Goal: Task Accomplishment & Management: Manage account settings

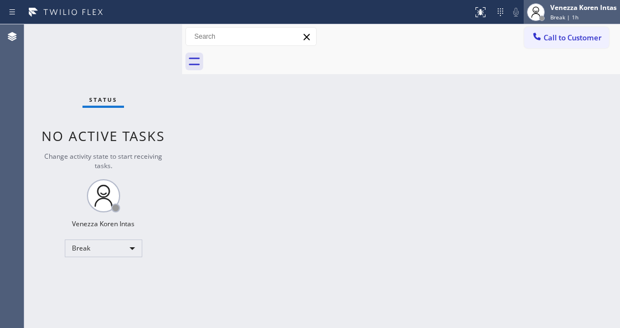
click at [351, 119] on div "Back to Dashboard Change Sender ID Customers Technicians Select a contact Outbo…" at bounding box center [401, 176] width 438 height 304
click at [604, 3] on div "Venezza Koren Intas" at bounding box center [583, 7] width 66 height 9
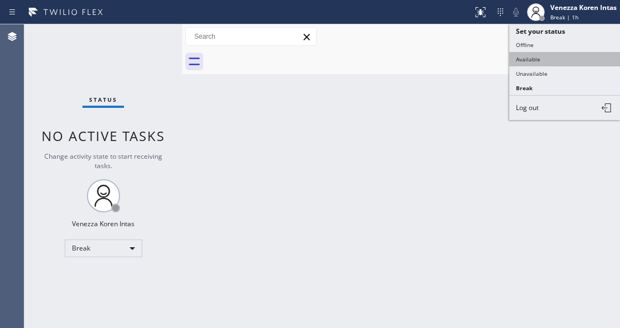
click at [533, 58] on button "Available" at bounding box center [564, 59] width 111 height 14
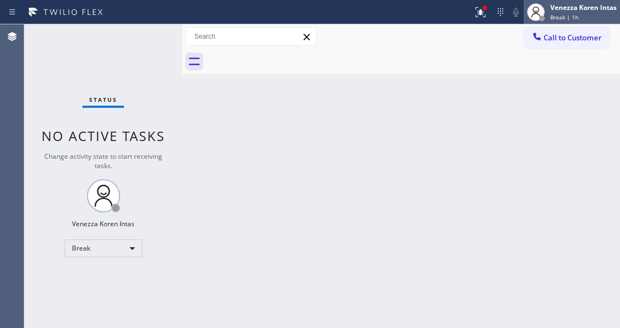
click at [575, 12] on div "Venezza Koren Intas Break | 1h" at bounding box center [584, 11] width 72 height 19
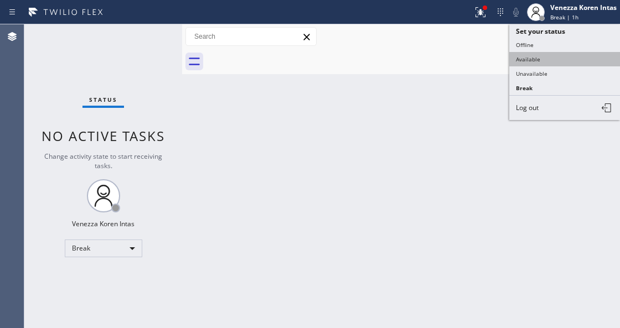
click at [550, 60] on button "Available" at bounding box center [564, 59] width 111 height 14
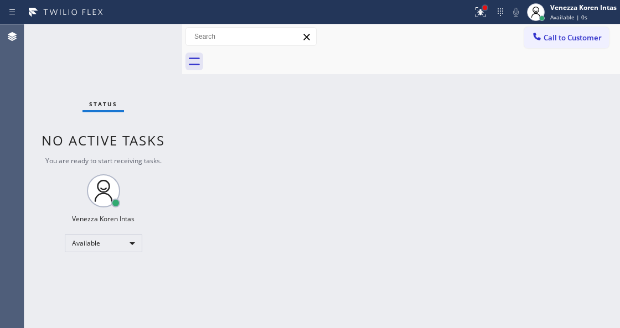
click at [482, 8] on div at bounding box center [485, 7] width 7 height 7
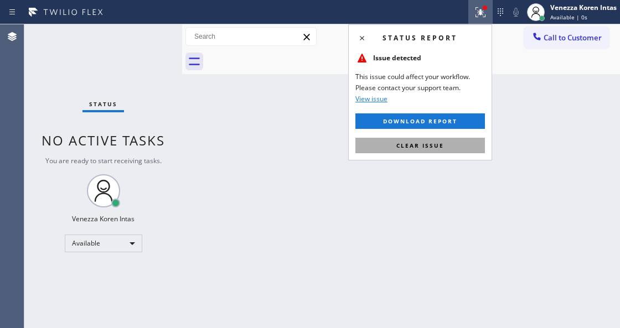
click at [454, 151] on button "Clear issue" at bounding box center [420, 146] width 130 height 16
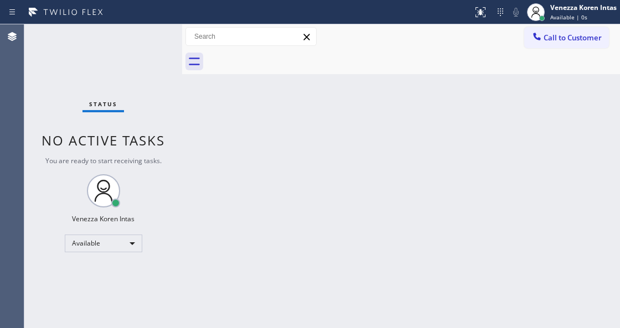
click at [219, 199] on div "Back to Dashboard Change Sender ID Customers Technicians Select a contact Outbo…" at bounding box center [401, 176] width 438 height 304
click at [188, 145] on div "Back to Dashboard Change Sender ID Customers Technicians Select a contact Outbo…" at bounding box center [401, 176] width 438 height 304
click at [113, 44] on div "Status No active tasks You are ready to start receiving tasks. Venezza Koren In…" at bounding box center [103, 176] width 158 height 304
click at [158, 81] on div "Status No active tasks You are ready to start receiving tasks. Venezza Koren In…" at bounding box center [103, 176] width 158 height 304
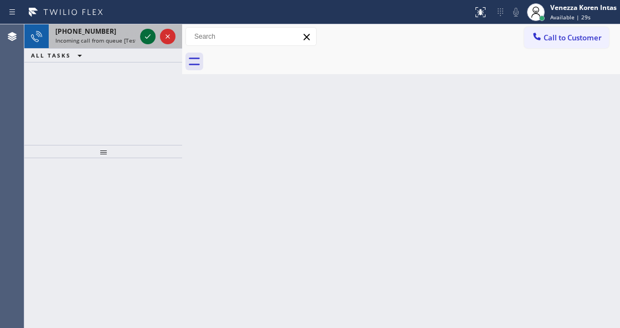
click at [146, 37] on icon at bounding box center [148, 36] width 6 height 4
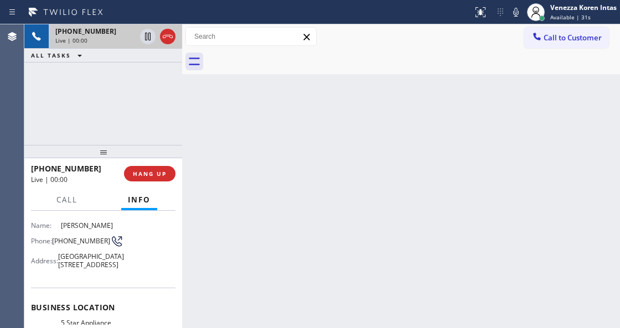
scroll to position [111, 0]
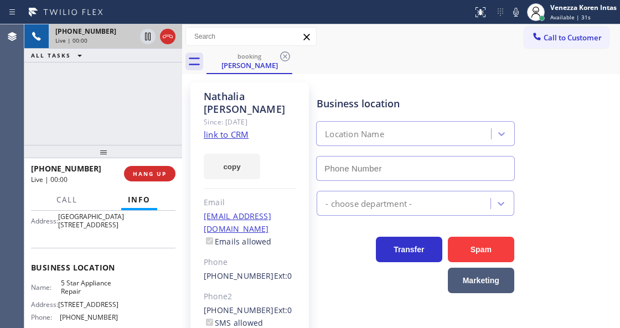
type input "[PHONE_NUMBER]"
click at [230, 129] on link "link to CRM" at bounding box center [226, 134] width 45 height 11
click at [423, 29] on div "Call to Customer Outbound call Location Wolf Appliance Repair Expert Your calle…" at bounding box center [401, 36] width 438 height 19
click at [522, 12] on icon at bounding box center [515, 12] width 13 height 13
click at [149, 39] on icon at bounding box center [147, 36] width 13 height 13
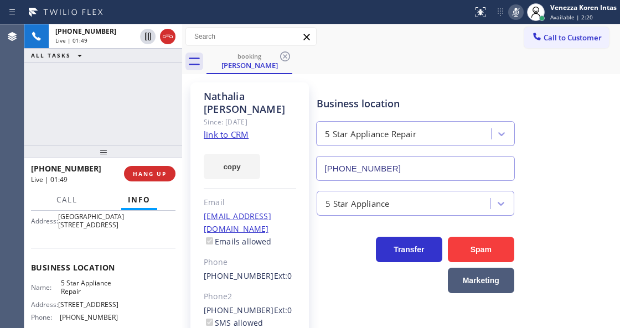
click at [99, 85] on div "[PHONE_NUMBER] Live | 01:49 ALL TASKS ALL TASKS ACTIVE TASKS TASKS IN WRAP UP" at bounding box center [103, 84] width 158 height 121
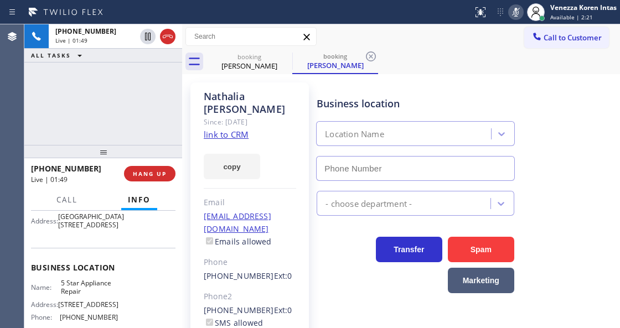
type input "[PHONE_NUMBER]"
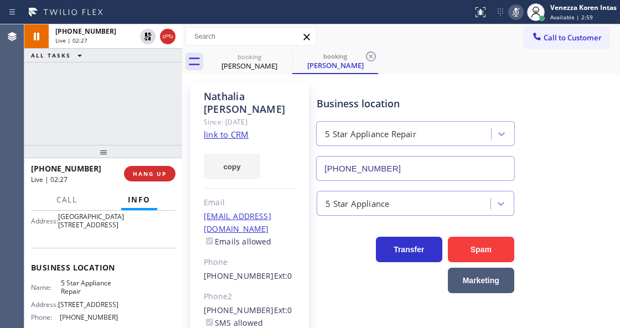
click at [154, 111] on div "[PHONE_NUMBER] Live | 02:27 ALL TASKS ALL TASKS ACTIVE TASKS TASKS IN WRAP UP" at bounding box center [103, 84] width 158 height 121
click at [151, 110] on div "[PHONE_NUMBER] Live | 02:44 ALL TASKS ALL TASKS ACTIVE TASKS TASKS IN WRAP UP" at bounding box center [103, 84] width 158 height 121
drag, startPoint x: 148, startPoint y: 94, endPoint x: 149, endPoint y: 101, distance: 6.7
click at [148, 94] on div "[PHONE_NUMBER] Live | 02:46 ALL TASKS ALL TASKS ACTIVE TASKS TASKS IN WRAP UP" at bounding box center [103, 84] width 158 height 121
click at [125, 95] on div "[PHONE_NUMBER] Live | 03:21 ALL TASKS ALL TASKS ACTIVE TASKS TASKS IN WRAP UP" at bounding box center [103, 84] width 158 height 121
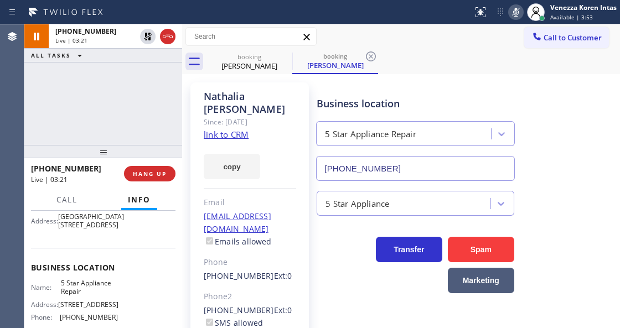
click at [160, 94] on div "[PHONE_NUMBER] Live | 03:21 ALL TASKS ALL TASKS ACTIVE TASKS TASKS IN WRAP UP" at bounding box center [103, 84] width 158 height 121
click at [369, 58] on icon at bounding box center [370, 56] width 13 height 13
click at [332, 70] on div "booking [PERSON_NAME]" at bounding box center [414, 61] width 414 height 25
click at [104, 86] on div "[PHONE_NUMBER] Live | 03:25 ALL TASKS ALL TASKS ACTIVE TASKS TASKS IN WRAP UP" at bounding box center [103, 84] width 158 height 121
click at [107, 65] on div "[PHONE_NUMBER] Live | 03:25 ALL TASKS ALL TASKS ACTIVE TASKS TASKS IN WRAP UP" at bounding box center [103, 84] width 158 height 121
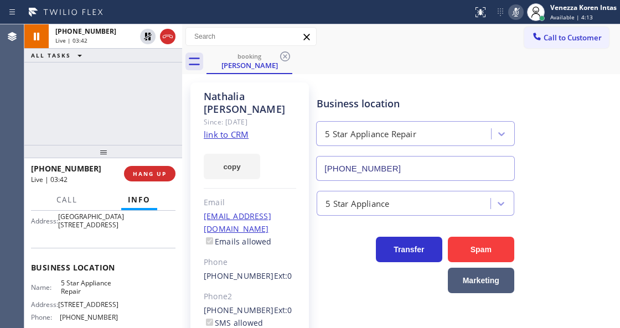
click at [130, 49] on div "ALL TASKS ALL TASKS ACTIVE TASKS TASKS IN WRAP UP" at bounding box center [103, 56] width 158 height 14
click at [99, 118] on div "[PHONE_NUMBER] Live | 03:43 ALL TASKS ALL TASKS ACTIVE TASKS TASKS IN WRAP UP" at bounding box center [103, 84] width 158 height 121
click at [515, 13] on icon at bounding box center [515, 12] width 13 height 13
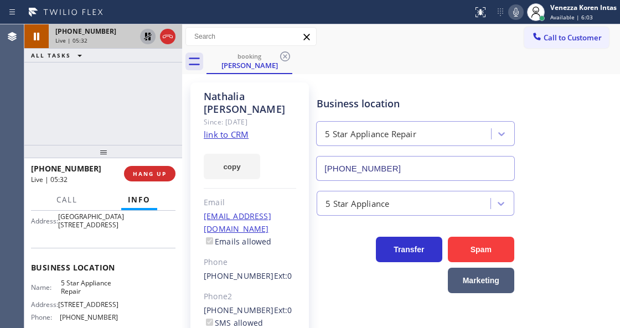
click at [146, 37] on icon at bounding box center [148, 37] width 8 height 8
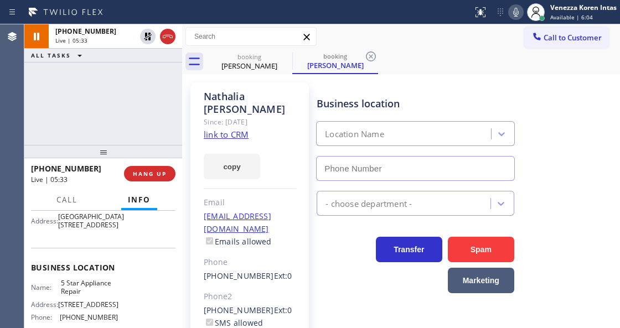
type input "[PHONE_NUMBER]"
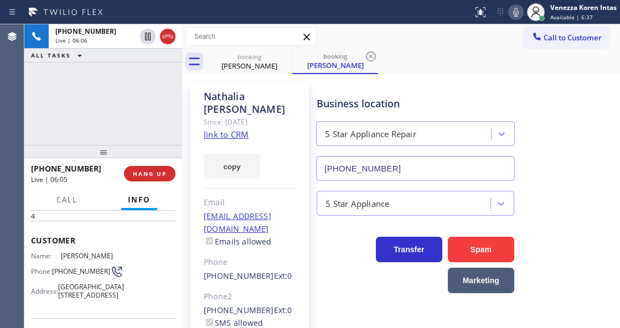
scroll to position [0, 0]
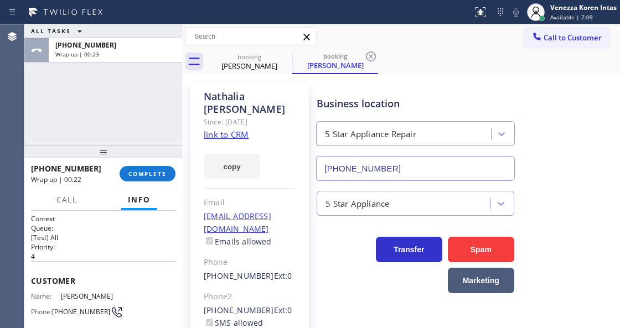
click at [152, 122] on div "ALL TASKS ALL TASKS ACTIVE TASKS TASKS IN WRAP UP [PHONE_NUMBER] Wrap up | 00:23" at bounding box center [103, 84] width 158 height 121
click at [175, 120] on div "ALL TASKS ALL TASKS ACTIVE TASKS TASKS IN WRAP UP [PHONE_NUMBER] Wrap up | 00:23" at bounding box center [103, 84] width 158 height 121
click at [140, 173] on span "COMPLETE" at bounding box center [147, 174] width 38 height 8
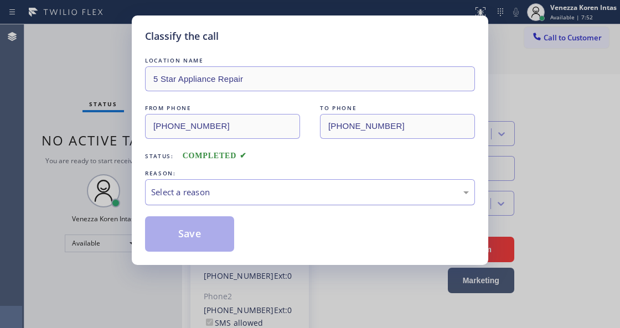
click at [258, 194] on div "Select a reason" at bounding box center [310, 192] width 318 height 13
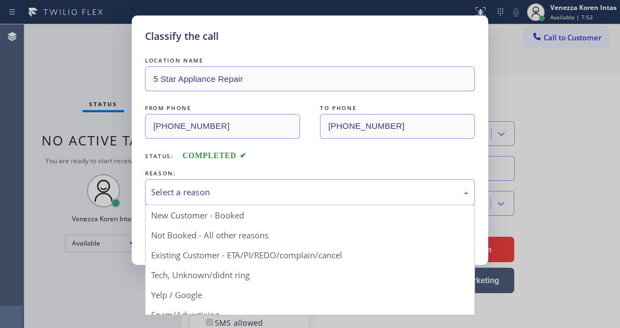
drag, startPoint x: 268, startPoint y: 259, endPoint x: 238, endPoint y: 245, distance: 33.2
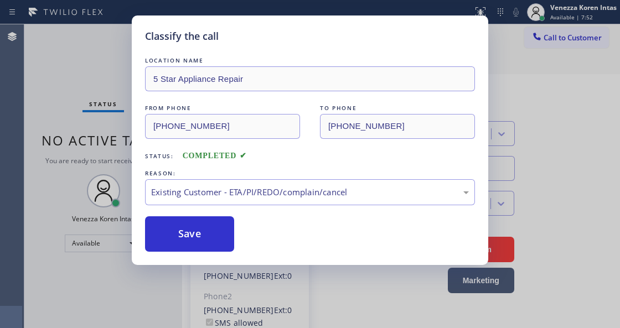
click at [224, 240] on button "Save" at bounding box center [189, 233] width 89 height 35
click at [104, 138] on div "Classify the call LOCATION NAME [MEDICAL_DATA] Electrical Goleta FROM PHONE [PH…" at bounding box center [322, 176] width 596 height 304
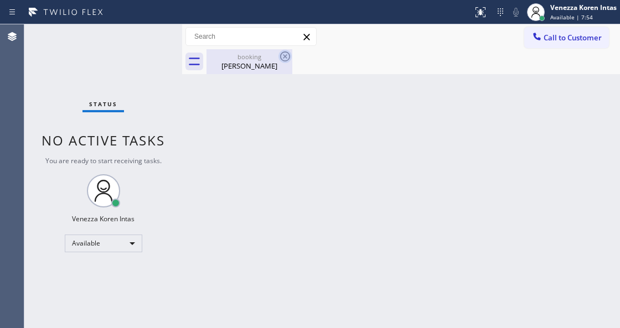
click at [278, 58] on div "booking [PERSON_NAME]" at bounding box center [250, 61] width 86 height 25
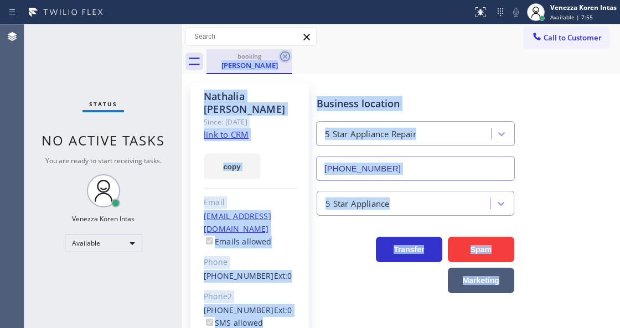
click at [287, 57] on icon at bounding box center [285, 56] width 13 height 13
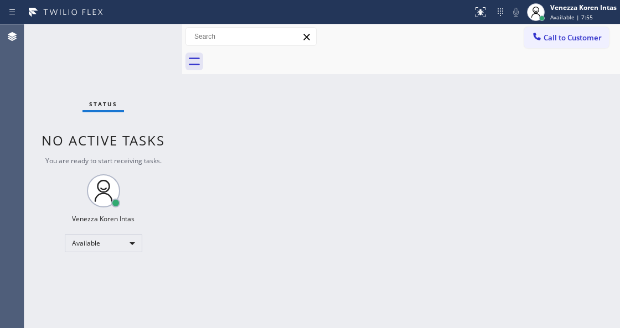
click at [287, 57] on div at bounding box center [414, 61] width 414 height 25
click at [160, 102] on div "Status No active tasks You are ready to start receiving tasks. Venezza Koren In…" at bounding box center [103, 176] width 158 height 304
click at [144, 37] on div "Status No active tasks You are ready to start receiving tasks. Venezza Koren In…" at bounding box center [103, 176] width 158 height 304
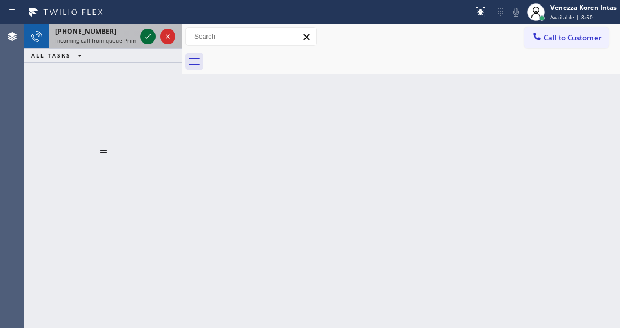
click at [144, 37] on icon at bounding box center [147, 36] width 13 height 13
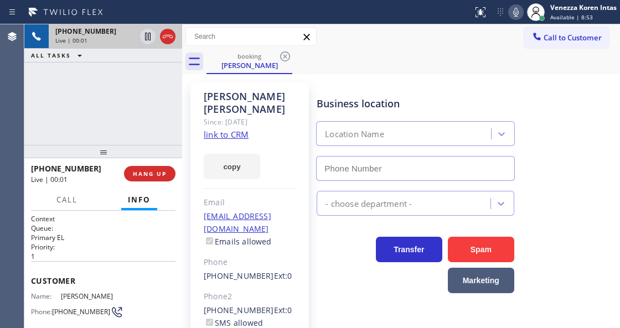
type input "[PHONE_NUMBER]"
click at [213, 129] on link "link to CRM" at bounding box center [226, 134] width 45 height 11
click at [522, 17] on icon at bounding box center [515, 12] width 13 height 13
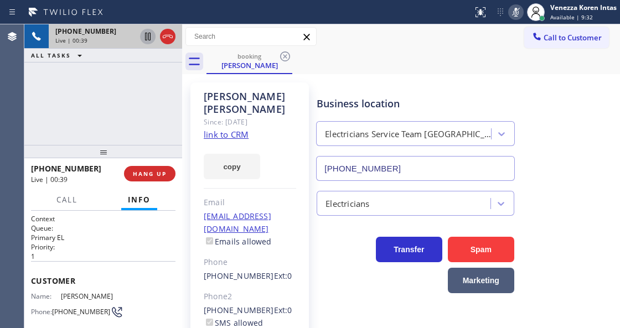
click at [148, 39] on icon at bounding box center [148, 37] width 6 height 8
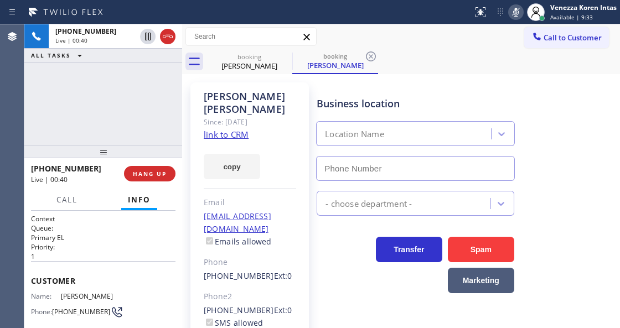
type input "[PHONE_NUMBER]"
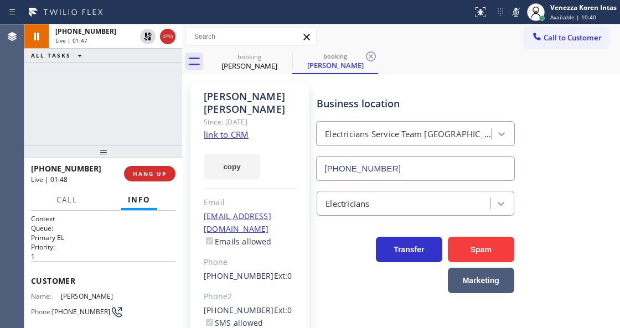
drag, startPoint x: 514, startPoint y: 14, endPoint x: 498, endPoint y: 58, distance: 47.1
click at [514, 14] on icon at bounding box center [515, 12] width 13 height 13
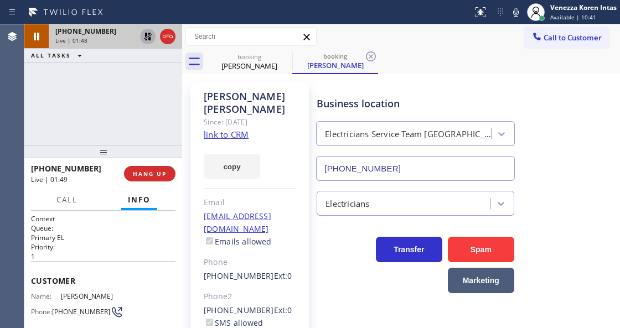
click at [148, 40] on icon at bounding box center [147, 36] width 13 height 13
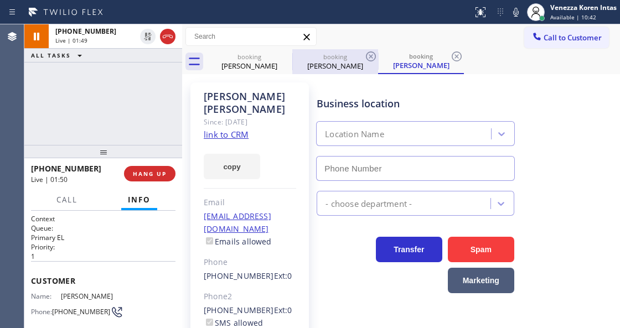
type input "[PHONE_NUMBER]"
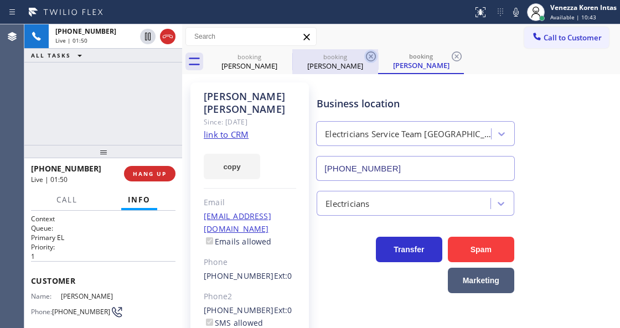
click at [367, 58] on icon at bounding box center [371, 56] width 10 height 10
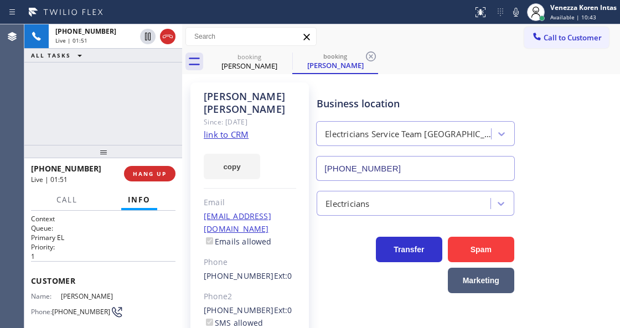
click at [367, 58] on icon at bounding box center [371, 56] width 10 height 10
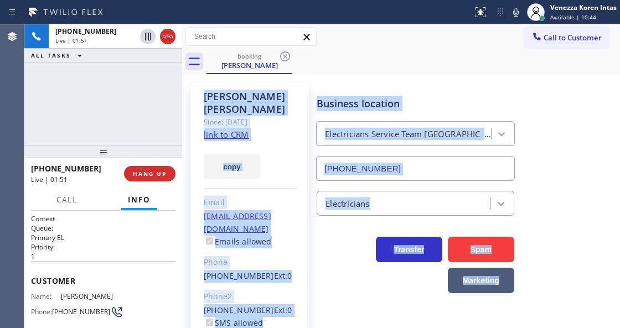
click at [364, 67] on div "booking [PERSON_NAME]" at bounding box center [414, 61] width 414 height 25
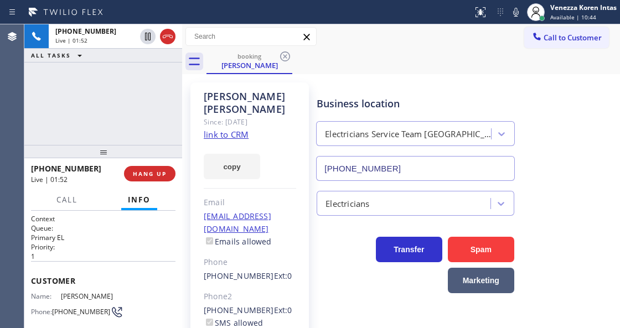
click at [182, 99] on div at bounding box center [182, 176] width 0 height 304
click at [323, 99] on div "Business location" at bounding box center [415, 103] width 197 height 15
click at [415, 6] on div at bounding box center [236, 12] width 464 height 18
click at [515, 12] on icon at bounding box center [515, 12] width 13 height 13
click at [517, 4] on button at bounding box center [516, 12] width 16 height 16
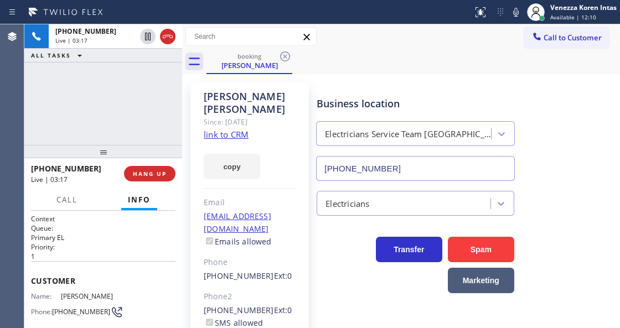
click at [153, 123] on div "[PHONE_NUMBER] Live | 03:17 ALL TASKS ALL TASKS ACTIVE TASKS TASKS IN WRAP UP" at bounding box center [103, 84] width 158 height 121
click at [66, 145] on div at bounding box center [103, 151] width 158 height 13
click at [59, 116] on div "[PHONE_NUMBER] Live | 03:23 ALL TASKS ALL TASKS ACTIVE TASKS TASKS IN WRAP UP" at bounding box center [103, 84] width 158 height 121
click at [260, 182] on div "[PERSON_NAME] Since: [DATE] link to CRM copy Email [EMAIL_ADDRESS][DOMAIN_NAME]…" at bounding box center [249, 254] width 118 height 343
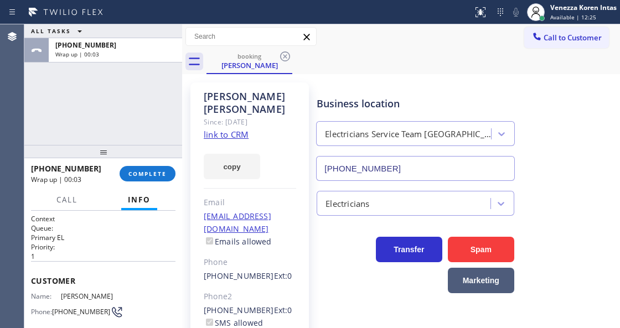
click at [151, 133] on div "ALL TASKS ALL TASKS ACTIVE TASKS TASKS IN WRAP UP [PHONE_NUMBER] Wrap up | 00:03" at bounding box center [103, 84] width 158 height 121
click at [176, 165] on div "[PHONE_NUMBER] Wrap up | 01:47 COMPLETE" at bounding box center [103, 173] width 158 height 31
click at [171, 166] on button "COMPLETE" at bounding box center [148, 174] width 56 height 16
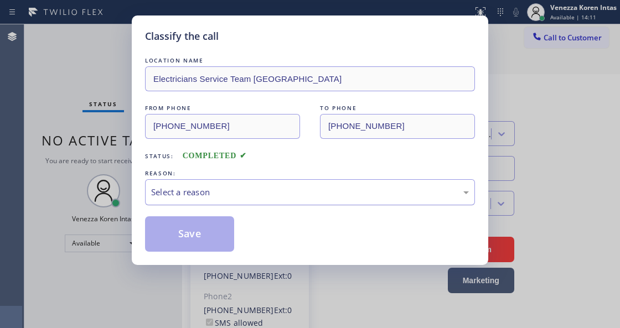
click at [296, 175] on div "REASON:" at bounding box center [310, 174] width 330 height 12
click at [290, 188] on div "Select a reason" at bounding box center [310, 192] width 318 height 13
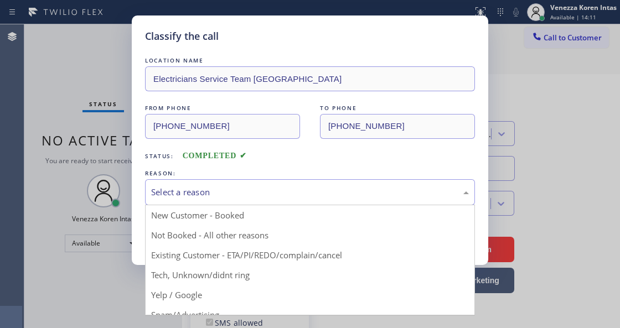
drag, startPoint x: 298, startPoint y: 252, endPoint x: 235, endPoint y: 229, distance: 66.6
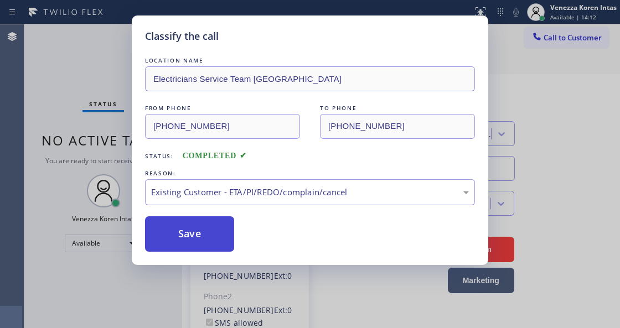
click at [233, 229] on button "Save" at bounding box center [189, 233] width 89 height 35
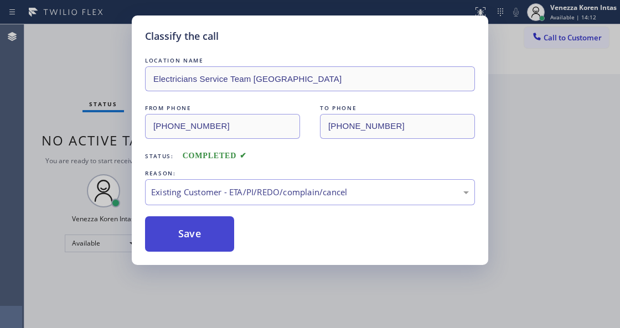
click at [226, 233] on button "Save" at bounding box center [189, 233] width 89 height 35
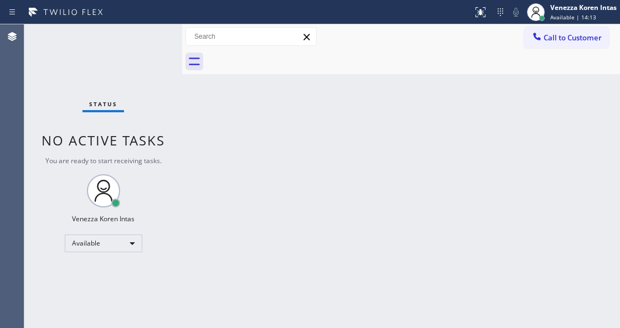
click at [339, 287] on div "Back to Dashboard Change Sender ID Customers Technicians Select a contact Outbo…" at bounding box center [401, 176] width 438 height 304
click at [265, 71] on div at bounding box center [414, 61] width 414 height 25
click at [137, 54] on div "Status No active tasks You are ready to start receiving tasks. Venezza Koren In…" at bounding box center [103, 176] width 158 height 304
click at [140, 51] on div "Status No active tasks You are ready to start receiving tasks. Venezza Koren In…" at bounding box center [103, 176] width 158 height 304
click at [146, 37] on div "Status No active tasks You are ready to start receiving tasks. Venezza Koren In…" at bounding box center [103, 176] width 158 height 304
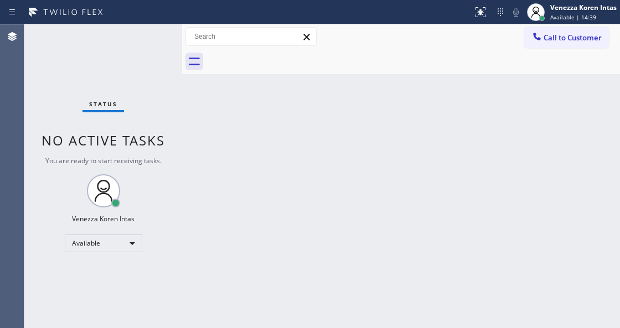
click at [146, 37] on div "Status No active tasks You are ready to start receiving tasks. Venezza Koren In…" at bounding box center [103, 176] width 158 height 304
click at [152, 26] on div "Status No active tasks You are ready to start receiving tasks. Venezza Koren In…" at bounding box center [103, 176] width 158 height 304
click at [153, 52] on div "Status No active tasks You are ready to start receiving tasks. Venezza Koren In…" at bounding box center [103, 176] width 158 height 304
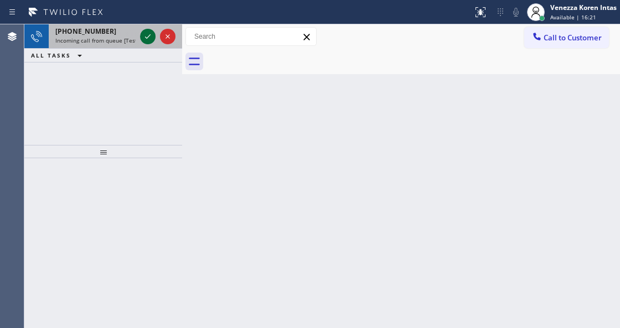
click at [148, 38] on icon at bounding box center [147, 36] width 13 height 13
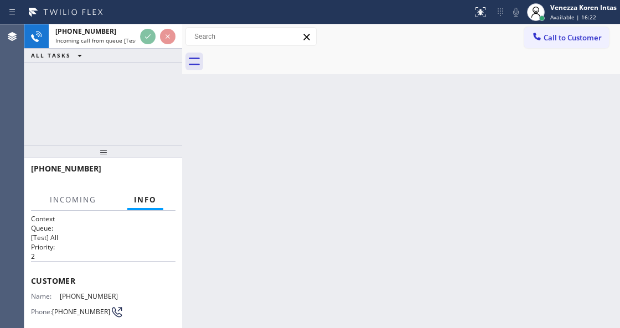
scroll to position [111, 0]
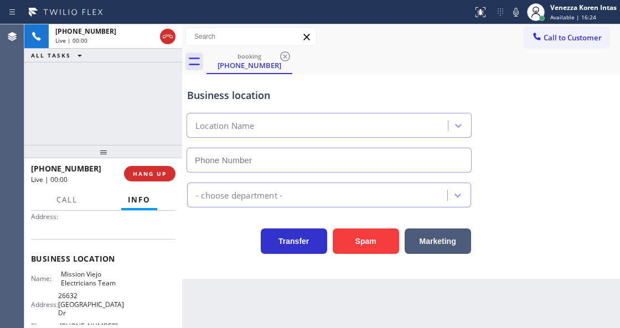
type input "[PHONE_NUMBER]"
click at [118, 74] on div "[PHONE_NUMBER] Live | 00:00 ALL TASKS ALL TASKS ACTIVE TASKS TASKS IN WRAP UP" at bounding box center [103, 84] width 158 height 121
click at [94, 94] on div "[PHONE_NUMBER] Live | 00:00 ALL TASKS ALL TASKS ACTIVE TASKS TASKS IN WRAP UP" at bounding box center [103, 84] width 158 height 121
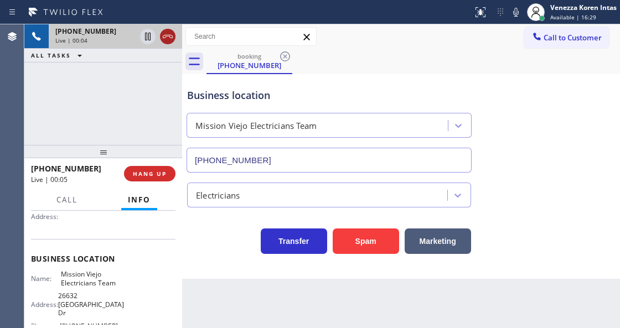
click at [169, 38] on icon at bounding box center [167, 36] width 13 height 13
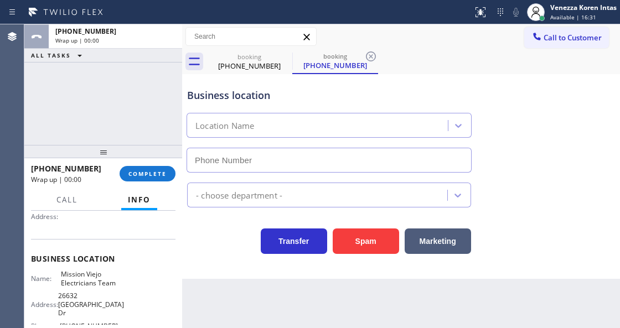
type input "[PHONE_NUMBER]"
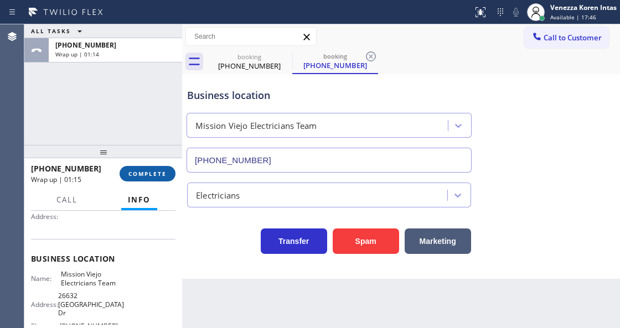
drag, startPoint x: 146, startPoint y: 177, endPoint x: 147, endPoint y: 169, distance: 8.4
click at [147, 169] on button "COMPLETE" at bounding box center [148, 174] width 56 height 16
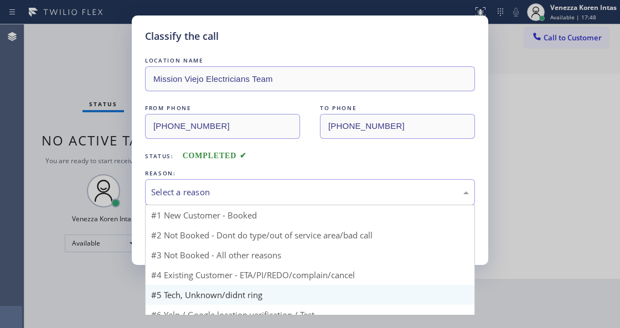
drag, startPoint x: 265, startPoint y: 196, endPoint x: 226, endPoint y: 282, distance: 94.7
click at [265, 195] on div "Select a reason" at bounding box center [310, 192] width 318 height 13
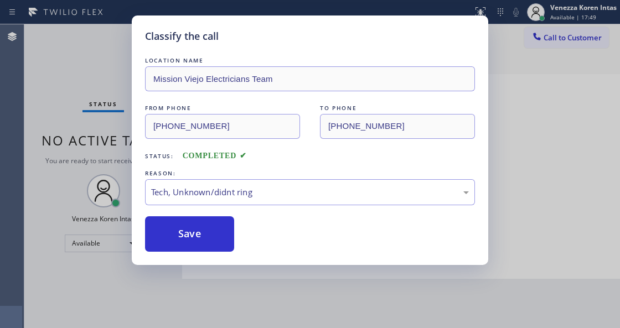
click at [204, 257] on div "Classify the call LOCATION NAME Mission Viejo Electricians Team FROM PHONE [PHO…" at bounding box center [310, 141] width 357 height 250
click at [204, 241] on button "Save" at bounding box center [189, 233] width 89 height 35
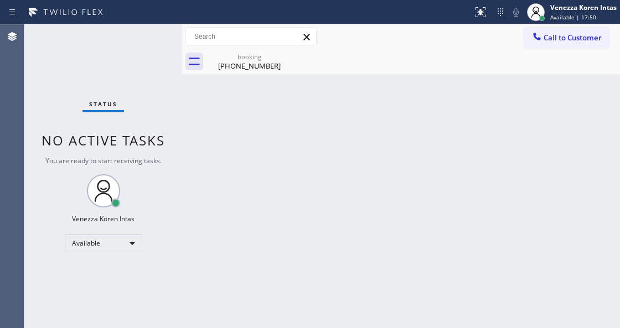
click at [218, 309] on div "Back to Dashboard Change Sender ID Customers Technicians Select a contact Outbo…" at bounding box center [401, 176] width 438 height 304
click at [256, 75] on div "Back to Dashboard Change Sender ID Customers Technicians Select a contact Outbo…" at bounding box center [401, 176] width 438 height 304
drag, startPoint x: 258, startPoint y: 73, endPoint x: 276, endPoint y: 68, distance: 18.9
click at [258, 72] on div "booking [PHONE_NUMBER]" at bounding box center [250, 61] width 84 height 25
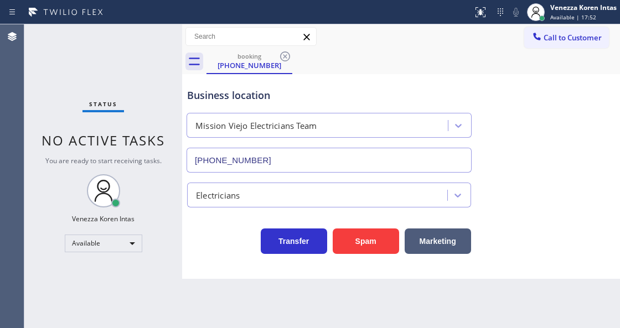
click at [283, 56] on icon at bounding box center [285, 56] width 13 height 13
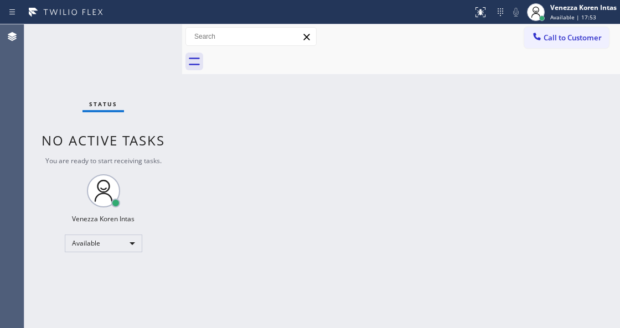
drag, startPoint x: 122, startPoint y: 45, endPoint x: 130, endPoint y: 43, distance: 8.1
click at [125, 44] on div "Status No active tasks You are ready to start receiving tasks. Venezza Koren In…" at bounding box center [103, 176] width 158 height 304
click at [145, 43] on div "Status No active tasks You are ready to start receiving tasks. Venezza Koren In…" at bounding box center [103, 176] width 158 height 304
click at [145, 41] on div "Status No active tasks You are ready to start receiving tasks. Venezza Koren In…" at bounding box center [103, 176] width 158 height 304
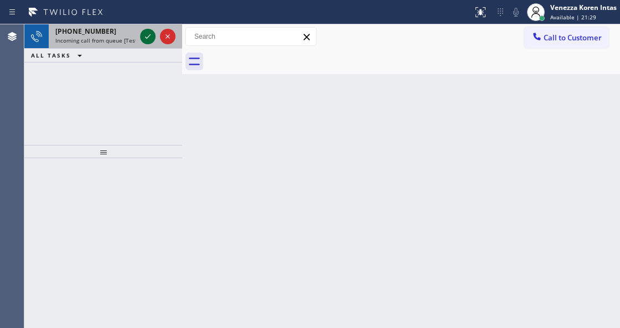
click at [142, 38] on icon at bounding box center [147, 36] width 13 height 13
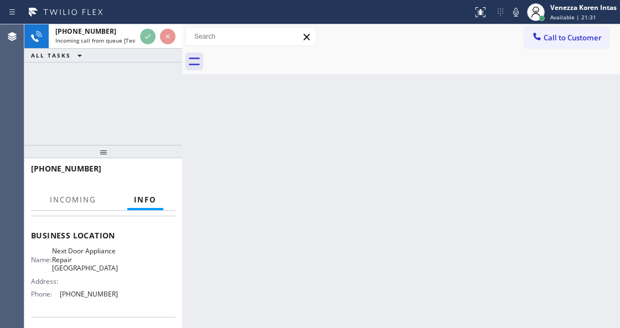
scroll to position [147, 0]
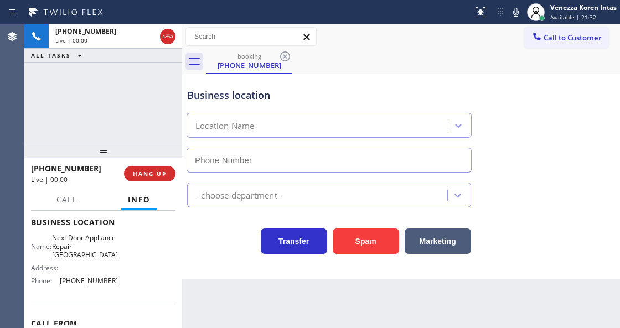
type input "[PHONE_NUMBER]"
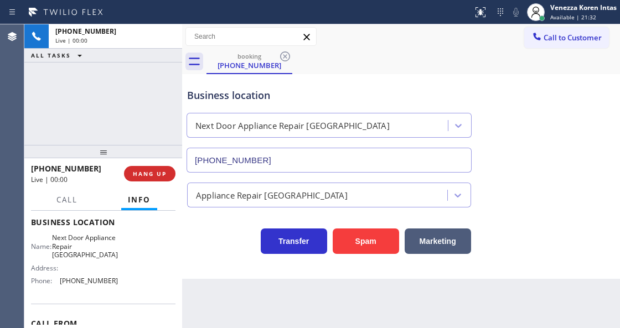
click at [132, 117] on div "[PHONE_NUMBER] Live | 00:00 ALL TASKS ALL TASKS ACTIVE TASKS TASKS IN WRAP UP" at bounding box center [103, 84] width 158 height 121
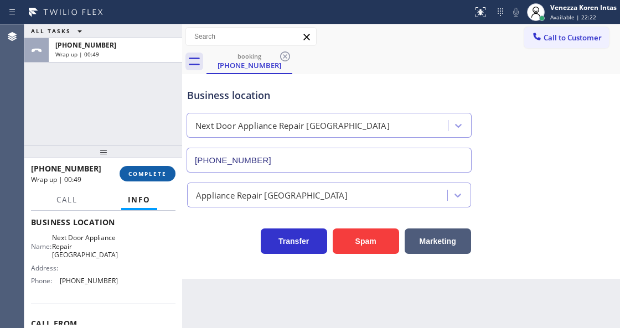
click at [145, 173] on span "COMPLETE" at bounding box center [147, 174] width 38 height 8
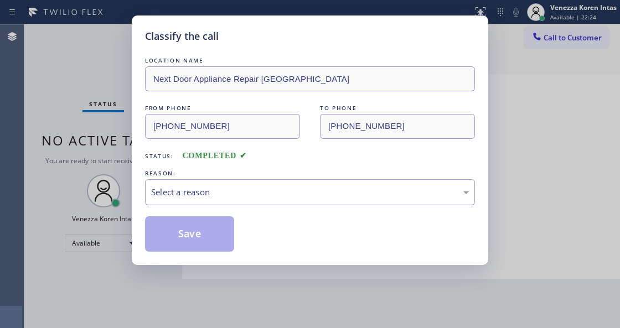
click at [293, 208] on div "LOCATION NAME Next Door Appliance Repair Burbank FROM PHONE [PHONE_NUMBER] TO P…" at bounding box center [310, 153] width 330 height 197
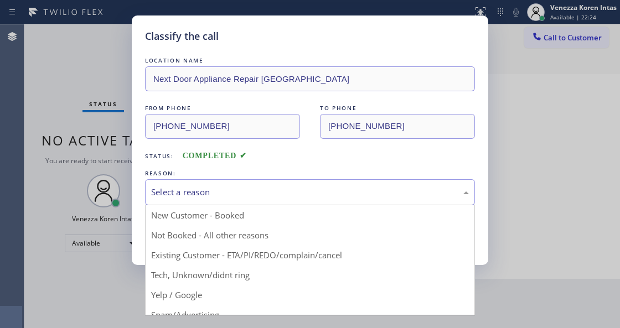
click at [286, 193] on div "Select a reason" at bounding box center [310, 192] width 318 height 13
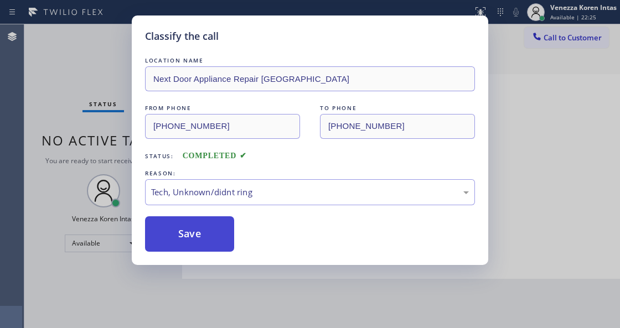
click at [210, 241] on button "Save" at bounding box center [189, 233] width 89 height 35
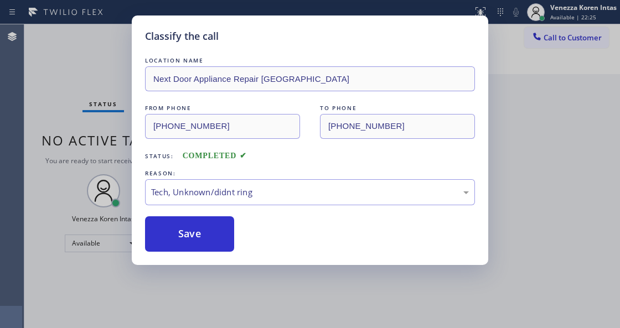
click at [220, 302] on div "Classify the call LOCATION NAME Next Door Appliance Repair [GEOGRAPHIC_DATA] FR…" at bounding box center [310, 164] width 620 height 328
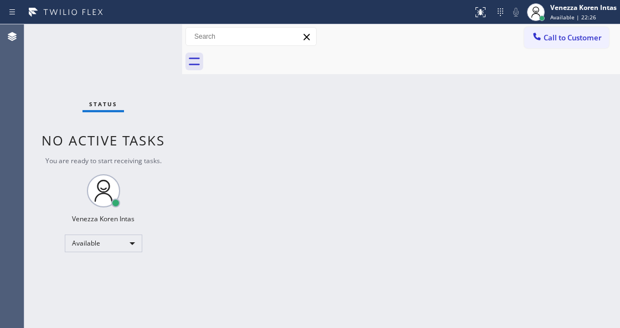
click at [154, 38] on div "Status No active tasks You are ready to start receiving tasks. Venezza Koren In…" at bounding box center [103, 176] width 158 height 304
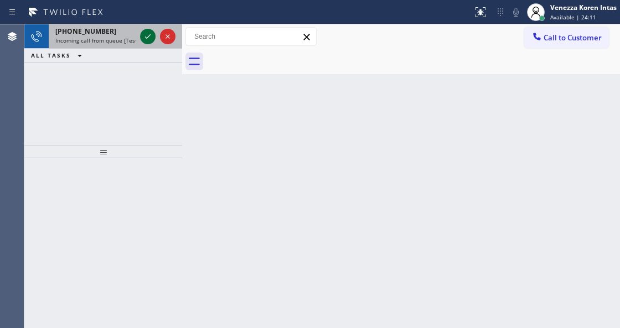
click at [147, 35] on icon at bounding box center [147, 36] width 13 height 13
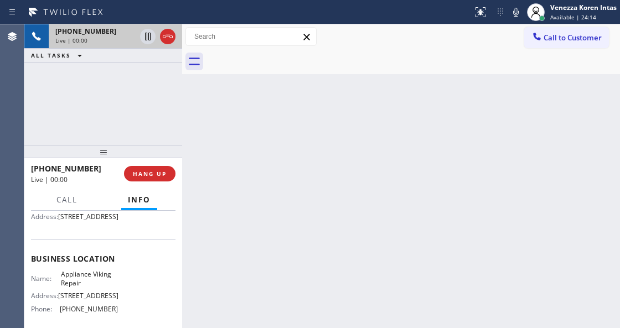
scroll to position [147, 0]
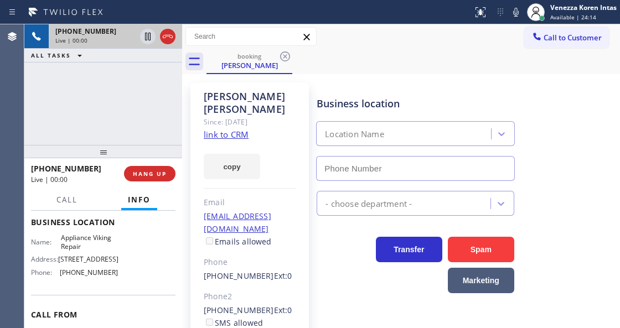
type input "[PHONE_NUMBER]"
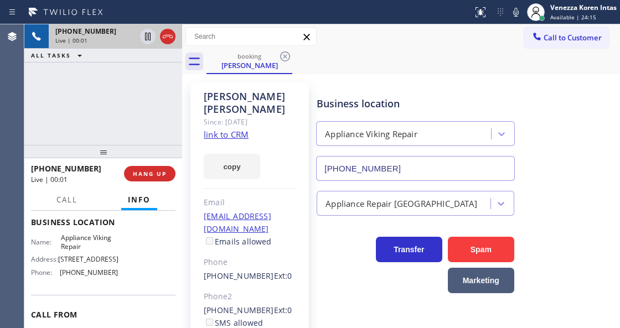
click at [239, 129] on link "link to CRM" at bounding box center [226, 134] width 45 height 11
drag, startPoint x: 516, startPoint y: 11, endPoint x: 513, endPoint y: 3, distance: 8.4
click at [514, 6] on icon at bounding box center [515, 12] width 13 height 13
click at [518, 14] on icon at bounding box center [515, 12] width 13 height 13
click at [235, 129] on link "link to CRM" at bounding box center [226, 134] width 45 height 11
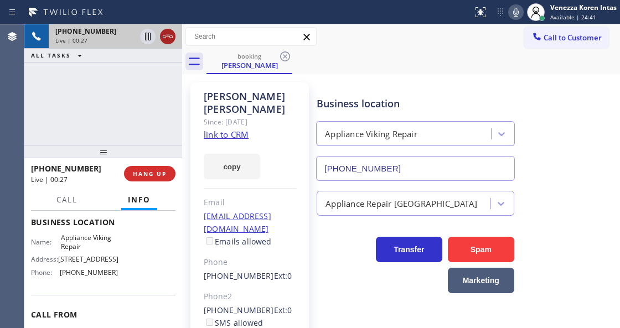
click at [166, 37] on icon at bounding box center [168, 36] width 10 height 3
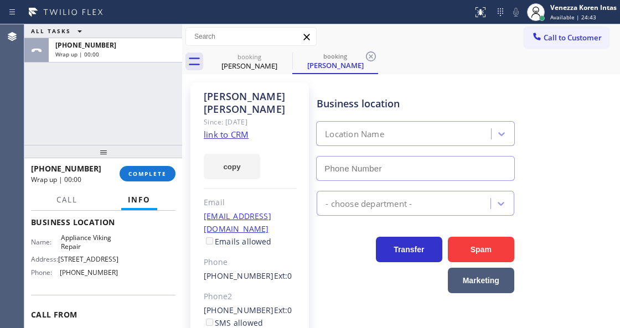
type input "[PHONE_NUMBER]"
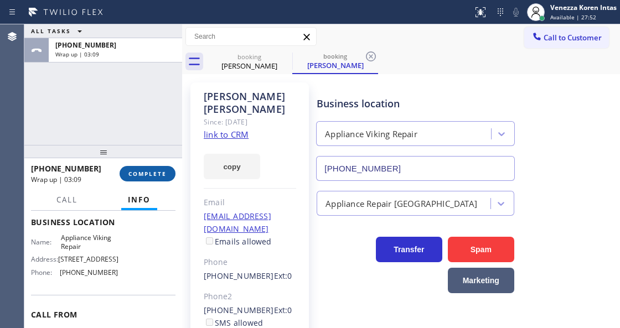
click at [132, 169] on button "COMPLETE" at bounding box center [148, 174] width 56 height 16
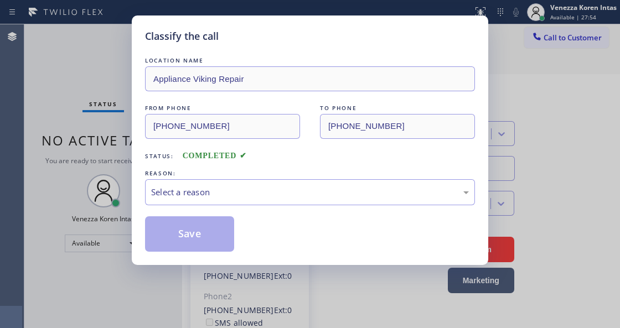
click at [277, 189] on div "Select a reason" at bounding box center [310, 192] width 318 height 13
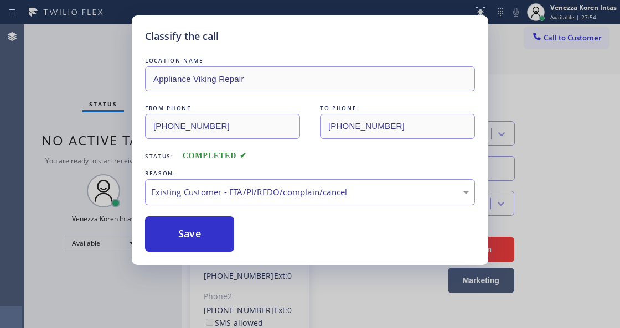
click at [247, 239] on div "Save" at bounding box center [310, 233] width 330 height 35
click at [202, 219] on button "Save" at bounding box center [189, 233] width 89 height 35
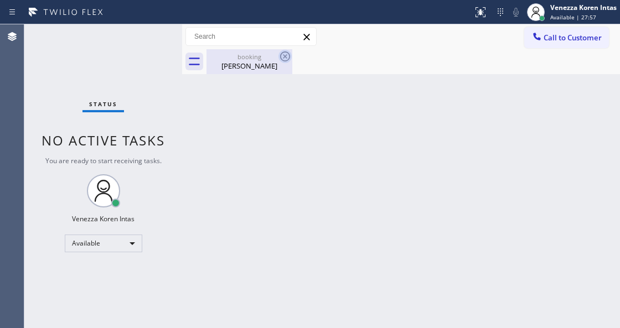
click at [286, 59] on icon at bounding box center [285, 56] width 13 height 13
click at [286, 58] on icon at bounding box center [285, 56] width 10 height 10
click at [248, 60] on div "booking" at bounding box center [250, 57] width 84 height 8
drag, startPoint x: 136, startPoint y: 79, endPoint x: 303, endPoint y: 2, distance: 184.1
click at [157, 66] on div "Status No active tasks You are ready to start receiving tasks. Venezza Koren In…" at bounding box center [103, 176] width 158 height 304
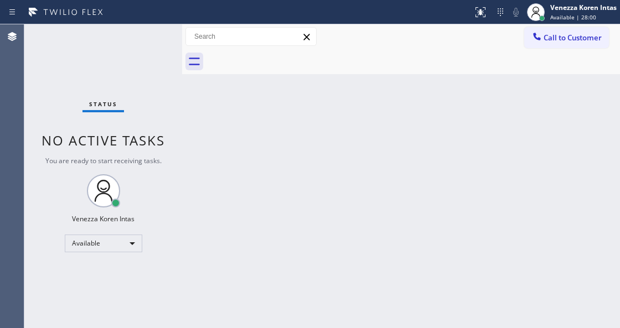
click at [126, 40] on div "Status No active tasks You are ready to start receiving tasks. Venezza Koren In…" at bounding box center [103, 176] width 158 height 304
click at [162, 136] on span "No active tasks" at bounding box center [103, 140] width 123 height 18
drag, startPoint x: 117, startPoint y: 84, endPoint x: 19, endPoint y: 83, distance: 98.6
click at [92, 83] on div "Status No active tasks You are ready to start receiving tasks. Venezza Koren In…" at bounding box center [103, 176] width 158 height 304
click at [156, 47] on div "Status No active tasks You are ready to start receiving tasks. Venezza Koren In…" at bounding box center [103, 176] width 158 height 304
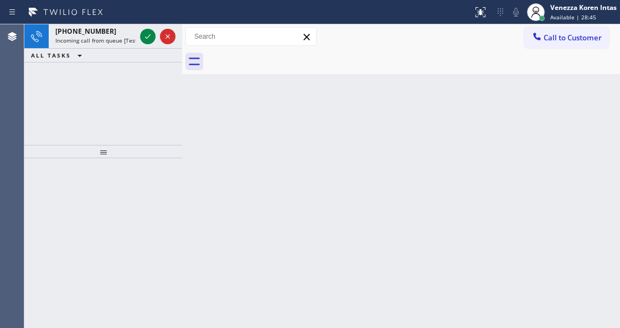
drag, startPoint x: 121, startPoint y: 35, endPoint x: 143, endPoint y: 94, distance: 62.2
click at [123, 42] on div "[PHONE_NUMBER] Incoming call from queue [Test] All" at bounding box center [93, 36] width 89 height 24
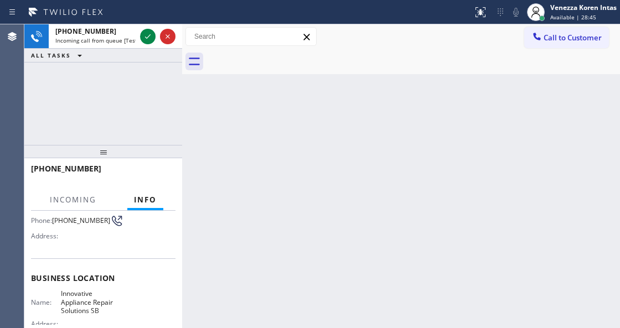
scroll to position [147, 0]
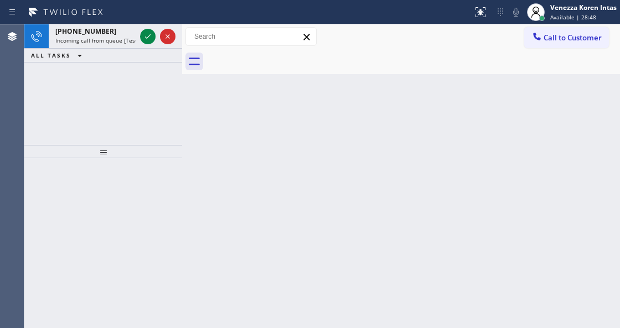
click at [147, 35] on icon at bounding box center [147, 36] width 13 height 13
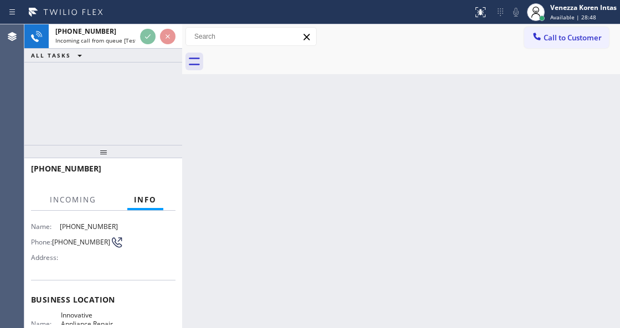
scroll to position [111, 0]
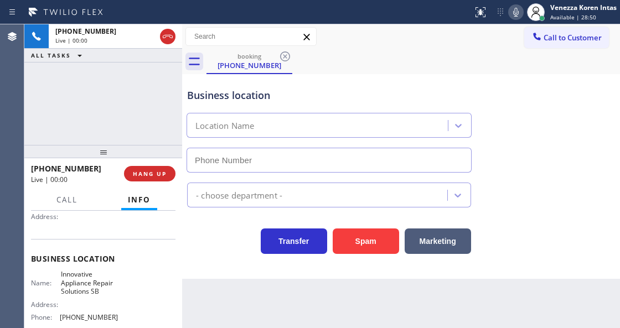
type input "[PHONE_NUMBER]"
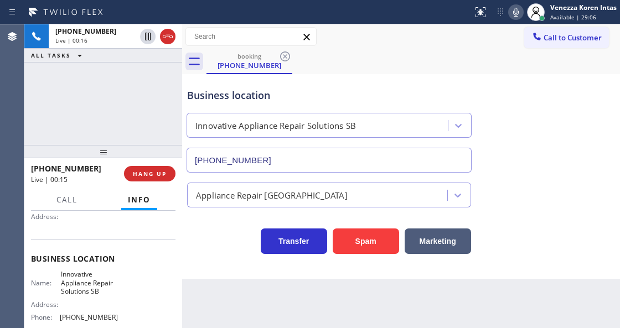
click at [344, 81] on div "Business location Innovative Appliance Repair Solutions SB [PHONE_NUMBER]" at bounding box center [329, 125] width 288 height 96
click at [512, 11] on icon at bounding box center [515, 12] width 13 height 13
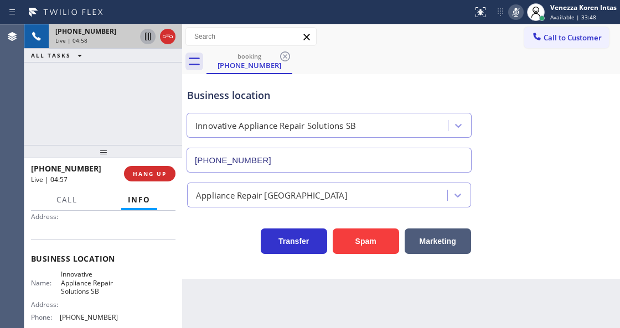
click at [148, 35] on icon at bounding box center [147, 36] width 13 height 13
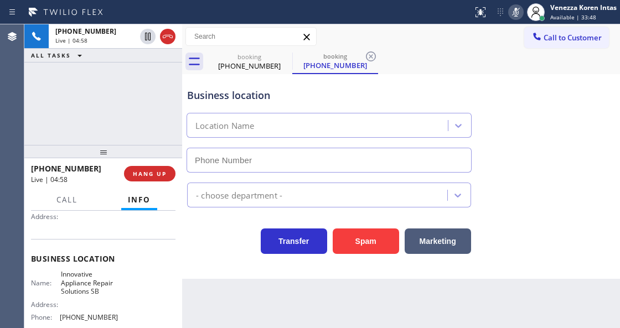
type input "[PHONE_NUMBER]"
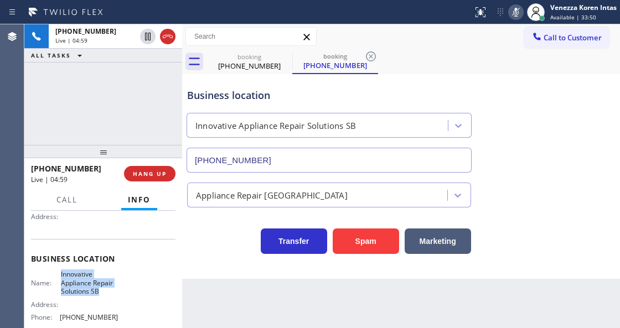
drag, startPoint x: 56, startPoint y: 271, endPoint x: 112, endPoint y: 290, distance: 59.4
click at [112, 290] on div "Name: Innovative Appliance Repair Solutions SB" at bounding box center [74, 282] width 87 height 25
copy span "Innovative Appliance Repair Solutions SB"
click at [512, 12] on icon at bounding box center [515, 12] width 13 height 13
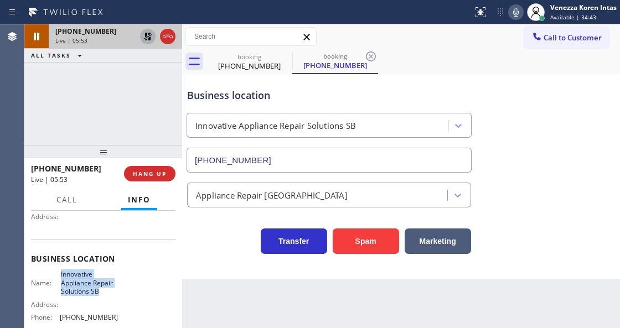
click at [148, 37] on icon at bounding box center [147, 36] width 13 height 13
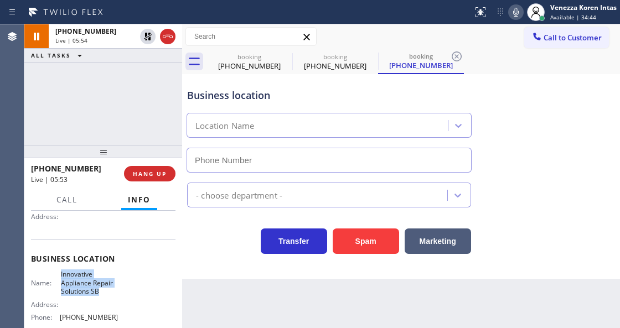
type input "[PHONE_NUMBER]"
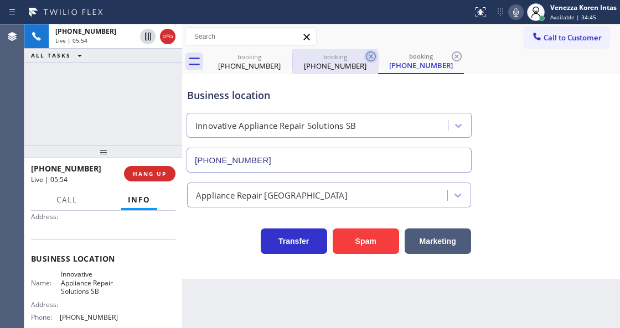
click at [372, 60] on icon at bounding box center [370, 56] width 13 height 13
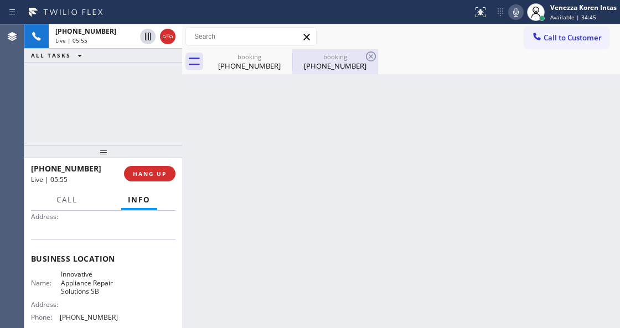
click at [370, 56] on icon at bounding box center [370, 56] width 13 height 13
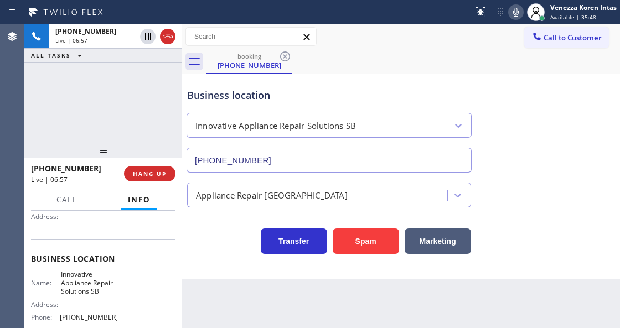
click at [515, 13] on icon at bounding box center [515, 12] width 13 height 13
click at [515, 12] on icon at bounding box center [515, 12] width 13 height 13
click at [354, 313] on div "Back to Dashboard Change Sender ID Customers Technicians Select a contact Outbo…" at bounding box center [401, 176] width 438 height 304
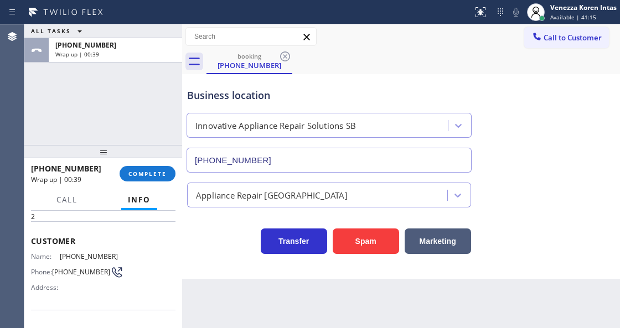
scroll to position [37, 0]
drag, startPoint x: 113, startPoint y: 259, endPoint x: 56, endPoint y: 252, distance: 57.4
click at [56, 256] on div "Name: [PHONE_NUMBER]" at bounding box center [74, 260] width 87 height 8
copy div "[PHONE_NUMBER]"
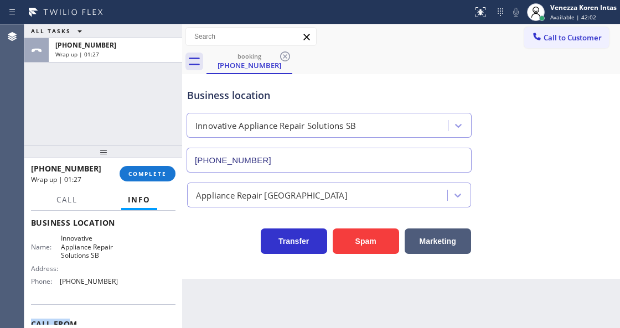
scroll to position [151, 0]
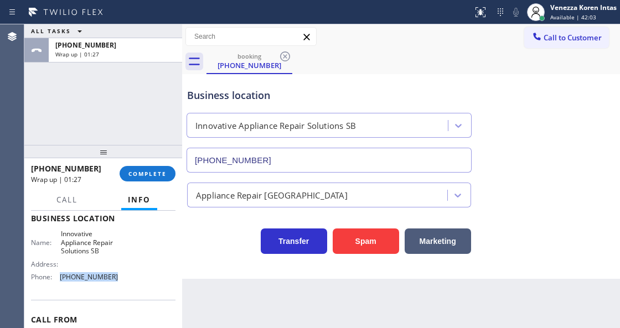
drag, startPoint x: 118, startPoint y: 319, endPoint x: 60, endPoint y: 280, distance: 70.2
click at [60, 281] on div "Name: Innovative Appliance Repair Solutions SB Address: Phone: [PHONE_NUMBER]" at bounding box center [103, 258] width 145 height 56
copy span "[PHONE_NUMBER]"
click at [153, 184] on div "[PHONE_NUMBER] Wrap up | 02:13 COMPLETE" at bounding box center [103, 173] width 145 height 29
click at [166, 176] on span "COMPLETE" at bounding box center [147, 174] width 38 height 8
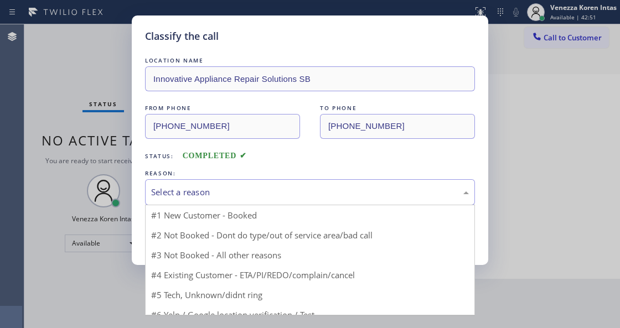
click at [264, 186] on div "Select a reason" at bounding box center [310, 192] width 330 height 26
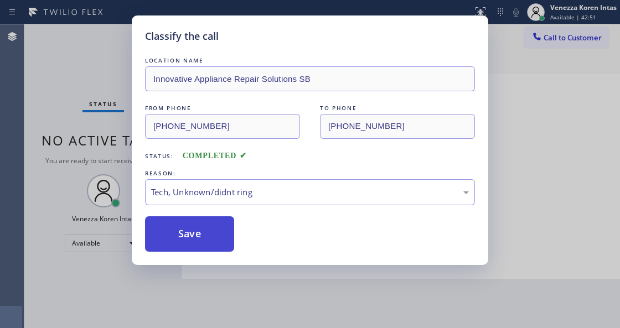
click at [227, 229] on button "Save" at bounding box center [189, 233] width 89 height 35
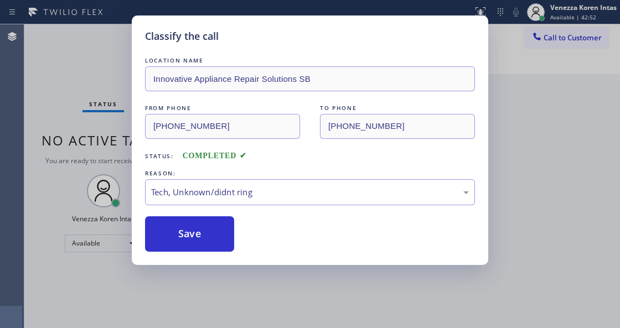
click at [242, 298] on div "Classify the call LOCATION NAME Innovative Appliance Repair Solutions SB FROM P…" at bounding box center [310, 164] width 620 height 328
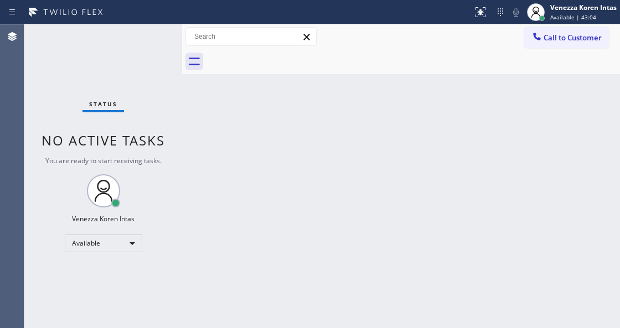
drag, startPoint x: 231, startPoint y: 137, endPoint x: 207, endPoint y: 107, distance: 38.6
click at [231, 137] on div "Back to Dashboard Change Sender ID Customers Technicians Select a contact Outbo…" at bounding box center [401, 176] width 438 height 304
click at [163, 47] on div "Status No active tasks You are ready to start receiving tasks. Venezza Koren In…" at bounding box center [103, 176] width 158 height 304
click at [163, 46] on div "Status No active tasks You are ready to start receiving tasks. Venezza Koren In…" at bounding box center [103, 176] width 158 height 304
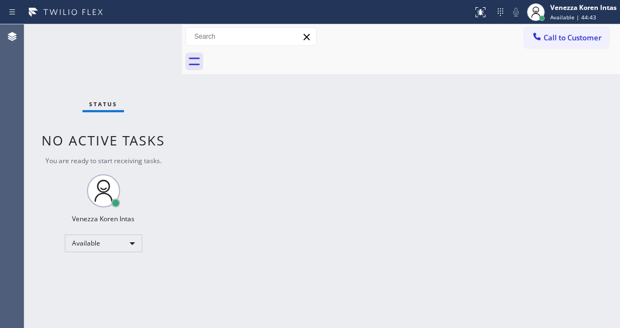
click at [163, 39] on div "Status No active tasks You are ready to start receiving tasks. Venezza Koren In…" at bounding box center [103, 176] width 158 height 304
click at [167, 44] on div "Status No active tasks You are ready to start receiving tasks. Venezza Koren In…" at bounding box center [103, 176] width 158 height 304
click at [122, 45] on div "Status No active tasks You are ready to start receiving tasks. Venezza Koren In…" at bounding box center [103, 176] width 158 height 304
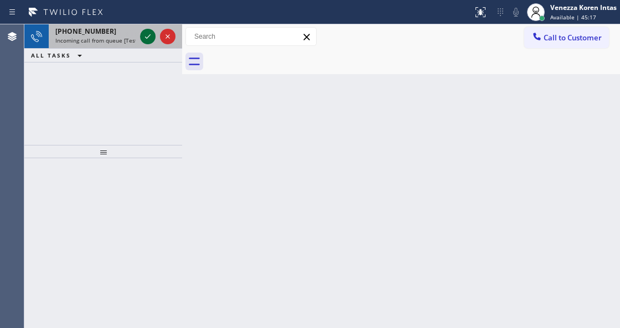
click at [147, 34] on icon at bounding box center [147, 36] width 13 height 13
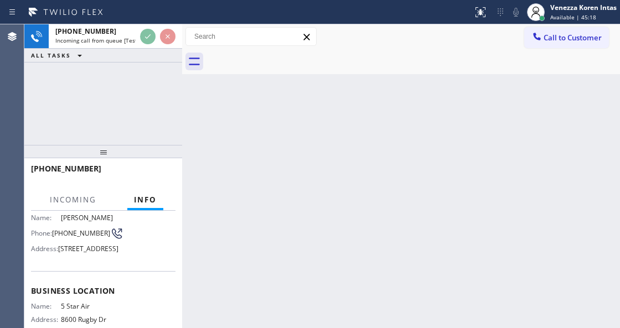
scroll to position [147, 0]
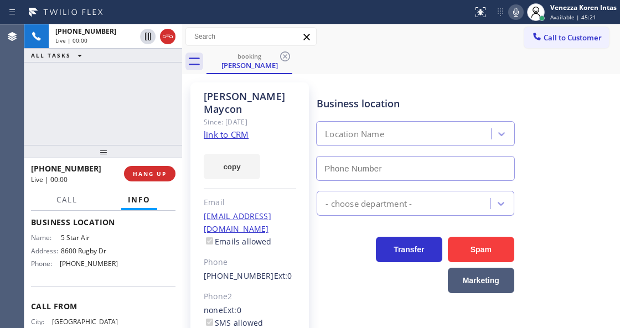
type input "[PHONE_NUMBER]"
click at [224, 129] on link "link to CRM" at bounding box center [226, 134] width 45 height 11
click at [372, 56] on div "booking [PERSON_NAME]" at bounding box center [414, 61] width 414 height 25
click at [518, 9] on icon at bounding box center [515, 12] width 13 height 13
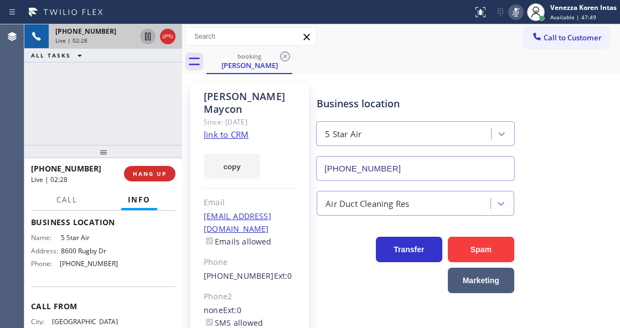
click at [148, 34] on icon at bounding box center [148, 37] width 6 height 8
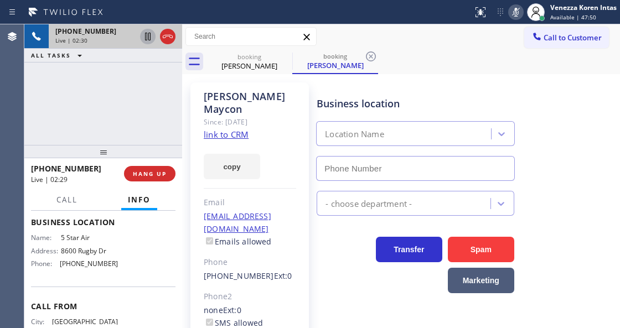
type input "[PHONE_NUMBER]"
click at [512, 6] on icon at bounding box center [515, 12] width 13 height 13
click at [152, 40] on icon at bounding box center [147, 36] width 13 height 13
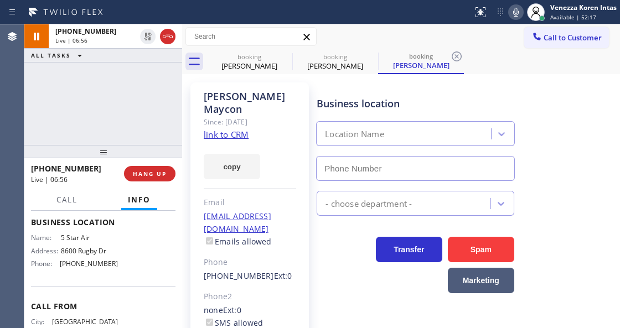
type input "[PHONE_NUMBER]"
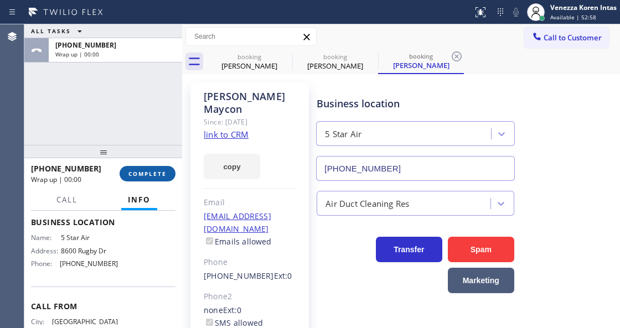
click at [138, 171] on span "COMPLETE" at bounding box center [147, 174] width 38 height 8
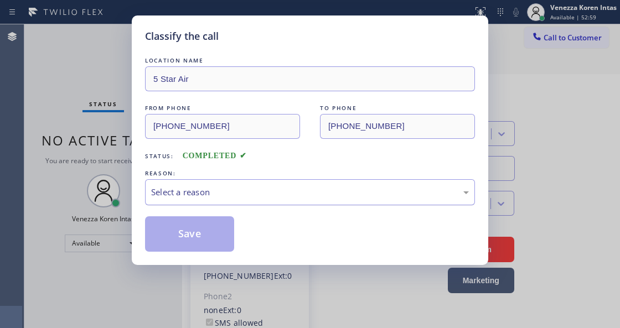
click at [275, 196] on div "Select a reason" at bounding box center [310, 192] width 318 height 13
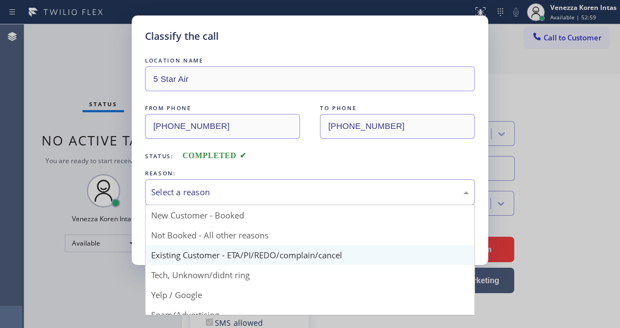
drag, startPoint x: 301, startPoint y: 262, endPoint x: 261, endPoint y: 251, distance: 40.8
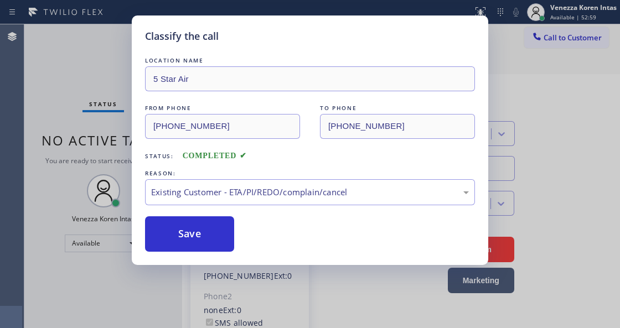
drag, startPoint x: 230, startPoint y: 244, endPoint x: 229, endPoint y: 319, distance: 75.9
click at [230, 244] on button "Save" at bounding box center [189, 233] width 89 height 35
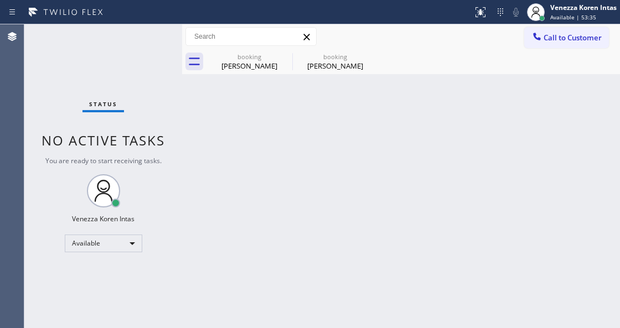
drag, startPoint x: 217, startPoint y: 195, endPoint x: 252, endPoint y: 103, distance: 98.5
click at [217, 194] on div "Back to Dashboard Change Sender ID Customers Technicians Select a contact Outbo…" at bounding box center [401, 176] width 438 height 304
click at [273, 61] on div "[PERSON_NAME]" at bounding box center [250, 66] width 84 height 10
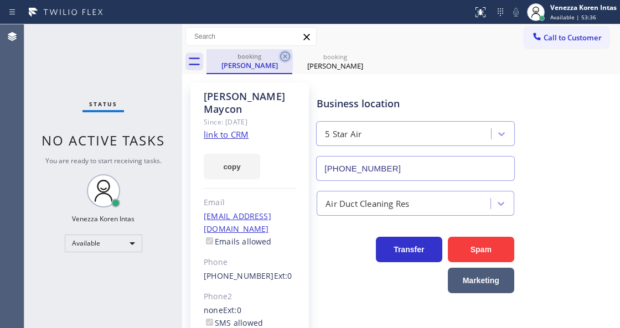
click at [287, 55] on icon at bounding box center [285, 56] width 10 height 10
click at [0, 0] on icon at bounding box center [0, 0] width 0 height 0
click at [287, 55] on div "booking [PERSON_NAME] booking [PERSON_NAME]" at bounding box center [414, 61] width 414 height 25
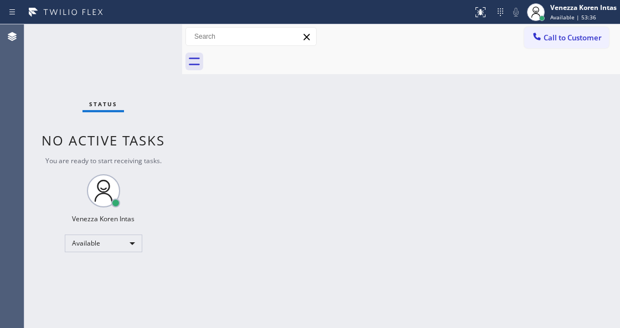
click at [287, 55] on div at bounding box center [414, 61] width 414 height 25
click at [323, 82] on div "Back to Dashboard Change Sender ID Customers Technicians Select a contact Outbo…" at bounding box center [401, 176] width 438 height 304
click at [278, 70] on div at bounding box center [414, 61] width 414 height 25
click at [150, 48] on div "Status No active tasks You are ready to start receiving tasks. Venezza Koren In…" at bounding box center [103, 176] width 158 height 304
click at [150, 45] on div "Status No active tasks You are ready to start receiving tasks. Venezza Koren In…" at bounding box center [103, 176] width 158 height 304
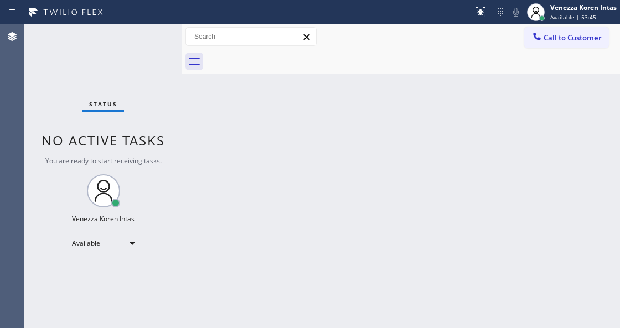
click at [150, 45] on div "Status No active tasks You are ready to start receiving tasks. Venezza Koren In…" at bounding box center [103, 176] width 158 height 304
click at [160, 138] on span "No active tasks" at bounding box center [103, 140] width 123 height 18
click at [132, 114] on div "Status No active tasks You are ready to start receiving tasks. Venezza Koren In…" at bounding box center [103, 176] width 158 height 304
drag, startPoint x: 153, startPoint y: 70, endPoint x: 153, endPoint y: 50, distance: 19.9
click at [153, 67] on div "Status No active tasks You are ready to start receiving tasks. Venezza Koren In…" at bounding box center [103, 176] width 158 height 304
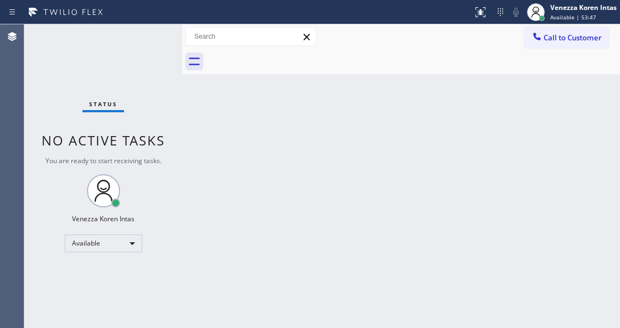
click at [153, 50] on div "Status No active tasks You are ready to start receiving tasks. Venezza Koren In…" at bounding box center [103, 176] width 158 height 304
click at [151, 42] on div "Status No active tasks You are ready to start receiving tasks. Venezza Koren In…" at bounding box center [103, 176] width 158 height 304
click at [146, 32] on div "Status No active tasks You are ready to start receiving tasks. Venezza Koren In…" at bounding box center [103, 176] width 158 height 304
drag, startPoint x: 393, startPoint y: 218, endPoint x: 408, endPoint y: 1, distance: 217.6
click at [394, 217] on div "Back to Dashboard Change Sender ID Customers Technicians Select a contact Outbo…" at bounding box center [401, 176] width 438 height 304
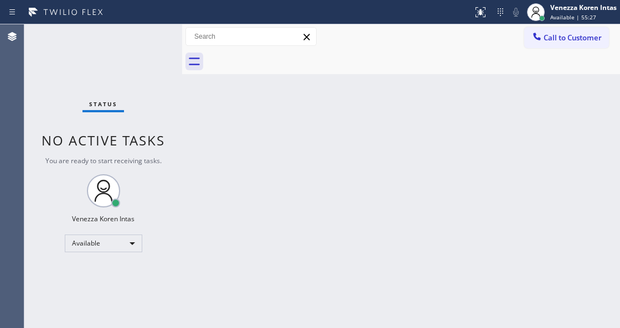
click at [276, 89] on div "Back to Dashboard Change Sender ID Customers Technicians Select a contact Outbo…" at bounding box center [401, 176] width 438 height 304
click at [164, 40] on div "Status No active tasks You are ready to start receiving tasks. Venezza Koren In…" at bounding box center [103, 176] width 158 height 304
click at [458, 155] on div "Back to Dashboard Change Sender ID Customers Technicians Select a contact Outbo…" at bounding box center [401, 176] width 438 height 304
click at [169, 40] on div "Status No active tasks You are ready to start receiving tasks. Venezza Koren In…" at bounding box center [103, 176] width 158 height 304
click at [178, 33] on div "Status No active tasks You are ready to start receiving tasks. Venezza Koren In…" at bounding box center [103, 176] width 158 height 304
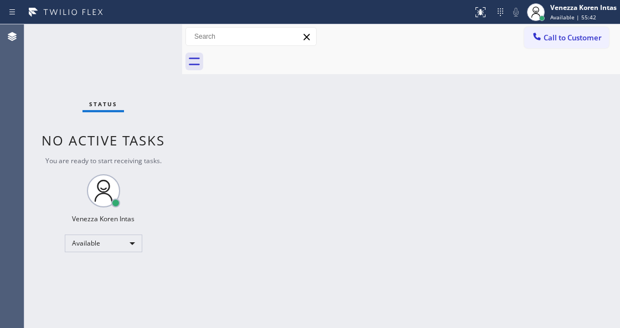
click at [178, 33] on div "Status No active tasks You are ready to start receiving tasks. Venezza Koren In…" at bounding box center [103, 176] width 158 height 304
click at [134, 53] on div "Status No active tasks You are ready to start receiving tasks. Venezza Koren In…" at bounding box center [103, 176] width 158 height 304
click at [159, 140] on span "No active tasks" at bounding box center [103, 140] width 123 height 18
click at [558, 10] on div "Venezza Koren Intas" at bounding box center [583, 7] width 66 height 9
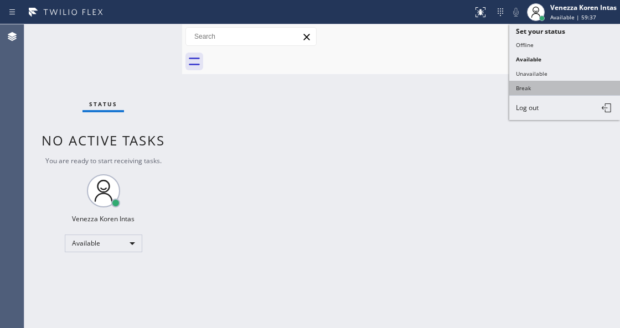
click at [540, 86] on button "Break" at bounding box center [564, 88] width 111 height 14
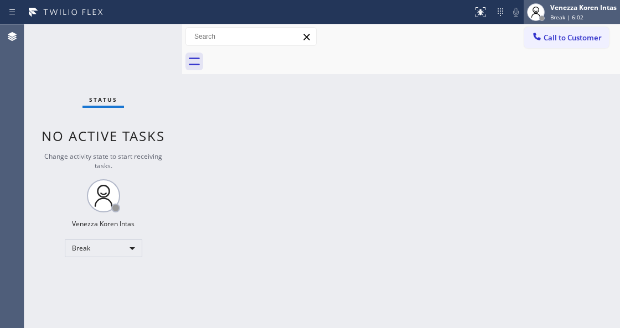
click at [554, 14] on span "Break | 6:02" at bounding box center [566, 17] width 33 height 8
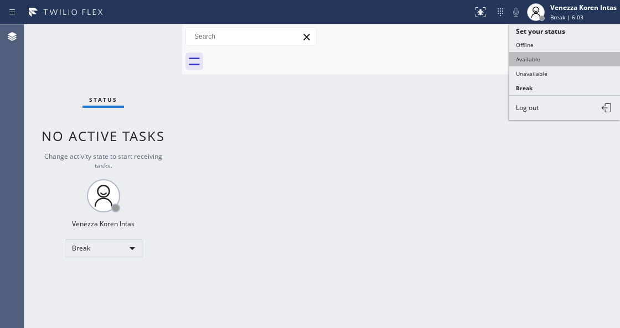
click at [536, 59] on button "Available" at bounding box center [564, 59] width 111 height 14
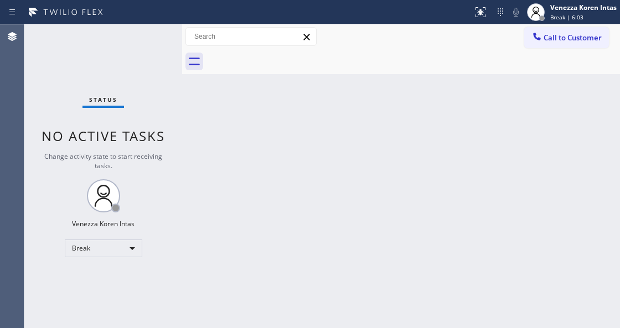
click at [231, 137] on div "Back to Dashboard Change Sender ID Customers Technicians Select a contact Outbo…" at bounding box center [401, 176] width 438 height 304
click at [82, 70] on div "Status No active tasks Change activity state to start receiving tasks. Venezza …" at bounding box center [103, 176] width 158 height 304
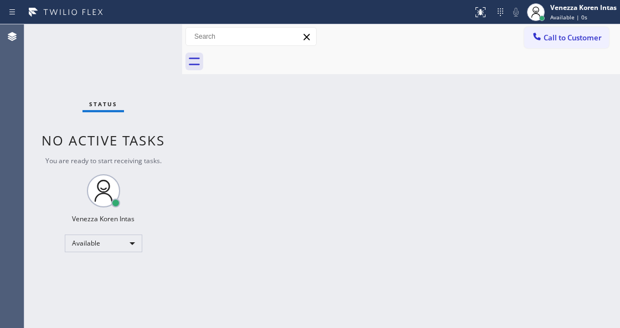
click at [153, 54] on div "Status No active tasks You are ready to start receiving tasks. Venezza Koren In…" at bounding box center [103, 176] width 158 height 304
click at [153, 52] on div "Status No active tasks You are ready to start receiving tasks. Venezza Koren In…" at bounding box center [103, 176] width 158 height 304
drag, startPoint x: 153, startPoint y: 52, endPoint x: 183, endPoint y: 100, distance: 55.9
click at [159, 58] on div "Status No active tasks You are ready to start receiving tasks. Venezza Koren In…" at bounding box center [103, 176] width 158 height 304
click at [234, 326] on div "Back to Dashboard Change Sender ID Customers Technicians Select a contact Outbo…" at bounding box center [401, 176] width 438 height 304
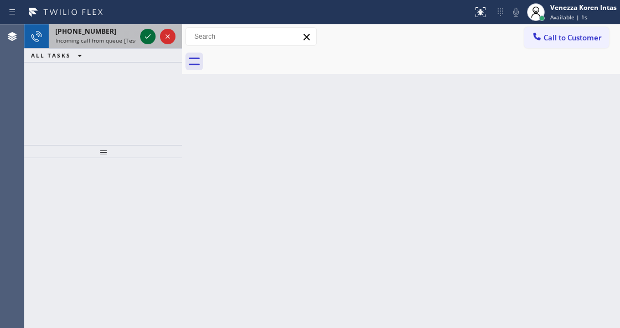
click at [146, 39] on icon at bounding box center [147, 36] width 13 height 13
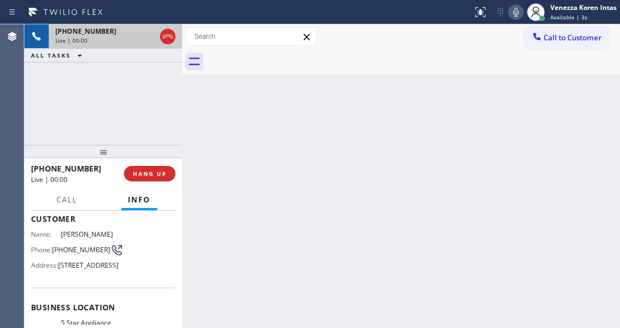
scroll to position [111, 0]
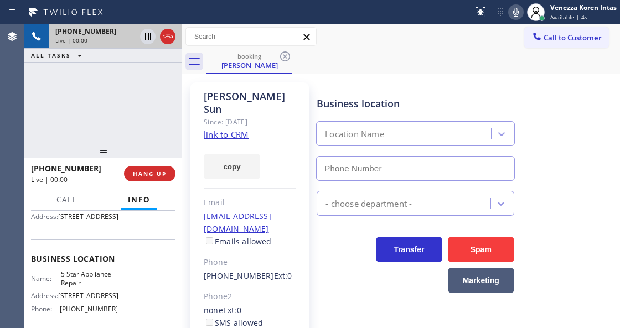
type input "[PHONE_NUMBER]"
click at [309, 99] on div "[PERSON_NAME] Since: [DATE] link to CRM copy Email [EMAIL_ADDRESS][DOMAIN_NAME]…" at bounding box center [250, 254] width 130 height 354
click at [514, 14] on icon at bounding box center [515, 12] width 13 height 13
click at [519, 9] on icon at bounding box center [515, 12] width 13 height 13
click at [244, 129] on link "link to CRM" at bounding box center [226, 134] width 45 height 11
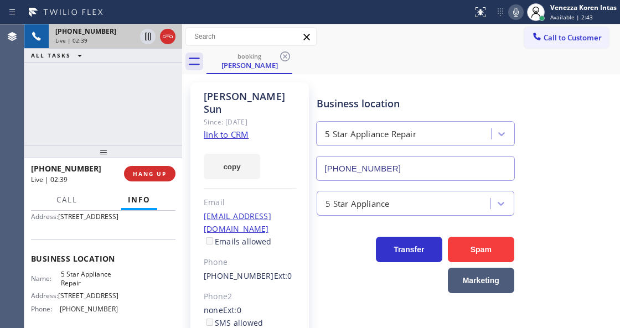
click at [513, 12] on icon at bounding box center [516, 12] width 6 height 9
click at [147, 37] on icon at bounding box center [147, 36] width 13 height 13
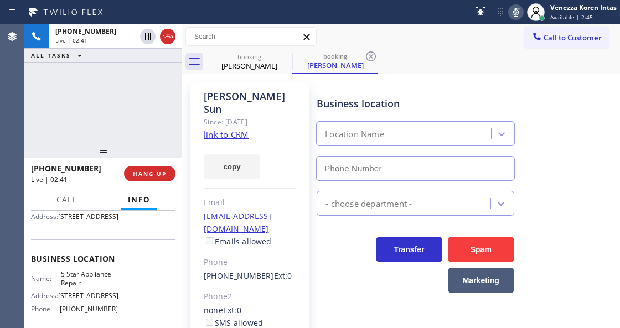
type input "[PHONE_NUMBER]"
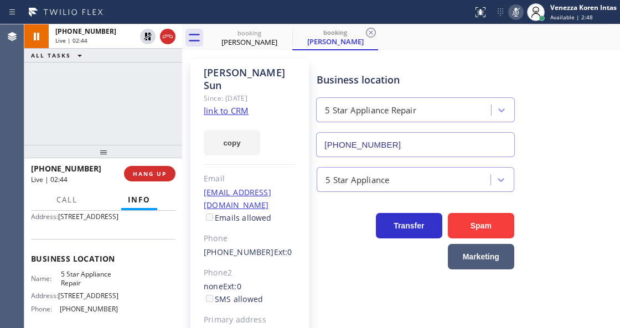
scroll to position [74, 0]
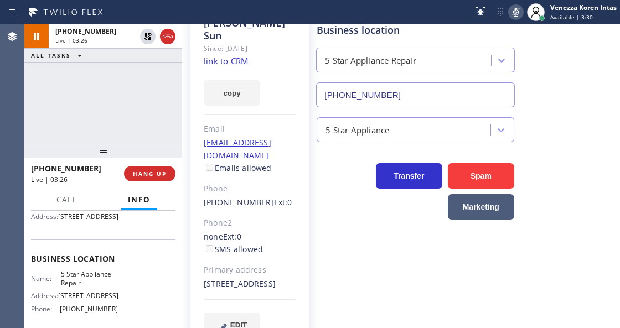
click at [514, 14] on icon at bounding box center [515, 12] width 13 height 13
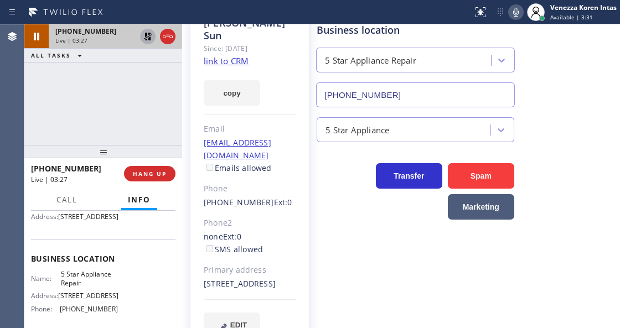
click at [152, 34] on icon at bounding box center [147, 36] width 13 height 13
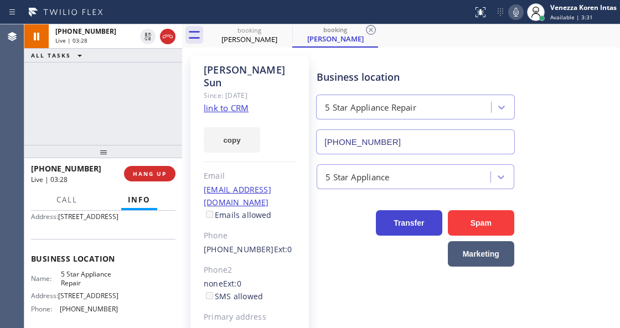
scroll to position [0, 0]
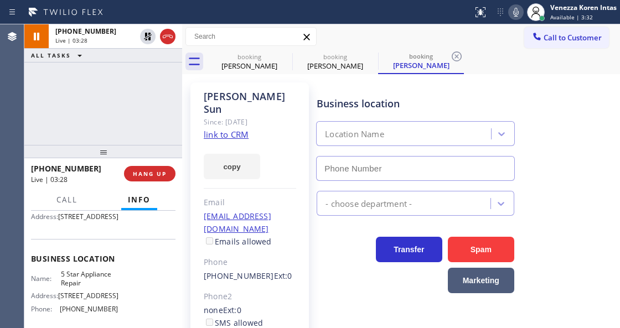
type input "[PHONE_NUMBER]"
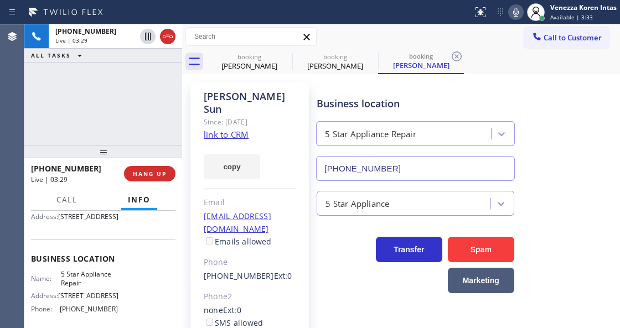
click at [148, 93] on div "[PHONE_NUMBER] Live | 03:29 ALL TASKS ALL TASKS ACTIVE TASKS TASKS IN WRAP UP" at bounding box center [103, 84] width 158 height 121
click at [454, 54] on icon at bounding box center [456, 56] width 13 height 13
click at [454, 54] on div "booking [PERSON_NAME] booking [PERSON_NAME] booking [PERSON_NAME]" at bounding box center [414, 61] width 414 height 25
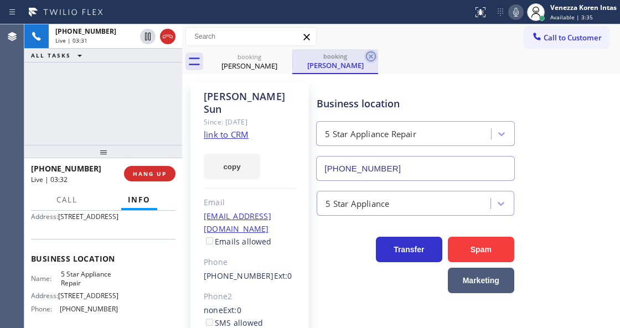
click at [370, 60] on icon at bounding box center [370, 56] width 13 height 13
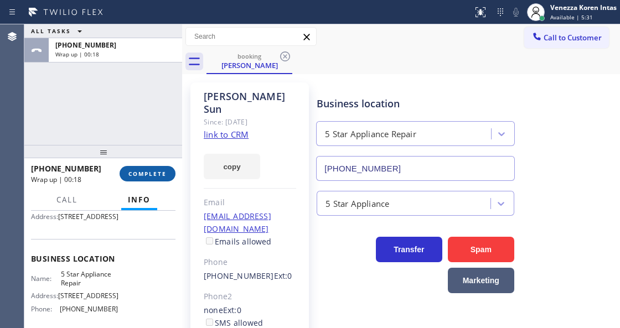
click at [156, 169] on button "COMPLETE" at bounding box center [148, 174] width 56 height 16
click at [86, 111] on div "ALL TASKS ALL TASKS ACTIVE TASKS TASKS IN WRAP UP [PHONE_NUMBER] Wrap up | 00:21" at bounding box center [103, 84] width 158 height 121
click at [87, 92] on div "ALL TASKS ALL TASKS ACTIVE TASKS TASKS IN WRAP UP [PHONE_NUMBER] Wrap up | 00:21" at bounding box center [103, 84] width 158 height 121
click at [169, 168] on button "COMPLETE" at bounding box center [148, 174] width 56 height 16
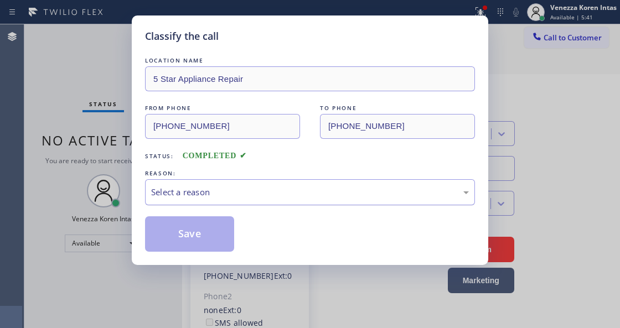
click at [278, 188] on div "Select a reason" at bounding box center [310, 192] width 318 height 13
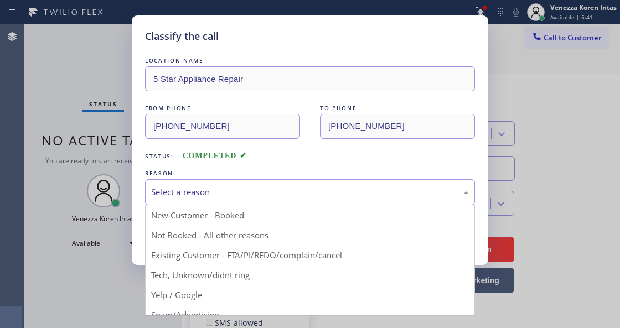
drag, startPoint x: 268, startPoint y: 259, endPoint x: 221, endPoint y: 236, distance: 51.8
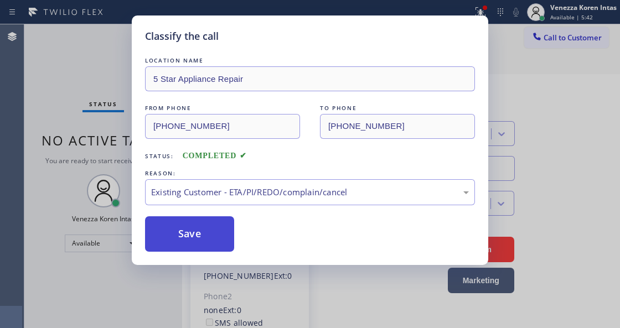
click at [204, 233] on button "Save" at bounding box center [189, 233] width 89 height 35
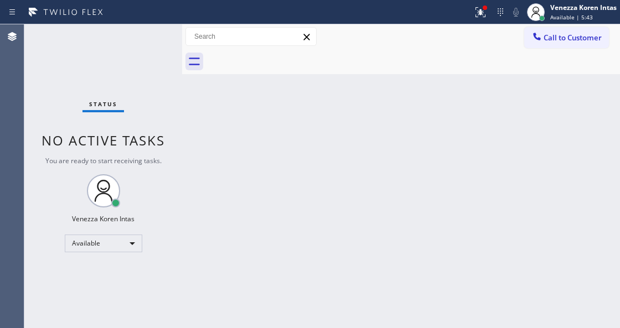
click at [484, 12] on icon at bounding box center [480, 12] width 13 height 13
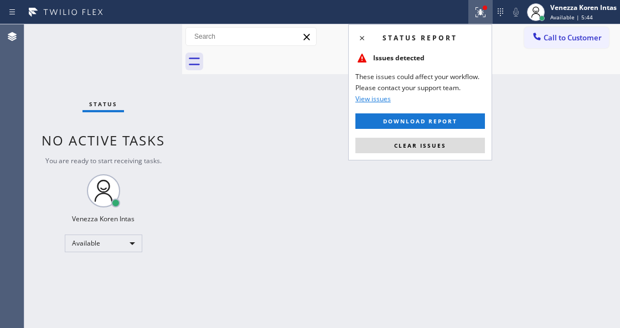
click at [454, 154] on div "Status report Issues detected These issues could affect your workflow. Please c…" at bounding box center [420, 92] width 144 height 136
drag, startPoint x: 450, startPoint y: 147, endPoint x: 325, endPoint y: 125, distance: 126.5
click at [447, 147] on button "Clear issues" at bounding box center [420, 146] width 130 height 16
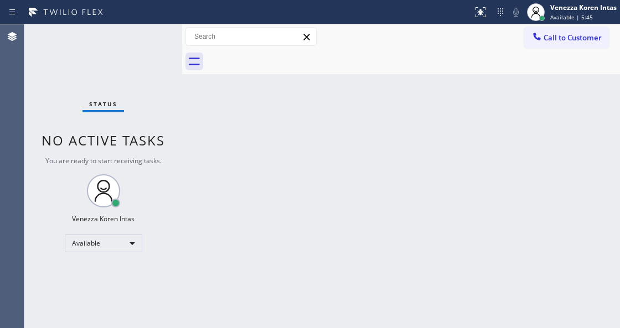
click at [158, 74] on div "Status No active tasks You are ready to start receiving tasks. Venezza Koren In…" at bounding box center [103, 176] width 158 height 304
click at [245, 155] on div "Back to Dashboard Change Sender ID Customers Technicians Select a contact Outbo…" at bounding box center [401, 176] width 438 height 304
click at [259, 109] on div "Back to Dashboard Change Sender ID Customers Technicians Select a contact Outbo…" at bounding box center [401, 176] width 438 height 304
click at [174, 37] on div "Status No active tasks You are ready to start receiving tasks. Venezza Koren In…" at bounding box center [103, 176] width 158 height 304
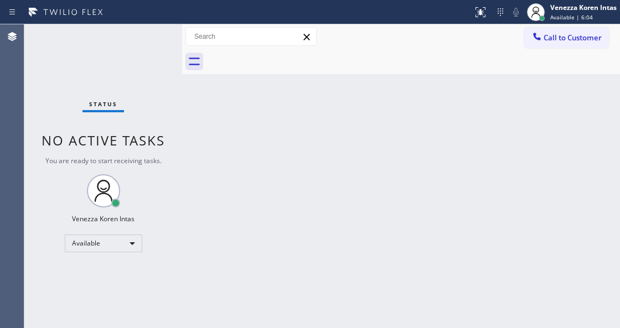
click at [174, 37] on div "Status No active tasks You are ready to start receiving tasks. Venezza Koren In…" at bounding box center [103, 176] width 158 height 304
click at [139, 38] on div "Status No active tasks You are ready to start receiving tasks. Venezza Koren In…" at bounding box center [103, 176] width 158 height 304
click at [137, 42] on div "Status No active tasks You are ready to start receiving tasks. Venezza Koren In…" at bounding box center [103, 176] width 158 height 304
click at [264, 109] on div "Back to Dashboard Change Sender ID Customers Technicians Select a contact Outbo…" at bounding box center [401, 176] width 438 height 304
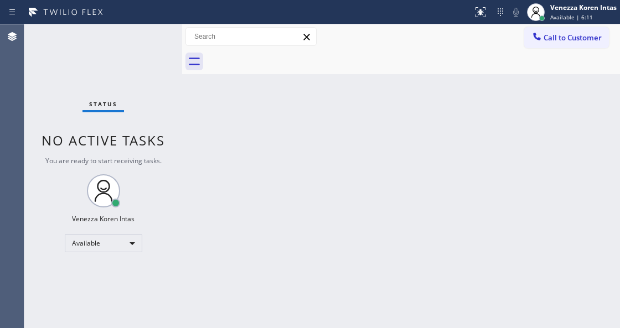
click at [83, 58] on div "Status No active tasks You are ready to start receiving tasks. Venezza Koren In…" at bounding box center [103, 176] width 158 height 304
click at [270, 157] on div "Back to Dashboard Change Sender ID Customers Technicians Select a contact Outbo…" at bounding box center [401, 176] width 438 height 304
click at [40, 98] on div "Status No active tasks You are ready to start receiving tasks. Venezza Koren In…" at bounding box center [103, 176] width 158 height 304
click at [231, 327] on div "Back to Dashboard Change Sender ID Customers Technicians Select a contact Outbo…" at bounding box center [401, 176] width 438 height 304
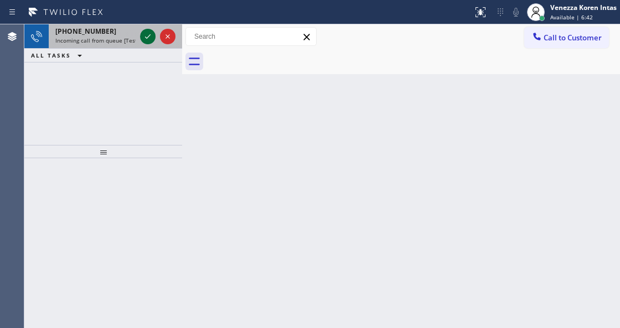
click at [146, 37] on icon at bounding box center [147, 36] width 13 height 13
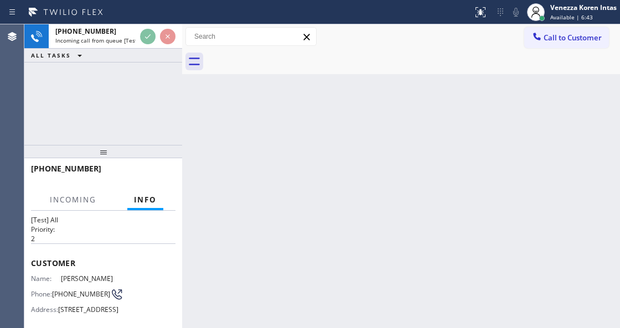
scroll to position [147, 0]
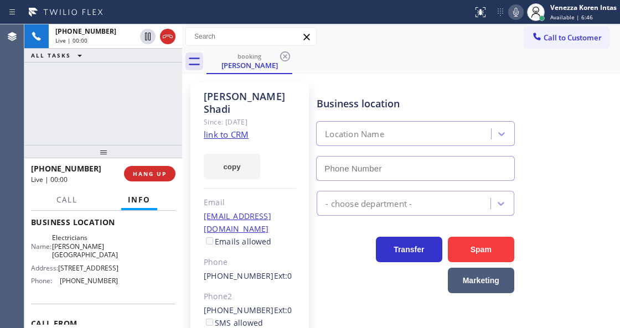
type input "[PHONE_NUMBER]"
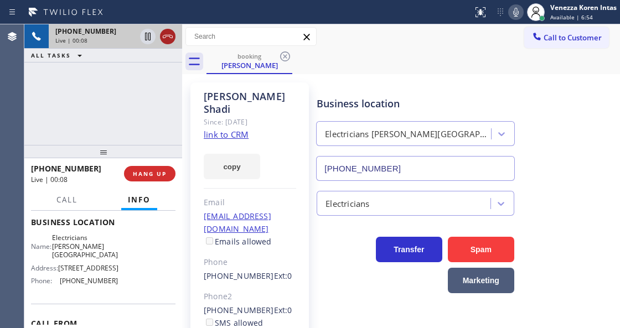
click at [166, 38] on icon at bounding box center [167, 36] width 13 height 13
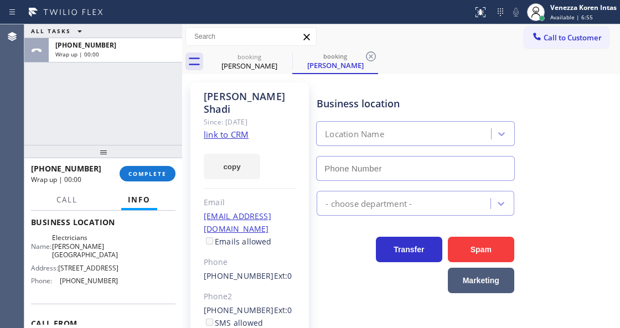
type input "[PHONE_NUMBER]"
click at [119, 101] on div "ALL TASKS ALL TASKS ACTIVE TASKS TASKS IN WRAP UP [PHONE_NUMBER] Wrap up | 00:11" at bounding box center [103, 84] width 158 height 121
click at [260, 116] on div "Since: [DATE]" at bounding box center [250, 122] width 92 height 13
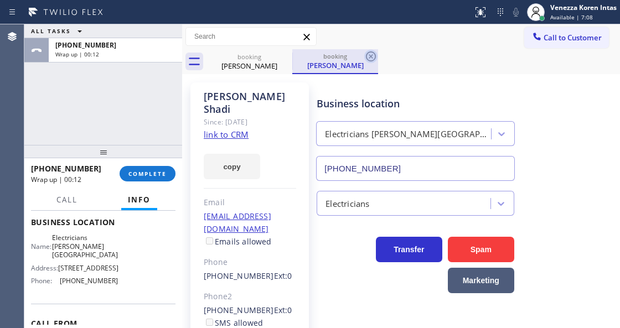
click at [374, 61] on icon at bounding box center [370, 56] width 13 height 13
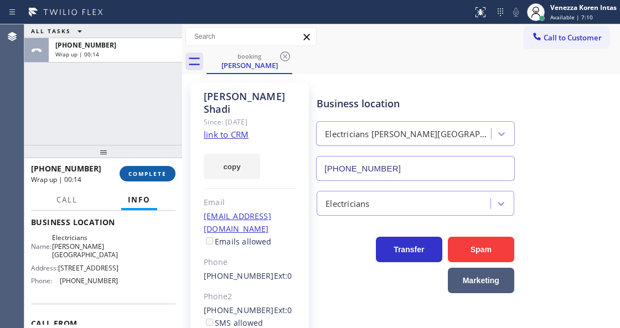
click at [162, 174] on span "COMPLETE" at bounding box center [147, 174] width 38 height 8
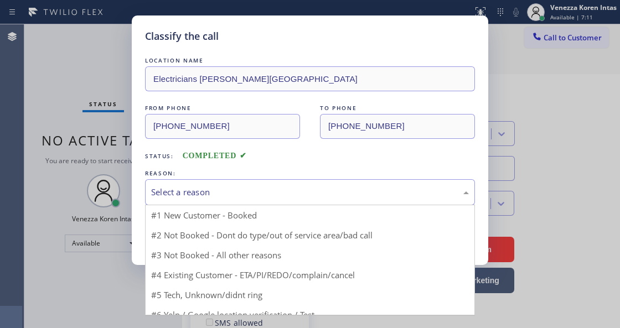
click at [300, 195] on div "Select a reason" at bounding box center [310, 192] width 318 height 13
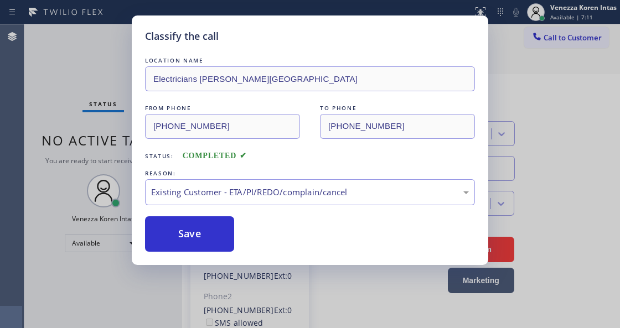
drag, startPoint x: 283, startPoint y: 249, endPoint x: 230, endPoint y: 240, distance: 53.9
click at [228, 240] on button "Save" at bounding box center [189, 233] width 89 height 35
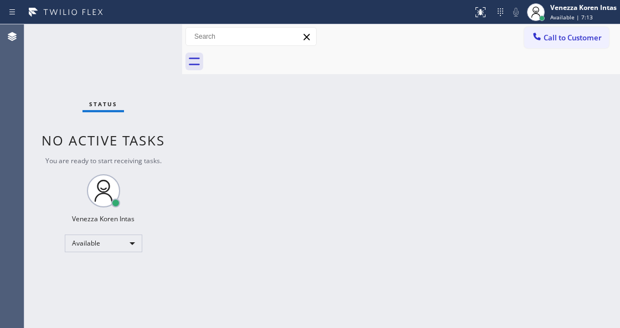
click at [47, 121] on div "Status No active tasks You are ready to start receiving tasks. Venezza Koren In…" at bounding box center [103, 176] width 158 height 304
click at [190, 133] on div "Back to Dashboard Change Sender ID Customers Technicians Select a contact Outbo…" at bounding box center [401, 176] width 438 height 304
drag, startPoint x: 135, startPoint y: 41, endPoint x: 35, endPoint y: 70, distance: 103.7
click at [134, 41] on div "Status No active tasks You are ready to start receiving tasks. Venezza Koren In…" at bounding box center [103, 176] width 158 height 304
click at [163, 49] on div "Status No active tasks You are ready to start receiving tasks. Venezza Koren In…" at bounding box center [103, 176] width 158 height 304
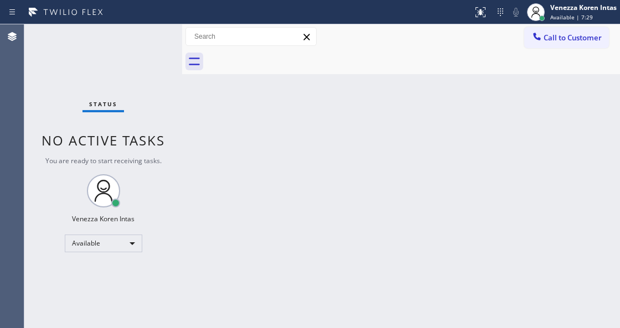
click at [163, 49] on div "Status No active tasks You are ready to start receiving tasks. Venezza Koren In…" at bounding box center [103, 176] width 158 height 304
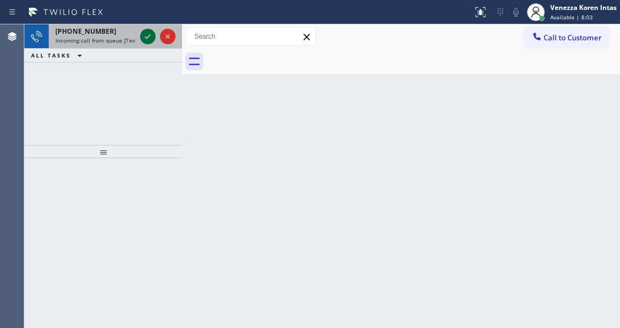
click at [152, 33] on icon at bounding box center [147, 36] width 13 height 13
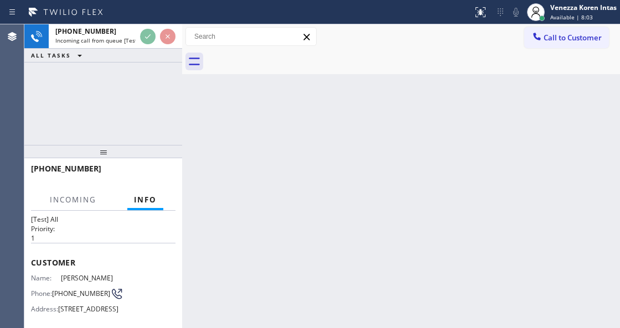
scroll to position [147, 0]
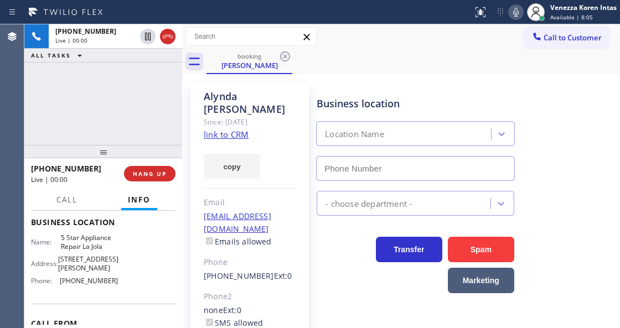
type input "[PHONE_NUMBER]"
click at [228, 129] on link "link to CRM" at bounding box center [226, 134] width 45 height 11
click at [520, 10] on icon at bounding box center [515, 12] width 13 height 13
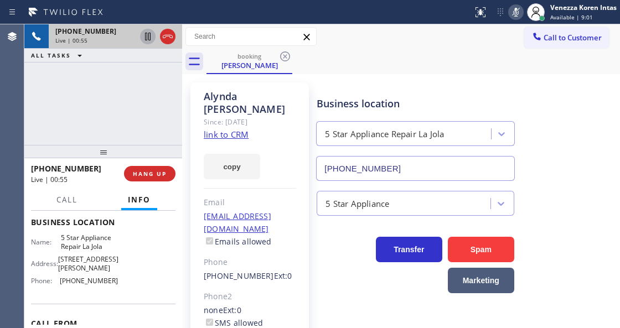
click at [147, 39] on icon at bounding box center [147, 36] width 13 height 13
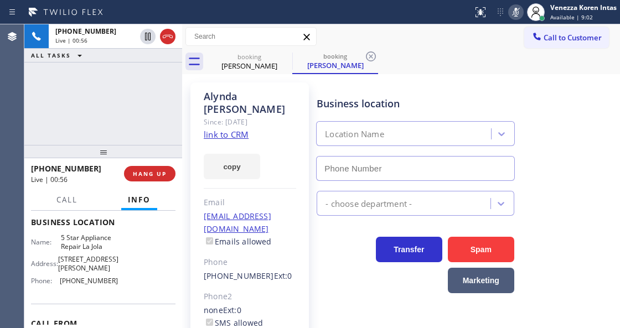
type input "[PHONE_NUMBER]"
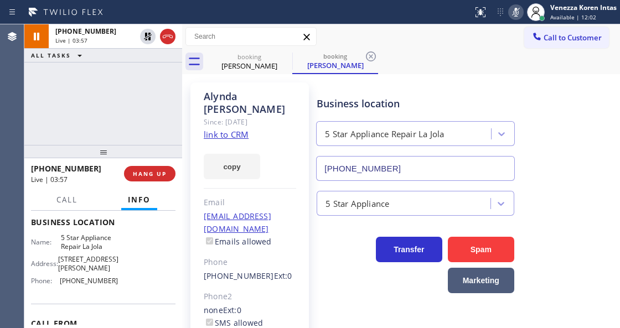
click at [518, 14] on icon at bounding box center [515, 12] width 13 height 13
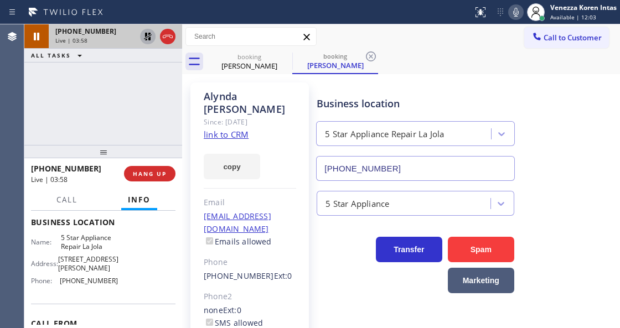
click at [145, 37] on icon at bounding box center [147, 36] width 13 height 13
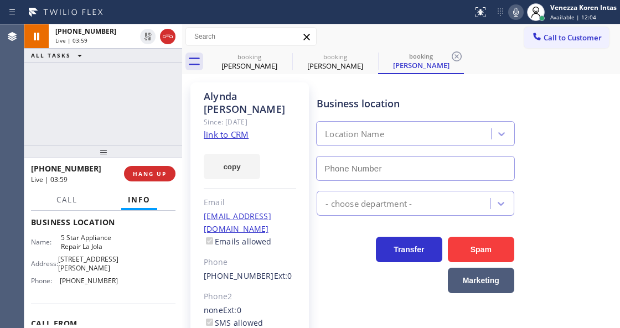
type input "[PHONE_NUMBER]"
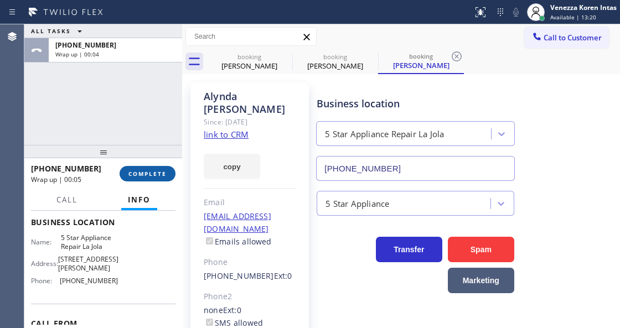
click at [164, 173] on span "COMPLETE" at bounding box center [147, 174] width 38 height 8
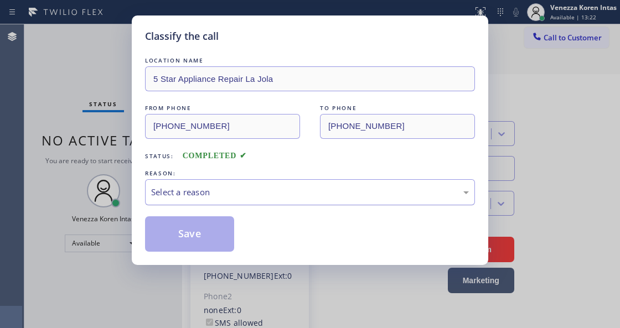
click at [282, 184] on div "Select a reason" at bounding box center [310, 192] width 330 height 26
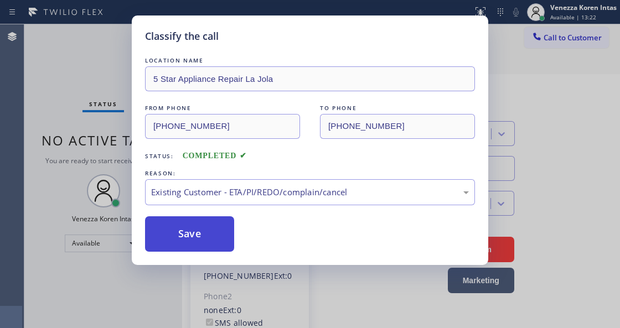
click at [227, 232] on button "Save" at bounding box center [189, 233] width 89 height 35
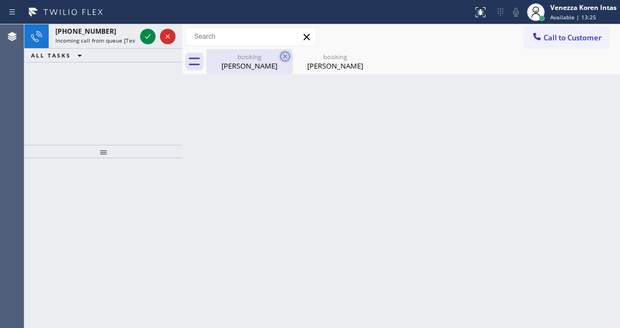
click at [287, 55] on icon at bounding box center [285, 56] width 10 height 10
click at [0, 0] on icon at bounding box center [0, 0] width 0 height 0
drag, startPoint x: 287, startPoint y: 55, endPoint x: 212, endPoint y: 51, distance: 75.4
click at [283, 56] on div "booking [PERSON_NAME] booking [PERSON_NAME]" at bounding box center [414, 61] width 414 height 25
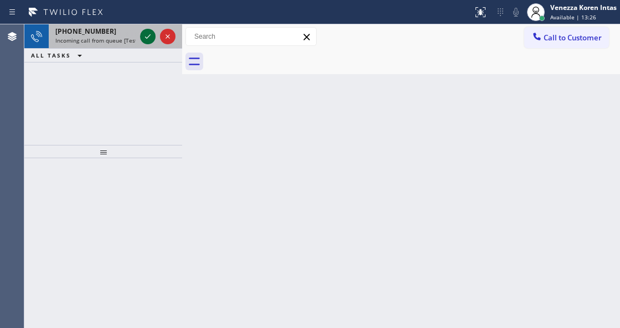
click at [151, 36] on icon at bounding box center [147, 36] width 13 height 13
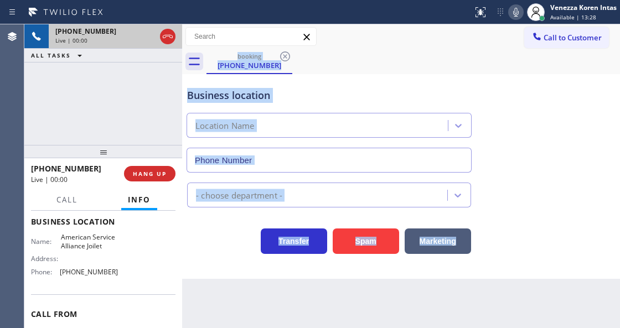
scroll to position [147, 0]
type input "[PHONE_NUMBER]"
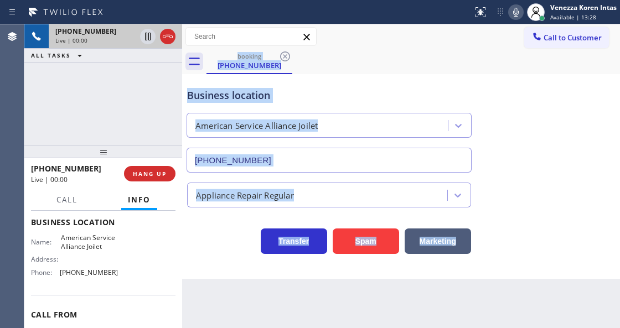
click at [233, 263] on div "Business location American Service Alliance Joilet [PHONE_NUMBER] Appliance Rep…" at bounding box center [401, 176] width 438 height 205
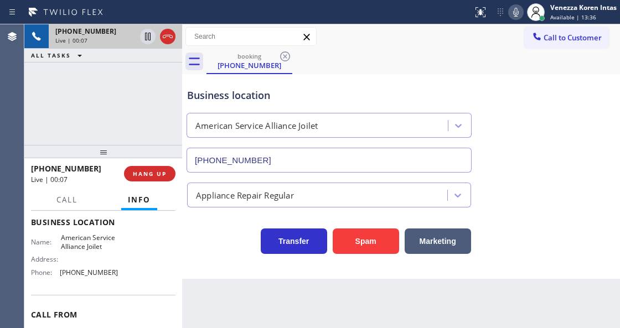
click at [66, 80] on div "[PHONE_NUMBER] Live | 00:07 ALL TASKS ALL TASKS ACTIVE TASKS TASKS IN WRAP UP" at bounding box center [103, 84] width 158 height 121
drag, startPoint x: 57, startPoint y: 236, endPoint x: 105, endPoint y: 249, distance: 49.8
click at [105, 249] on div "Name: American Service Alliance Joilet" at bounding box center [74, 242] width 87 height 17
copy div "American Service Alliance Joilet"
click at [509, 12] on icon at bounding box center [515, 12] width 13 height 13
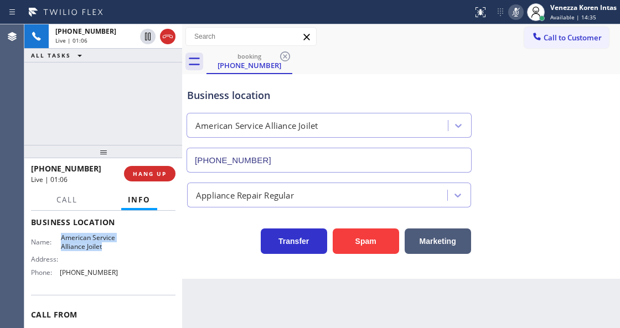
drag, startPoint x: 150, startPoint y: 40, endPoint x: 164, endPoint y: 125, distance: 85.9
click at [150, 40] on icon at bounding box center [147, 36] width 13 height 13
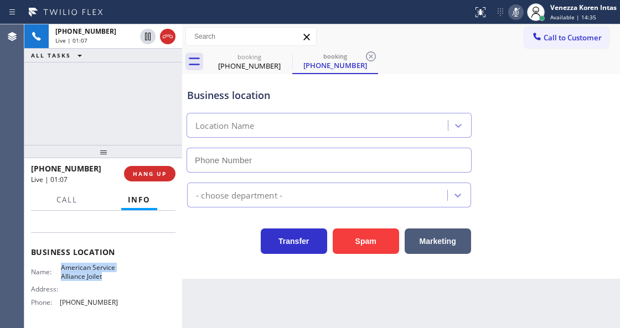
type input "[PHONE_NUMBER]"
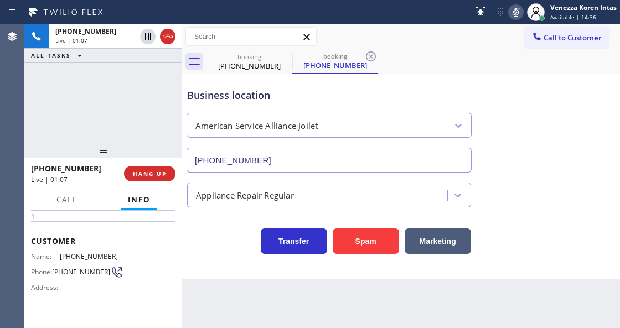
scroll to position [0, 0]
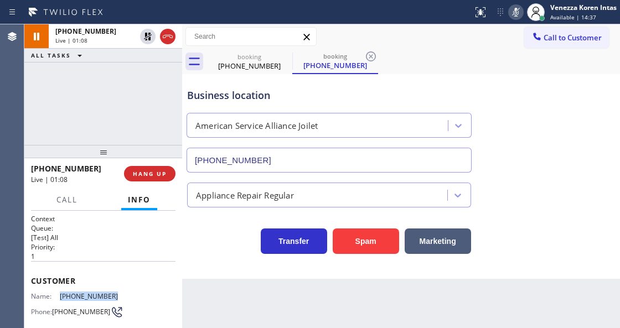
drag, startPoint x: 109, startPoint y: 291, endPoint x: 58, endPoint y: 287, distance: 51.1
click at [58, 287] on div "Customer Name: [PHONE_NUMBER] Phone: [PHONE_NUMBER] Address:" at bounding box center [103, 305] width 145 height 89
copy div "[PHONE_NUMBER]"
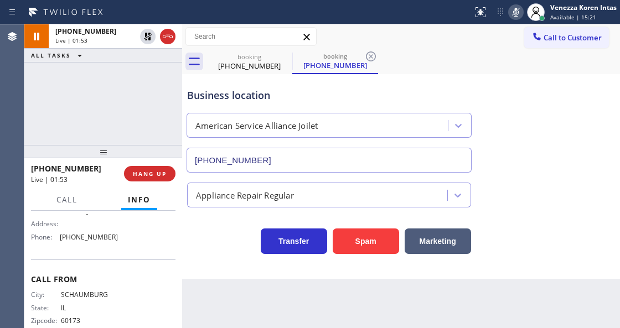
scroll to position [184, 0]
drag, startPoint x: 116, startPoint y: 239, endPoint x: 54, endPoint y: 237, distance: 61.5
click at [54, 237] on div "Name: American Service Alliance Joilet Address: Phone: [PHONE_NUMBER]" at bounding box center [103, 221] width 145 height 48
copy div "[PHONE_NUMBER]"
click at [517, 14] on icon at bounding box center [515, 12] width 13 height 13
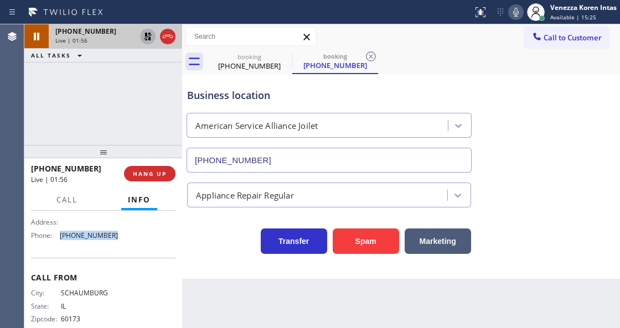
click at [149, 42] on icon at bounding box center [147, 36] width 13 height 13
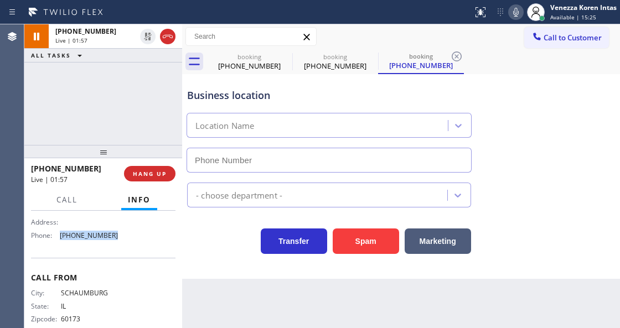
type input "[PHONE_NUMBER]"
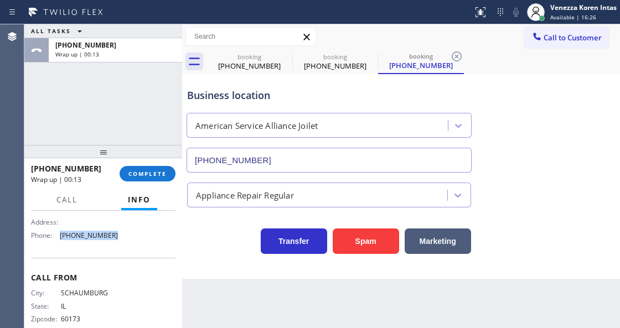
drag, startPoint x: 145, startPoint y: 172, endPoint x: 277, endPoint y: 200, distance: 135.9
click at [145, 172] on span "COMPLETE" at bounding box center [147, 174] width 38 height 8
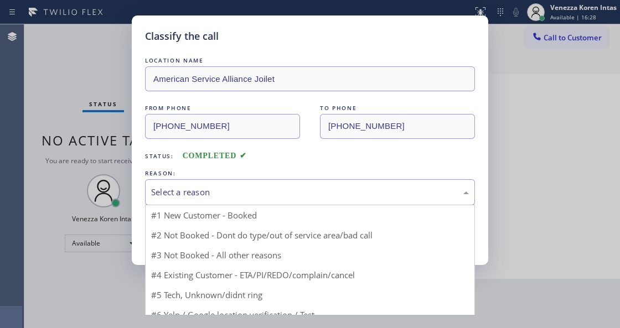
click at [280, 202] on div "Select a reason" at bounding box center [310, 192] width 330 height 26
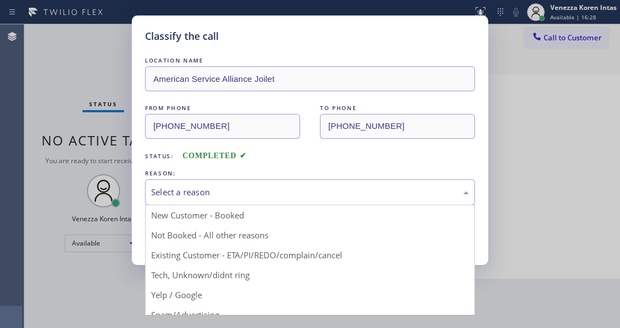
drag, startPoint x: 265, startPoint y: 245, endPoint x: 228, endPoint y: 240, distance: 37.4
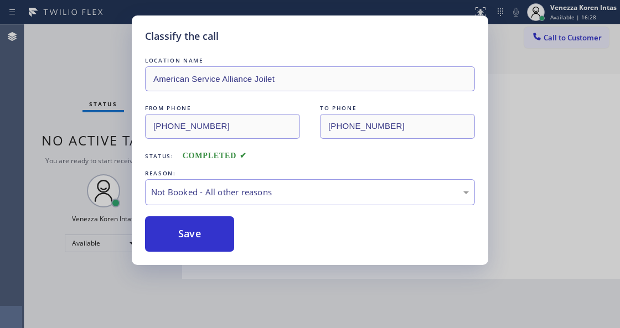
click at [218, 240] on button "Save" at bounding box center [189, 233] width 89 height 35
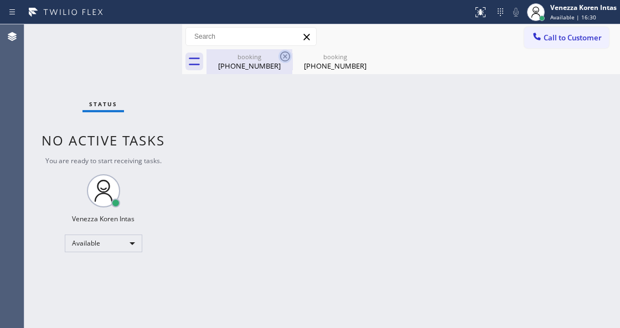
click at [283, 58] on icon at bounding box center [285, 56] width 10 height 10
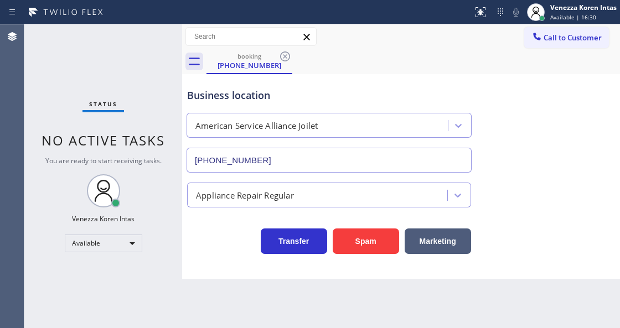
click at [283, 58] on icon at bounding box center [285, 56] width 10 height 10
click at [283, 58] on div "booking [PHONE_NUMBER]" at bounding box center [414, 61] width 414 height 25
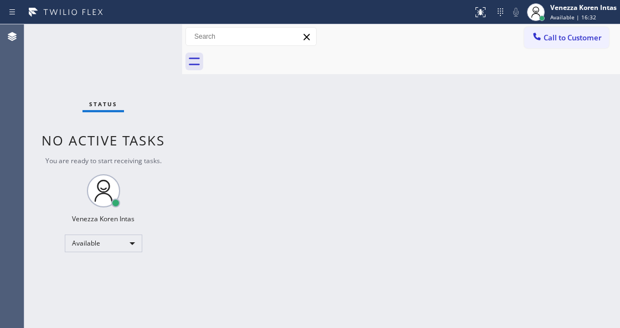
click at [147, 40] on div "Status No active tasks You are ready to start receiving tasks. Venezza Koren In…" at bounding box center [103, 176] width 158 height 304
click at [148, 40] on div "Status No active tasks You are ready to start receiving tasks. Venezza Koren In…" at bounding box center [103, 176] width 158 height 304
click at [563, 15] on span "Available | 18:17" at bounding box center [573, 17] width 46 height 8
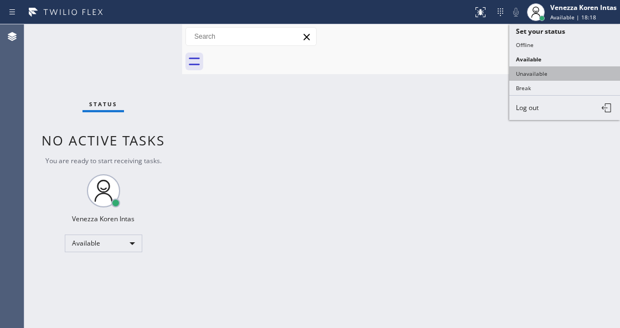
click at [565, 78] on button "Unavailable" at bounding box center [564, 73] width 111 height 14
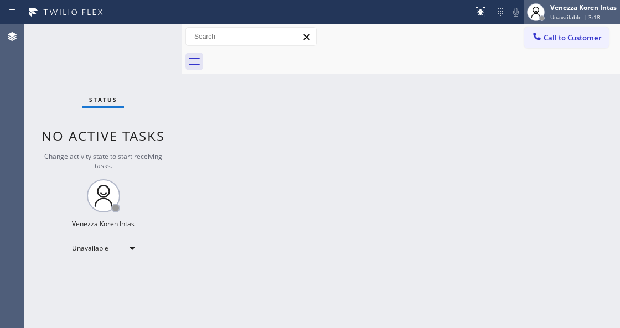
click at [561, 14] on span "Unavailable | 3:18" at bounding box center [575, 17] width 50 height 8
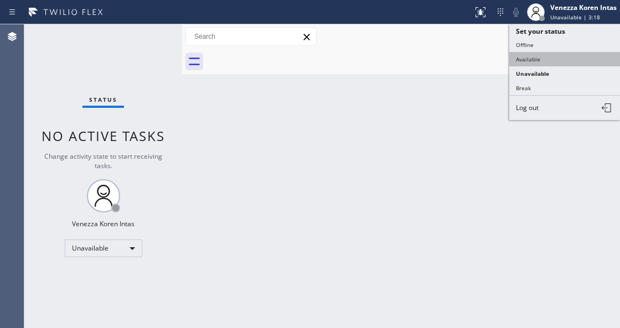
click at [556, 60] on button "Available" at bounding box center [564, 59] width 111 height 14
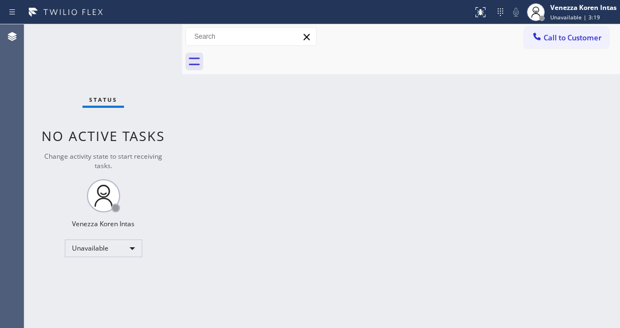
click at [145, 38] on div "Status No active tasks Change activity state to start receiving tasks. Venezza …" at bounding box center [103, 176] width 158 height 304
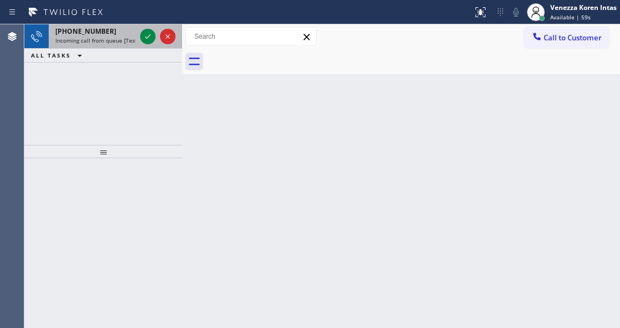
click at [124, 39] on span "Incoming call from queue [Test] All" at bounding box center [101, 41] width 92 height 8
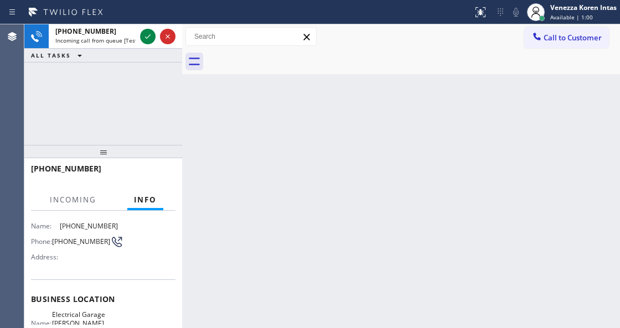
scroll to position [111, 0]
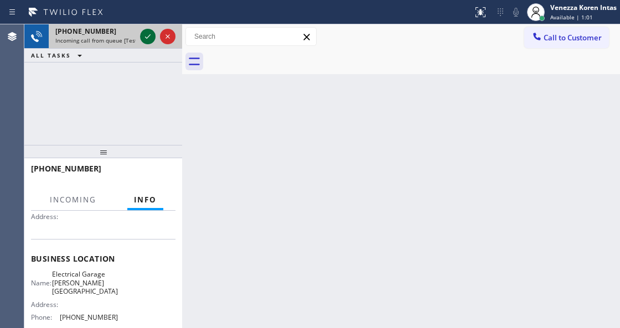
click at [145, 39] on icon at bounding box center [147, 36] width 13 height 13
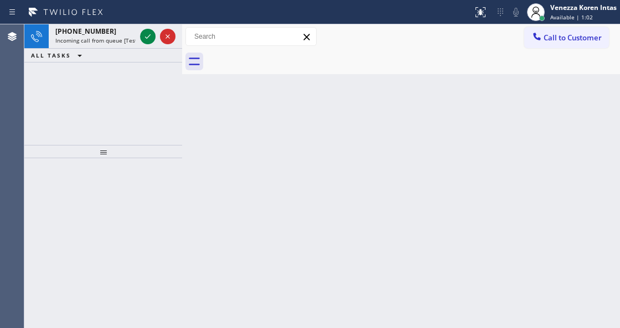
click at [145, 39] on icon at bounding box center [147, 36] width 13 height 13
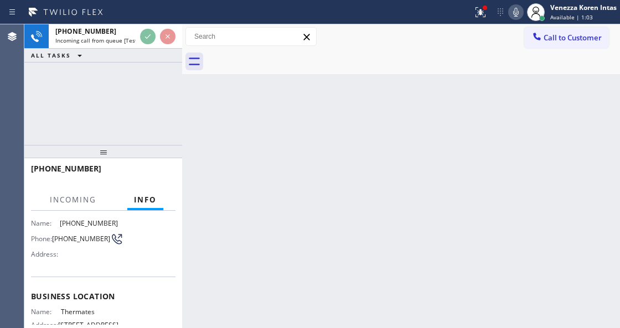
scroll to position [111, 0]
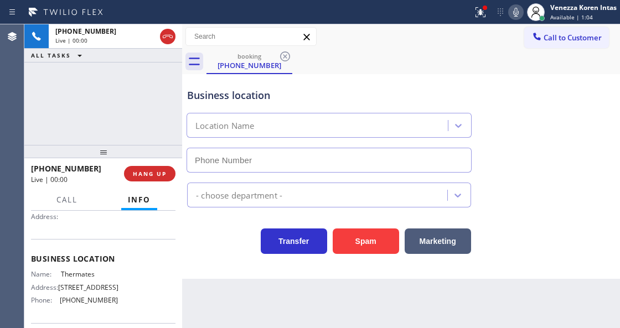
type input "[PHONE_NUMBER]"
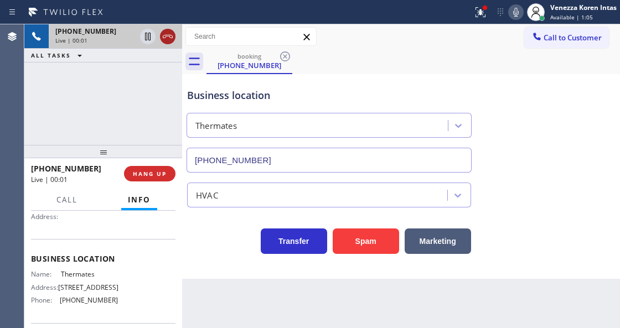
click at [166, 42] on icon at bounding box center [167, 36] width 13 height 13
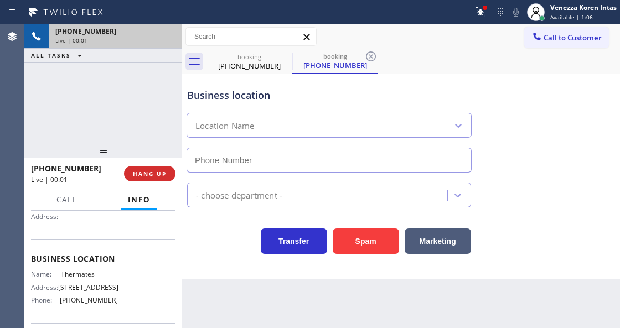
type input "[PHONE_NUMBER]"
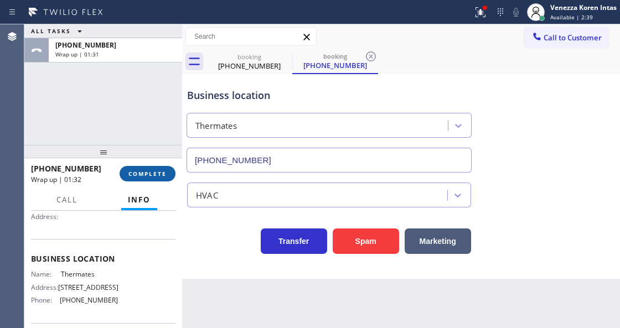
click at [154, 172] on span "COMPLETE" at bounding box center [147, 174] width 38 height 8
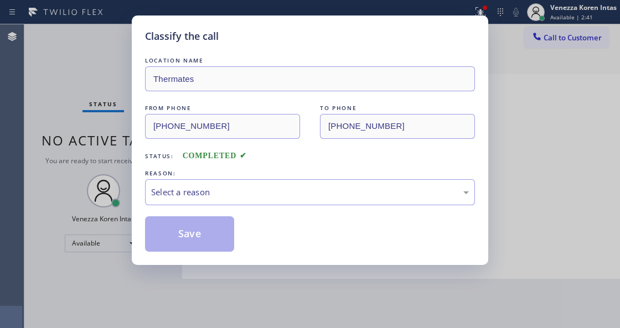
click at [251, 192] on div "Select a reason" at bounding box center [310, 192] width 318 height 13
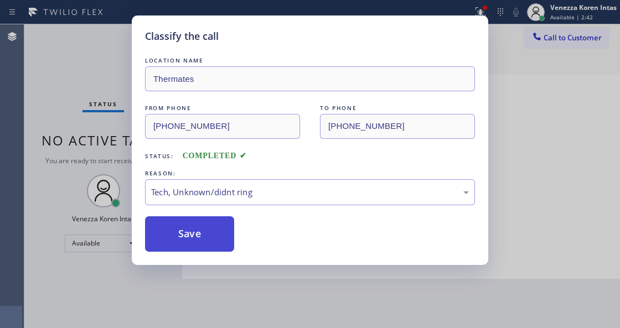
click at [216, 241] on button "Save" at bounding box center [189, 233] width 89 height 35
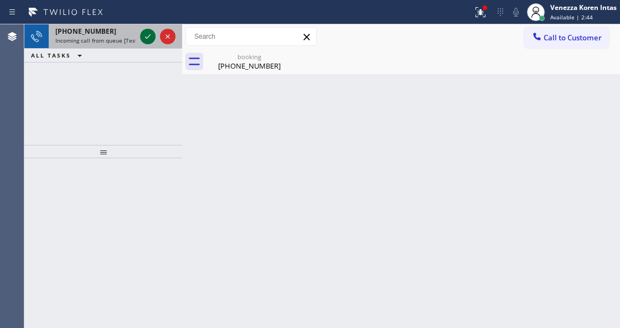
click at [150, 35] on icon at bounding box center [148, 36] width 6 height 4
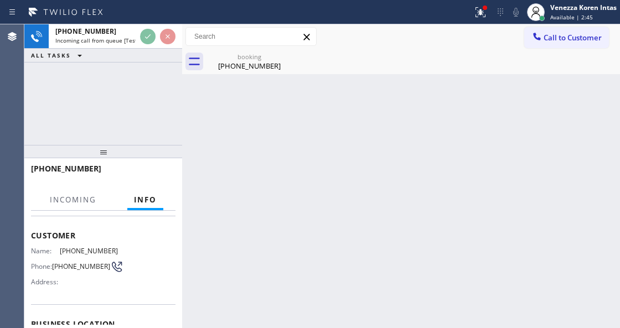
scroll to position [111, 0]
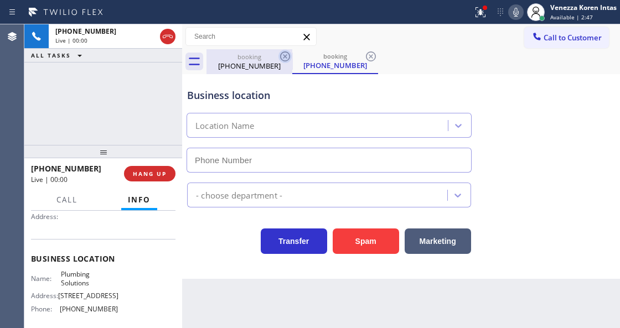
click at [283, 55] on icon at bounding box center [285, 56] width 10 height 10
type input "[PHONE_NUMBER]"
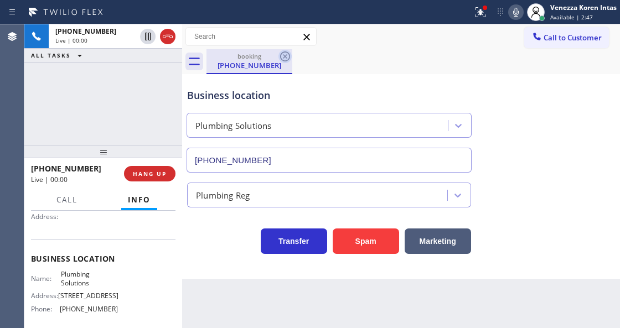
click at [282, 56] on icon at bounding box center [285, 56] width 13 height 13
click at [282, 56] on div "booking [PHONE_NUMBER]" at bounding box center [414, 61] width 414 height 25
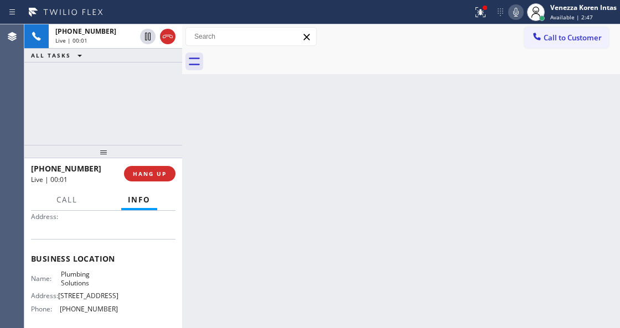
click at [282, 56] on div at bounding box center [414, 61] width 414 height 25
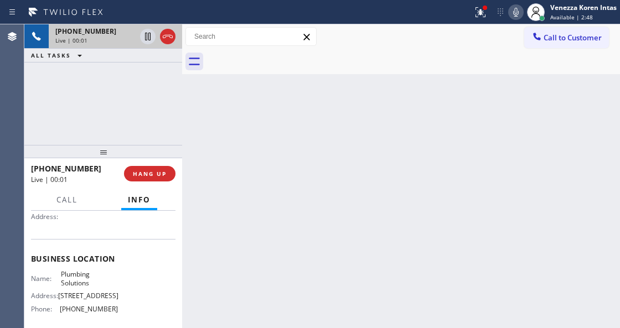
click at [121, 45] on div "[PHONE_NUMBER] Live | 00:01" at bounding box center [93, 36] width 89 height 24
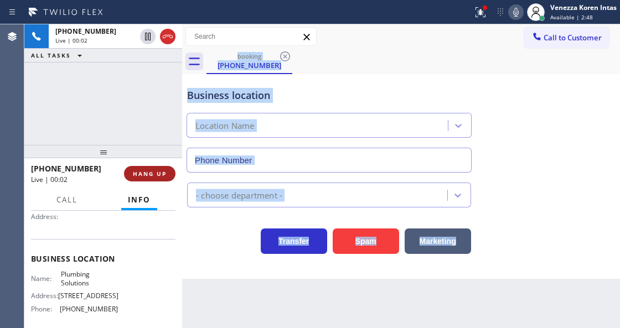
type input "[PHONE_NUMBER]"
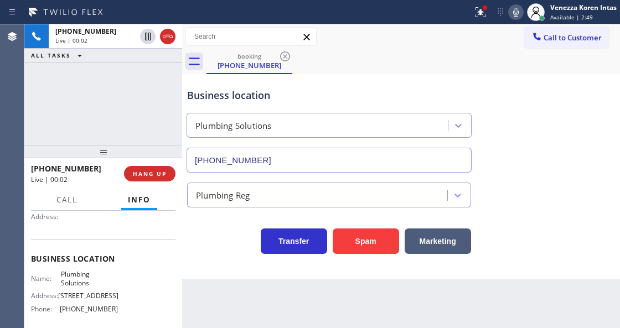
click at [156, 133] on div "[PHONE_NUMBER] Live | 00:02 ALL TASKS ALL TASKS ACTIVE TASKS TASKS IN WRAP UP" at bounding box center [103, 84] width 158 height 121
drag, startPoint x: 164, startPoint y: 39, endPoint x: 148, endPoint y: 72, distance: 36.7
click at [164, 39] on icon at bounding box center [167, 36] width 13 height 13
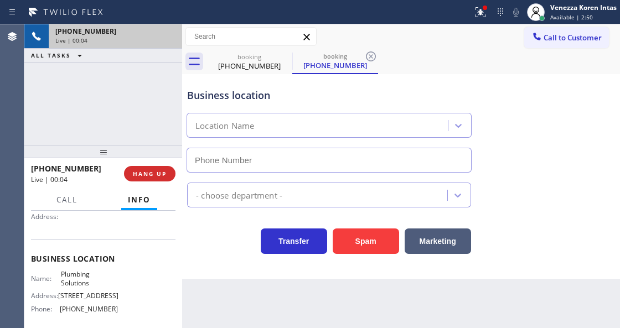
click at [145, 44] on div "[PHONE_NUMBER] Live | 00:04" at bounding box center [113, 36] width 129 height 24
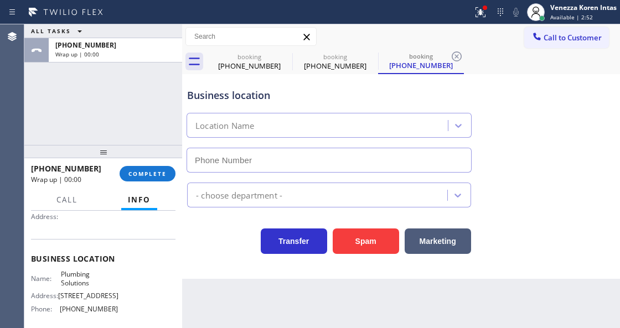
type input "[PHONE_NUMBER]"
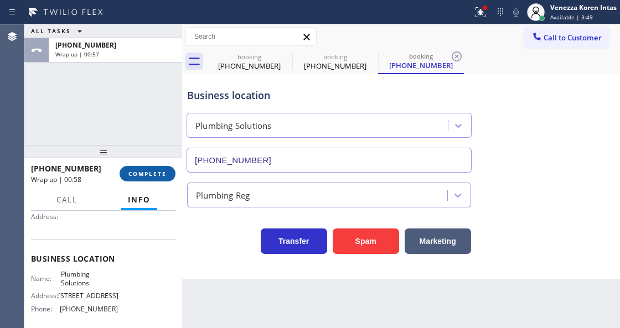
click at [152, 174] on span "COMPLETE" at bounding box center [147, 174] width 38 height 8
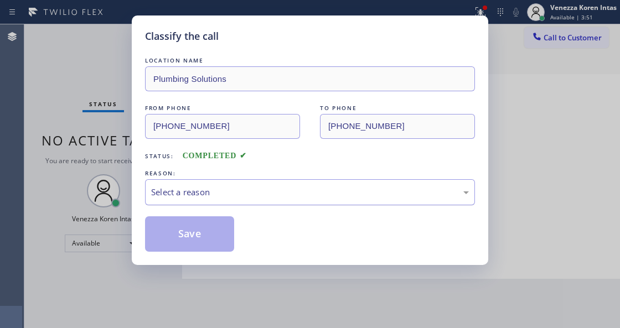
drag, startPoint x: 214, startPoint y: 194, endPoint x: 216, endPoint y: 205, distance: 11.2
click at [215, 199] on div "Select a reason" at bounding box center [310, 192] width 318 height 13
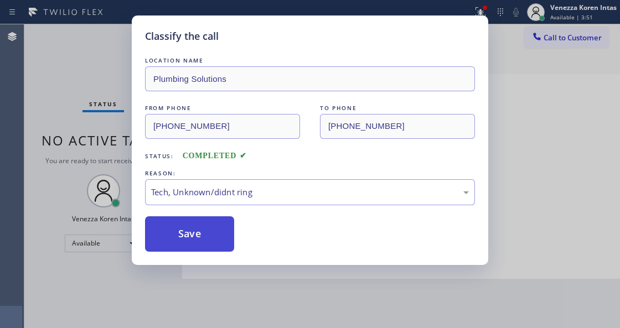
click at [206, 237] on button "Save" at bounding box center [189, 233] width 89 height 35
click at [198, 321] on div "Classify the call LOCATION NAME Plumbing Solutions FROM PHONE [PHONE_NUMBER] TO…" at bounding box center [310, 164] width 620 height 328
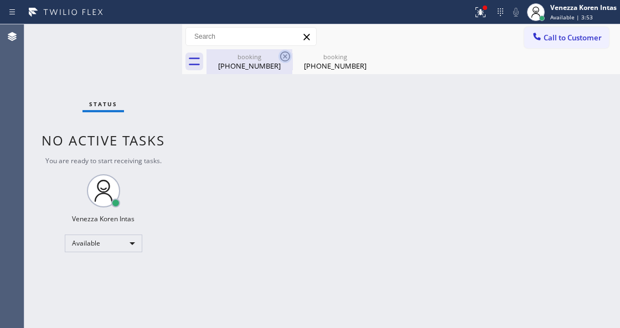
click at [283, 58] on icon at bounding box center [285, 56] width 10 height 10
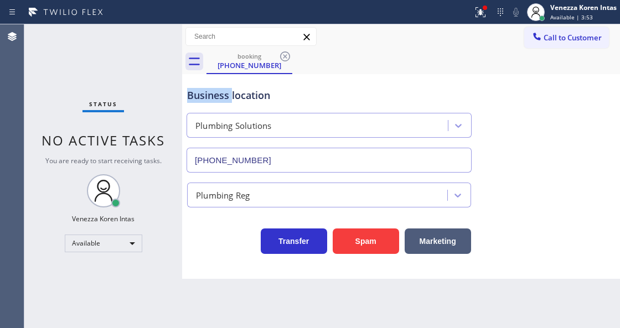
click at [283, 58] on icon at bounding box center [285, 56] width 10 height 10
click at [283, 58] on div "booking [PHONE_NUMBER]" at bounding box center [414, 61] width 414 height 25
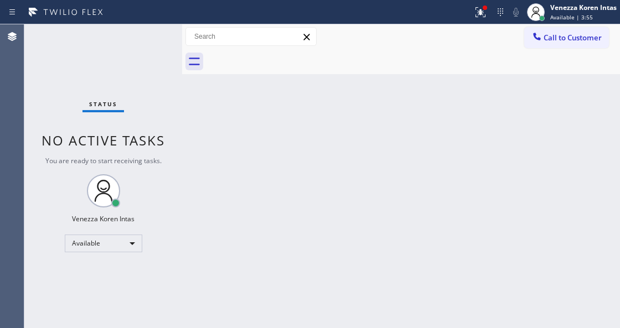
click at [151, 49] on div "Status No active tasks You are ready to start receiving tasks. Venezza Koren In…" at bounding box center [103, 176] width 158 height 304
click at [482, 10] on div at bounding box center [485, 7] width 7 height 7
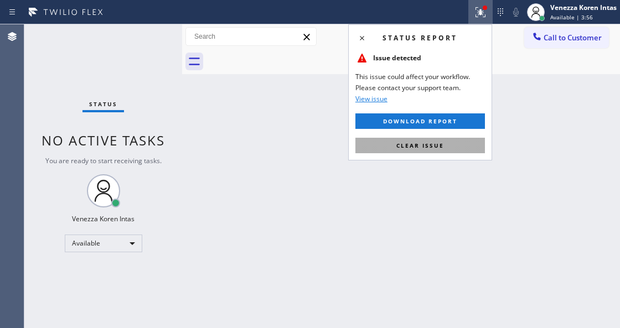
click at [470, 146] on button "Clear issue" at bounding box center [420, 146] width 130 height 16
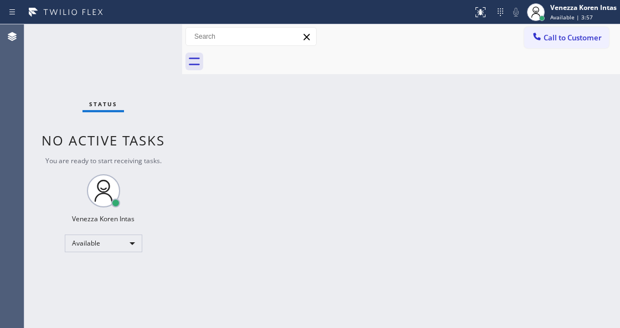
click at [146, 35] on div "Status No active tasks You are ready to start receiving tasks. Venezza Koren In…" at bounding box center [103, 176] width 158 height 304
click at [161, 34] on div "Status No active tasks You are ready to start receiving tasks. Venezza Koren In…" at bounding box center [103, 176] width 158 height 304
click at [149, 33] on div "Status No active tasks You are ready to start receiving tasks. Venezza Koren In…" at bounding box center [103, 176] width 158 height 304
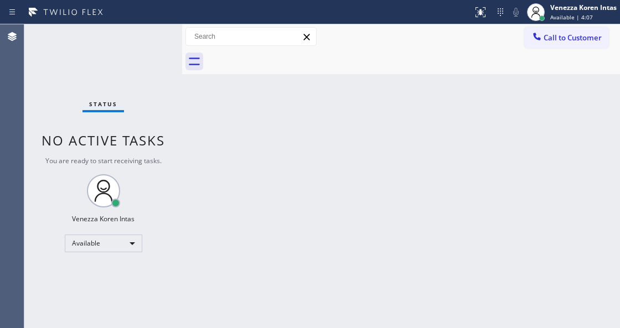
click at [139, 40] on div "Status No active tasks You are ready to start receiving tasks. Venezza Koren In…" at bounding box center [103, 176] width 158 height 304
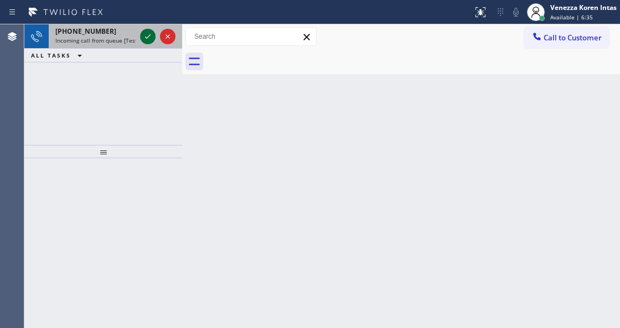
click at [151, 38] on icon at bounding box center [147, 36] width 13 height 13
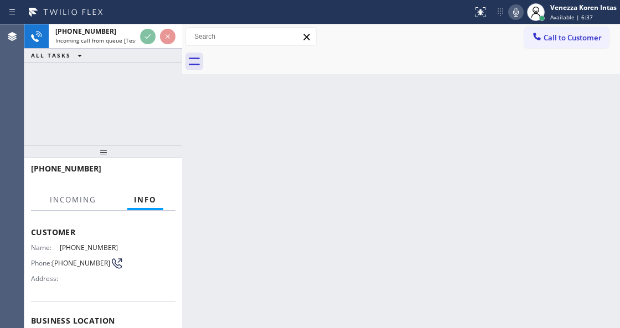
scroll to position [111, 0]
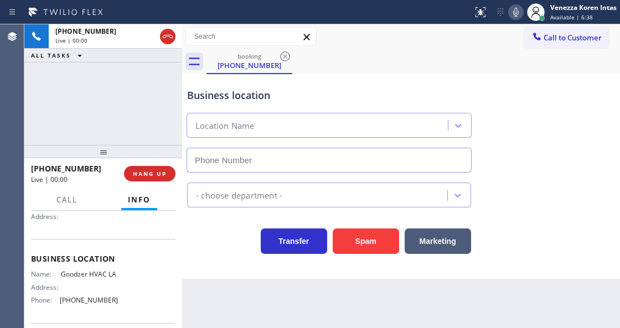
type input "[PHONE_NUMBER]"
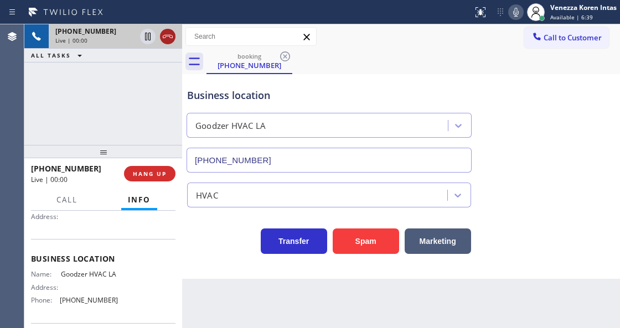
click at [172, 32] on icon at bounding box center [167, 36] width 13 height 13
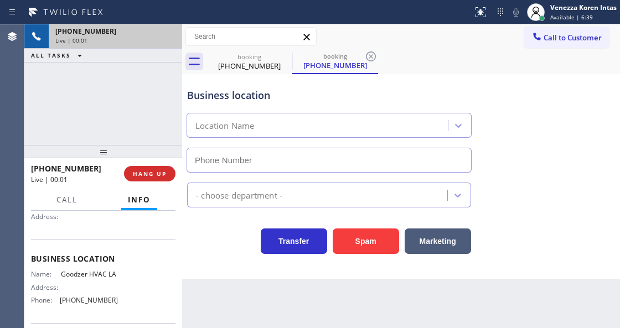
type input "[PHONE_NUMBER]"
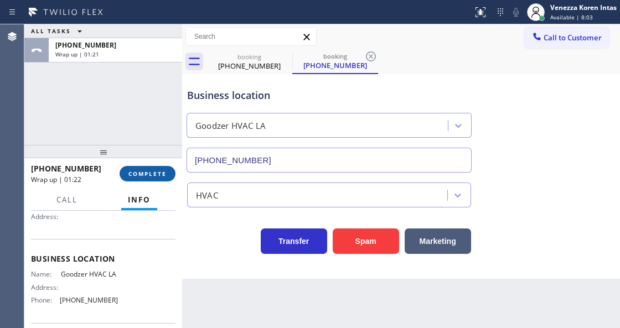
click at [157, 167] on button "COMPLETE" at bounding box center [148, 174] width 56 height 16
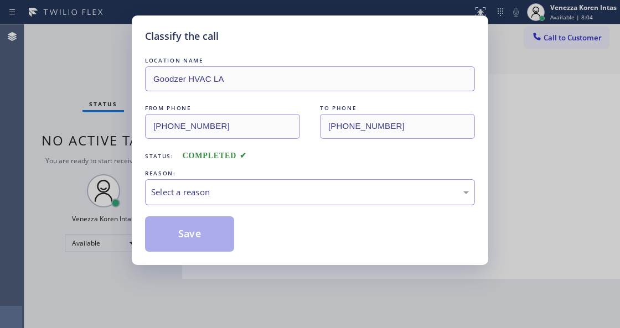
click at [247, 187] on div "Select a reason" at bounding box center [310, 192] width 318 height 13
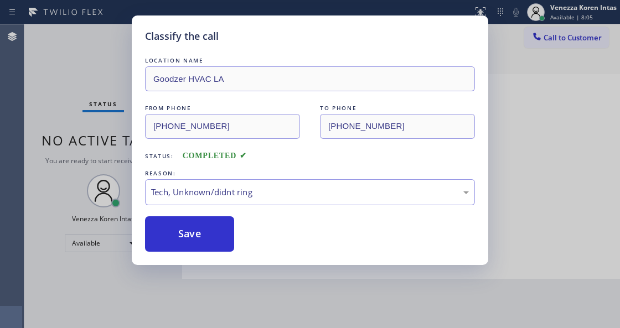
click at [207, 244] on button "Save" at bounding box center [189, 233] width 89 height 35
click at [247, 320] on div "Classify the call LOCATION NAME Goodzer HVAC LA FROM PHONE [PHONE_NUMBER] TO PH…" at bounding box center [310, 164] width 620 height 328
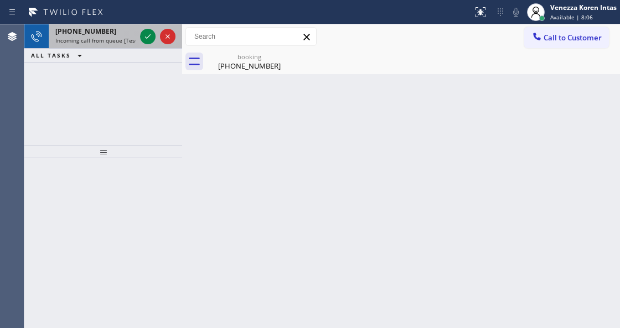
click at [122, 37] on span "Incoming call from queue [Test] All" at bounding box center [101, 41] width 92 height 8
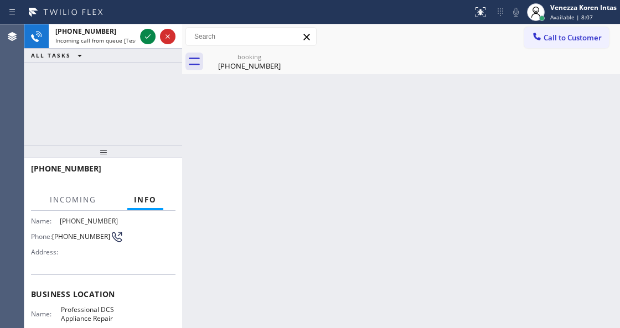
scroll to position [111, 0]
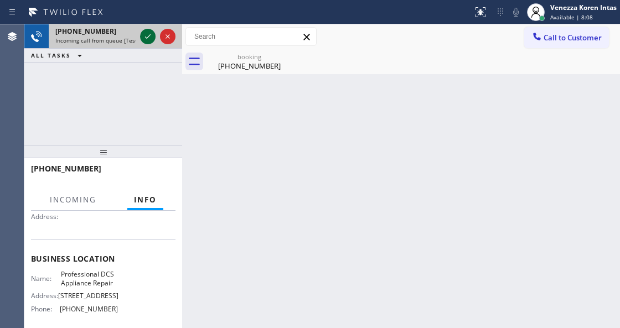
click at [151, 33] on icon at bounding box center [147, 36] width 13 height 13
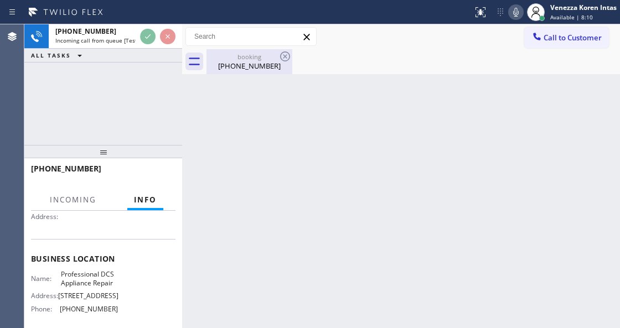
drag, startPoint x: 250, startPoint y: 65, endPoint x: 287, endPoint y: 71, distance: 37.6
click at [253, 65] on div "[PHONE_NUMBER]" at bounding box center [250, 66] width 84 height 10
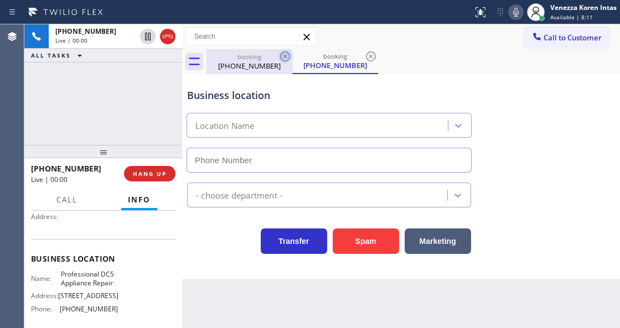
click at [285, 55] on icon at bounding box center [285, 56] width 13 height 13
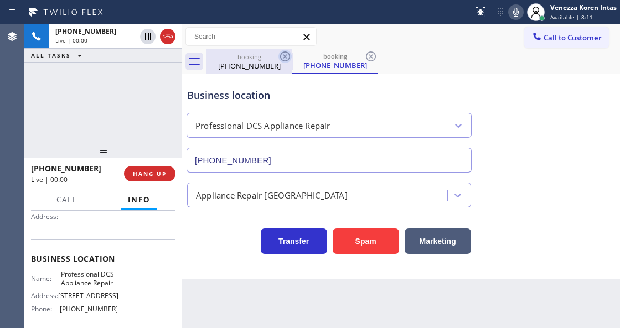
type input "[PHONE_NUMBER]"
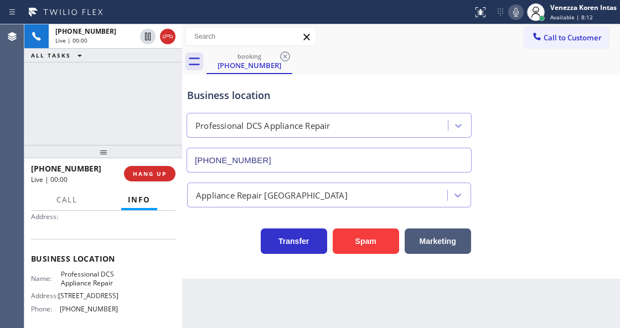
click at [171, 90] on div "[PHONE_NUMBER] Live | 00:00 ALL TASKS ALL TASKS ACTIVE TASKS TASKS IN WRAP UP" at bounding box center [103, 84] width 158 height 121
click at [305, 91] on div "Business location" at bounding box center [329, 95] width 284 height 15
drag, startPoint x: 55, startPoint y: 272, endPoint x: 128, endPoint y: 283, distance: 73.9
click at [128, 283] on div "Name: Professional DCS Appliance Repair Address: [STREET_ADDRESS] Phone: [PHONE…" at bounding box center [103, 294] width 145 height 48
copy div "Professional DCS Appliance Repair"
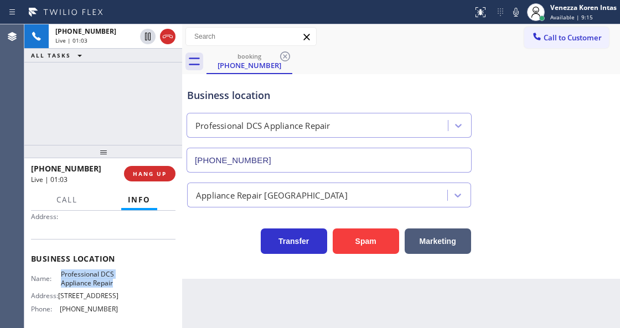
drag, startPoint x: 512, startPoint y: 11, endPoint x: 502, endPoint y: 38, distance: 28.4
click at [512, 11] on icon at bounding box center [515, 12] width 13 height 13
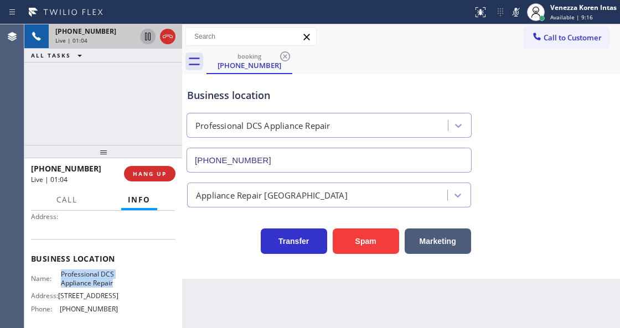
click at [150, 35] on icon at bounding box center [147, 36] width 13 height 13
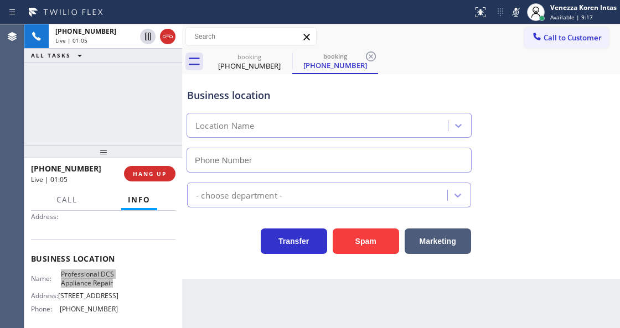
type input "[PHONE_NUMBER]"
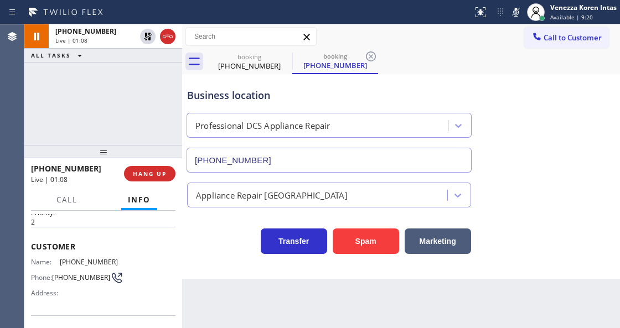
scroll to position [0, 0]
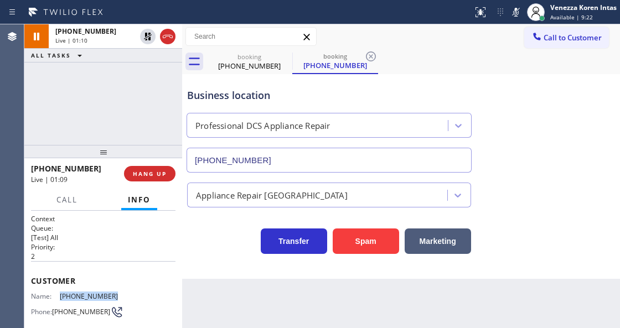
drag, startPoint x: 118, startPoint y: 295, endPoint x: 55, endPoint y: 289, distance: 63.4
click at [55, 292] on div "Name: [PHONE_NUMBER] Phone: [PHONE_NUMBER] Address:" at bounding box center [103, 314] width 145 height 44
copy div "[PHONE_NUMBER]"
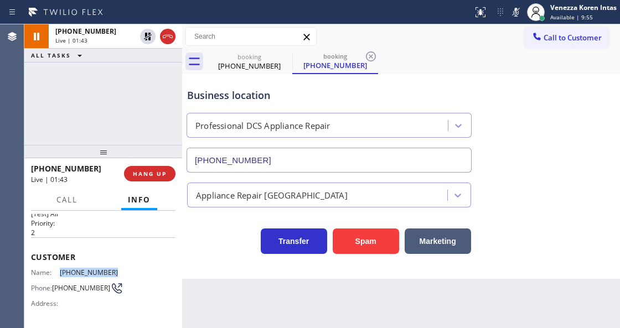
scroll to position [37, 0]
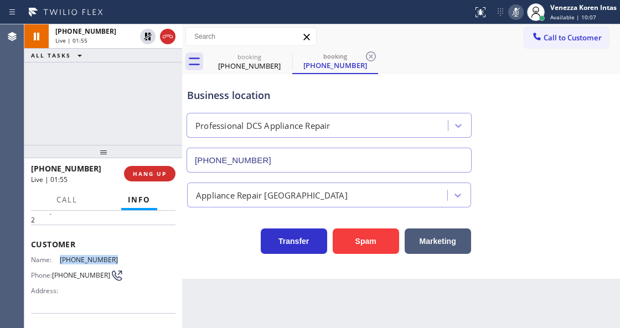
click at [513, 14] on icon at bounding box center [515, 12] width 13 height 13
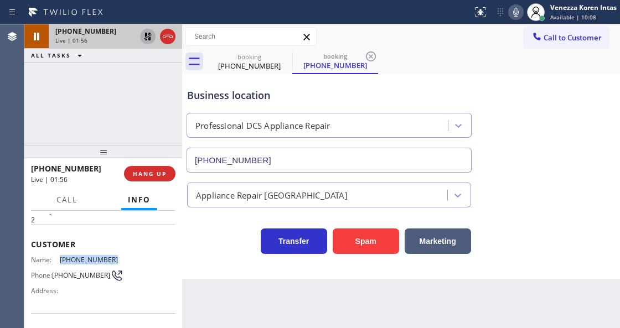
click at [146, 39] on icon at bounding box center [147, 36] width 13 height 13
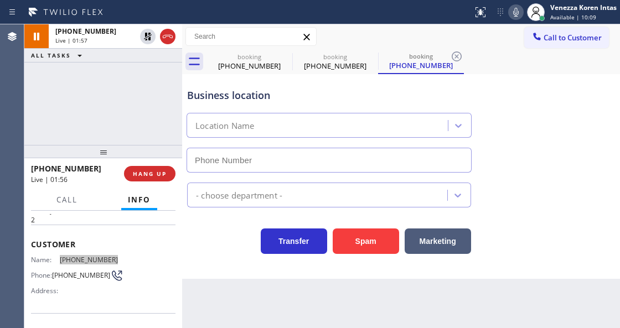
type input "[PHONE_NUMBER]"
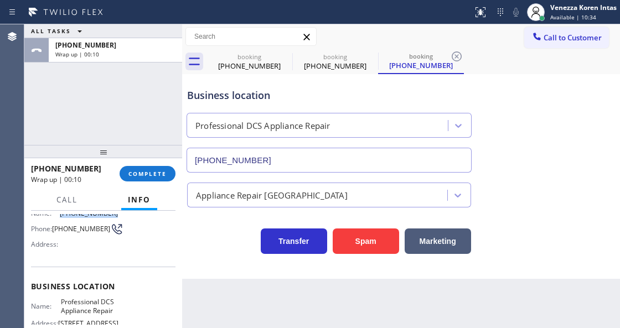
scroll to position [147, 0]
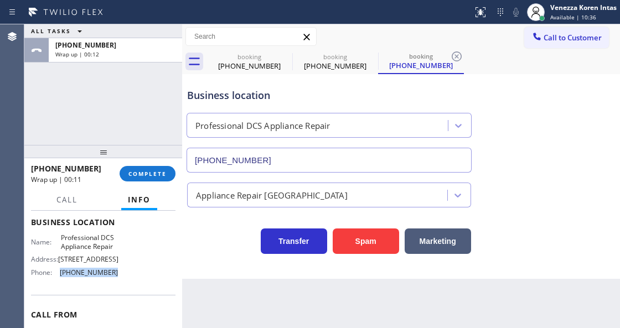
drag, startPoint x: 116, startPoint y: 286, endPoint x: 58, endPoint y: 287, distance: 58.7
click at [58, 281] on div "Name: Professional DCS Appliance Repair Address: [STREET_ADDRESS] Phone: [PHONE…" at bounding box center [103, 258] width 145 height 48
copy div "[PHONE_NUMBER]"
drag, startPoint x: 155, startPoint y: 176, endPoint x: 252, endPoint y: 198, distance: 99.4
click at [155, 176] on span "COMPLETE" at bounding box center [147, 174] width 38 height 8
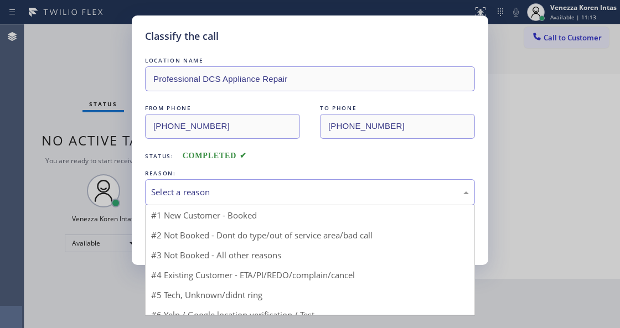
click at [263, 188] on div "Select a reason" at bounding box center [310, 192] width 318 height 13
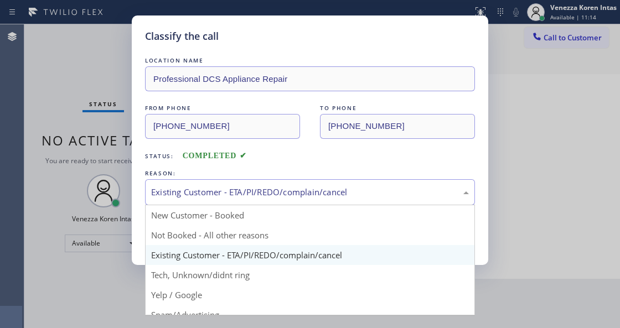
click at [233, 202] on div "Existing Customer - ETA/PI/REDO/complain/cancel" at bounding box center [310, 192] width 330 height 26
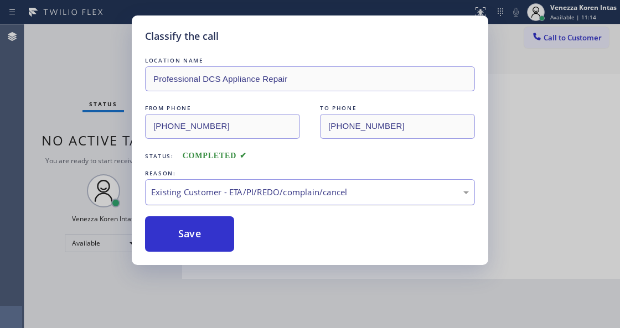
click at [229, 202] on div "Existing Customer - ETA/PI/REDO/complain/cancel" at bounding box center [310, 192] width 330 height 26
click at [220, 235] on button "Save" at bounding box center [189, 233] width 89 height 35
click at [568, 120] on div "Classify the call LOCATION NAME Professional DCS Appliance Repair FROM PHONE [P…" at bounding box center [310, 164] width 620 height 328
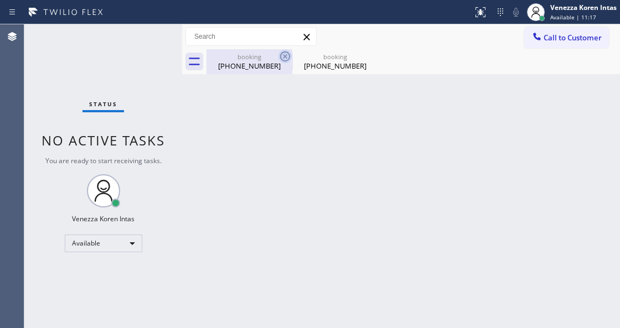
click at [283, 56] on icon at bounding box center [285, 56] width 13 height 13
click at [0, 0] on icon at bounding box center [0, 0] width 0 height 0
click at [283, 56] on div "booking [PHONE_NUMBER] booking [PHONE_NUMBER]" at bounding box center [414, 61] width 414 height 25
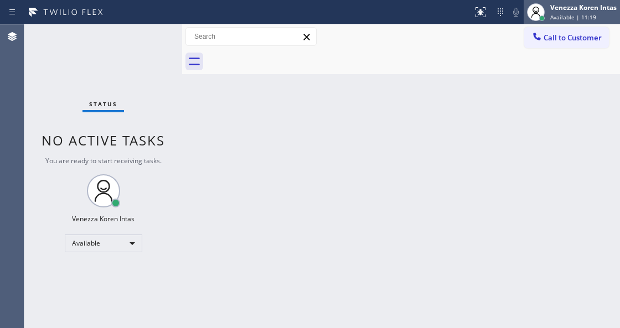
click at [550, 13] on span "Available | 11:19" at bounding box center [573, 17] width 46 height 8
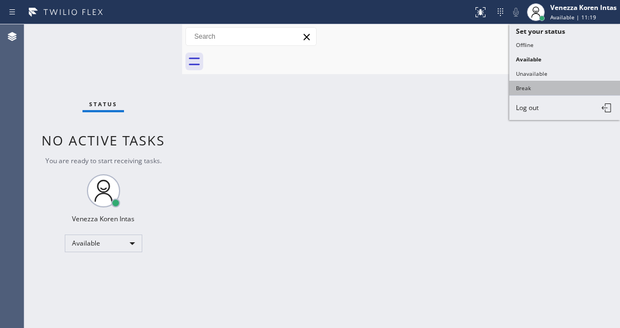
click at [518, 86] on button "Break" at bounding box center [564, 88] width 111 height 14
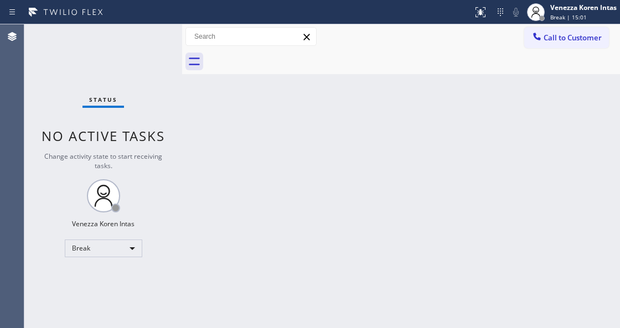
drag, startPoint x: 218, startPoint y: 188, endPoint x: 201, endPoint y: 210, distance: 27.6
click at [218, 188] on div "Back to Dashboard Change Sender ID Customers Technicians Select a contact Outbo…" at bounding box center [401, 176] width 438 height 304
click at [107, 244] on div "Break" at bounding box center [104, 249] width 78 height 18
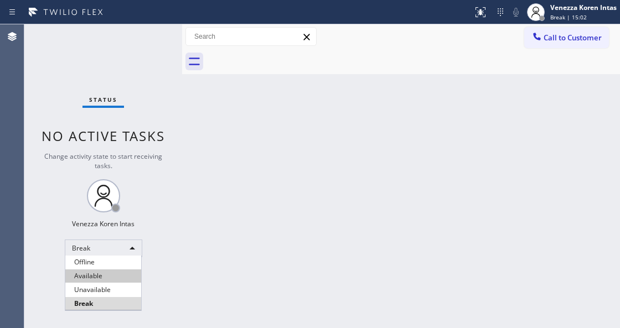
click at [105, 274] on li "Available" at bounding box center [103, 276] width 76 height 13
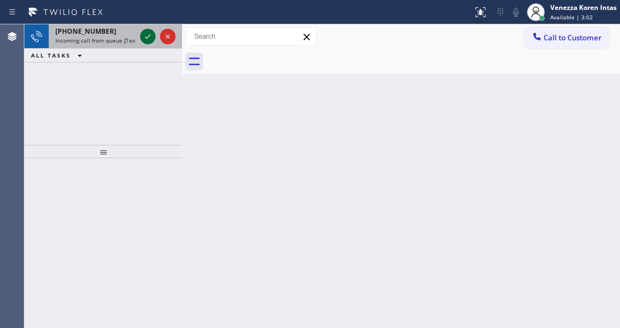
click at [154, 37] on div at bounding box center [148, 36] width 16 height 13
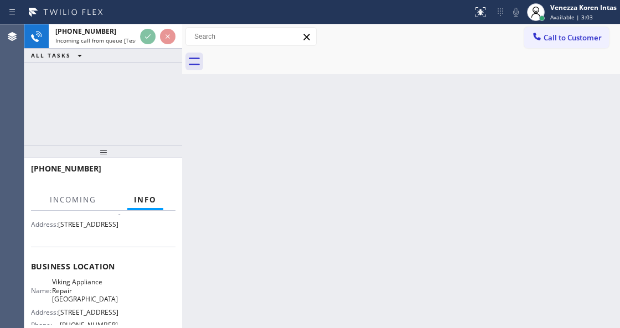
scroll to position [147, 0]
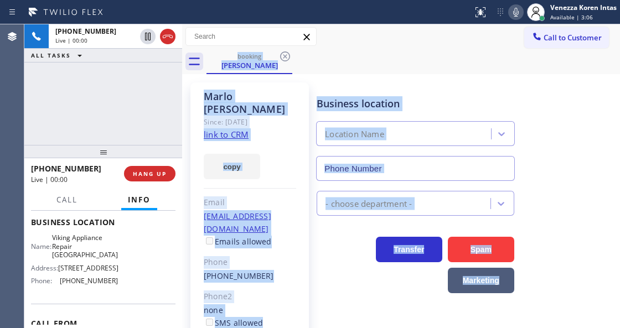
type input "[PHONE_NUMBER]"
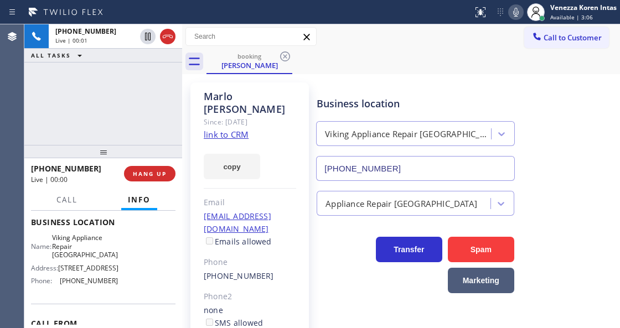
click at [173, 136] on div "[PHONE_NUMBER] Live | 00:01 ALL TASKS ALL TASKS ACTIVE TASKS TASKS IN WRAP UP" at bounding box center [103, 84] width 158 height 121
click at [232, 129] on link "link to CRM" at bounding box center [226, 134] width 45 height 11
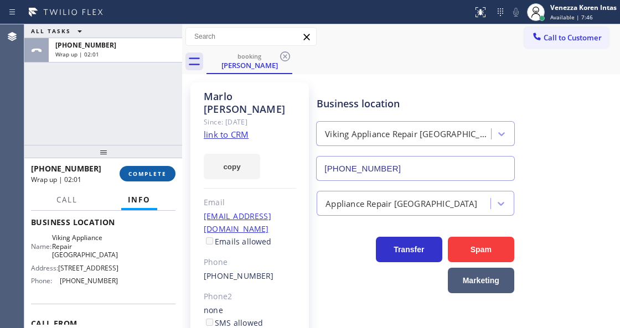
click at [157, 171] on span "COMPLETE" at bounding box center [147, 174] width 38 height 8
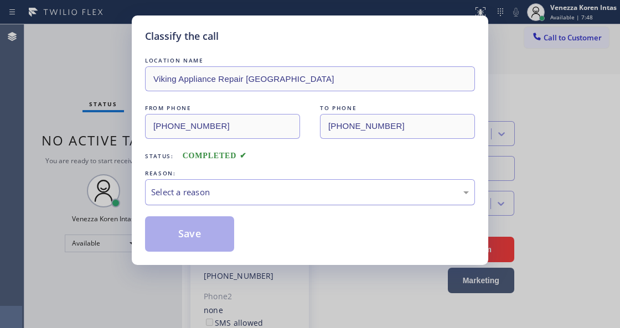
click at [255, 194] on div "Select a reason" at bounding box center [310, 192] width 318 height 13
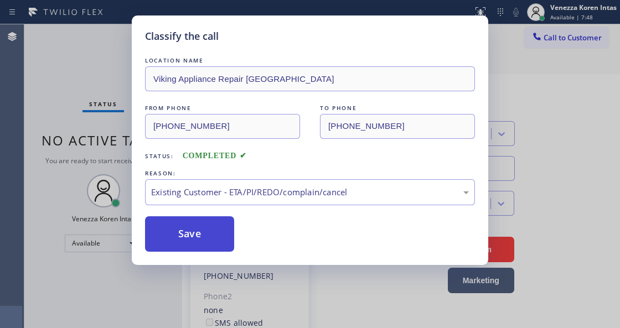
click at [223, 235] on button "Save" at bounding box center [189, 233] width 89 height 35
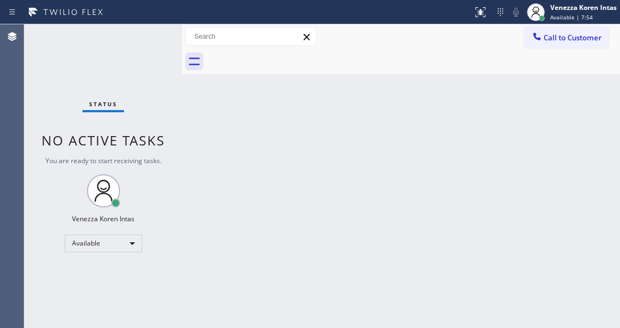
click at [166, 75] on div "Status No active tasks You are ready to start receiving tasks. Venezza Koren In…" at bounding box center [103, 176] width 158 height 304
click at [156, 36] on div "Status No active tasks You are ready to start receiving tasks. Venezza Koren In…" at bounding box center [103, 176] width 158 height 304
click at [152, 36] on div "Status No active tasks You are ready to start receiving tasks. Venezza Koren In…" at bounding box center [103, 176] width 158 height 304
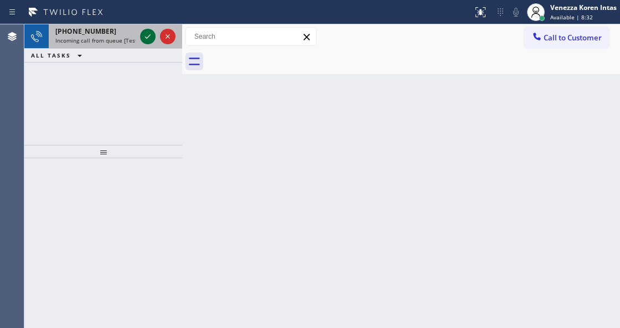
click at [152, 34] on icon at bounding box center [147, 36] width 13 height 13
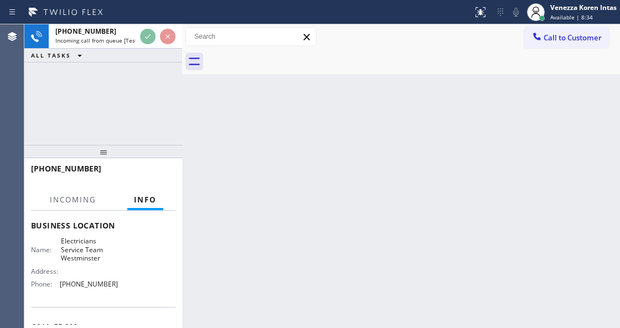
scroll to position [147, 0]
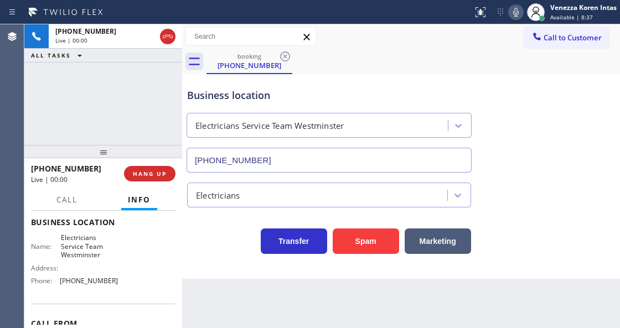
type input "[PHONE_NUMBER]"
click at [517, 10] on icon at bounding box center [516, 12] width 6 height 9
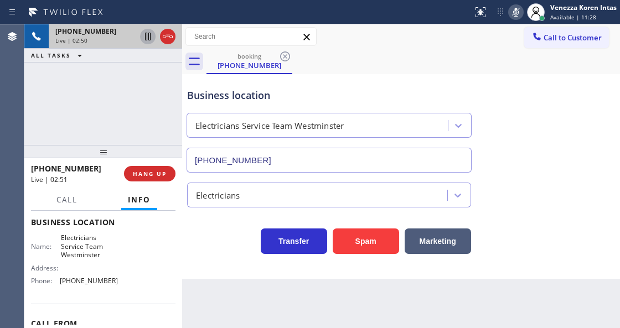
click at [147, 39] on icon at bounding box center [148, 37] width 6 height 8
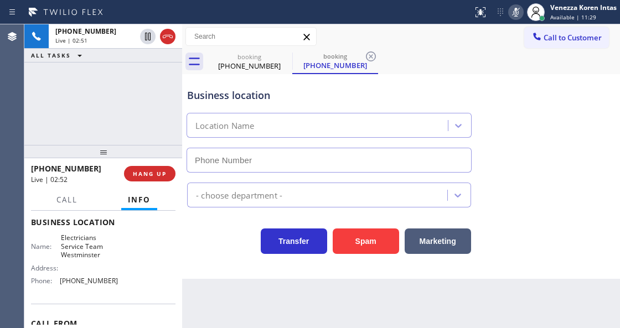
type input "[PHONE_NUMBER]"
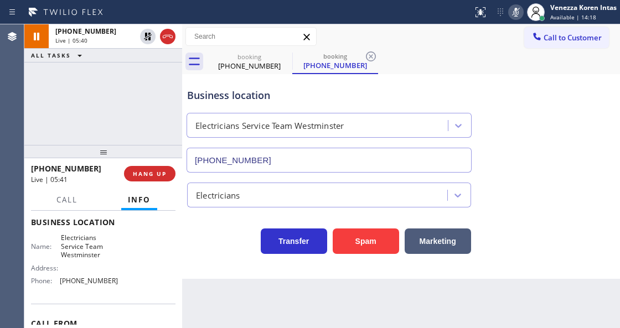
click at [514, 12] on rect at bounding box center [516, 11] width 8 height 8
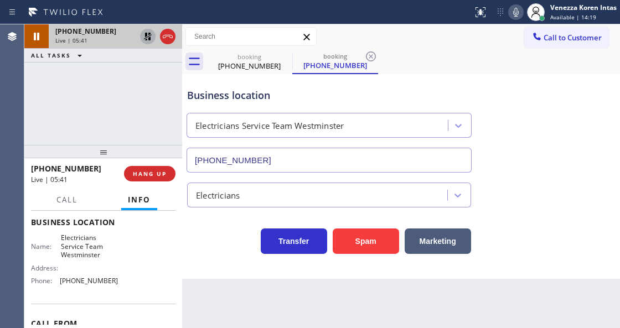
click at [151, 37] on icon at bounding box center [147, 36] width 13 height 13
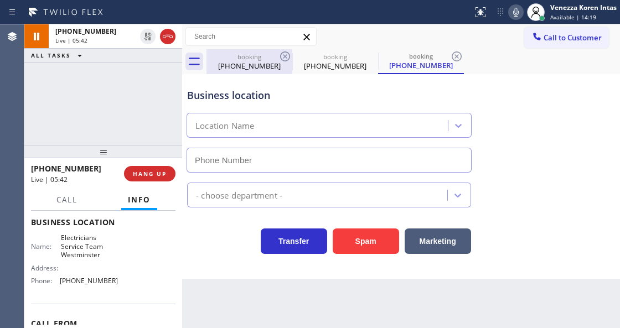
type input "[PHONE_NUMBER]"
click at [278, 61] on div "[PHONE_NUMBER]" at bounding box center [250, 66] width 84 height 10
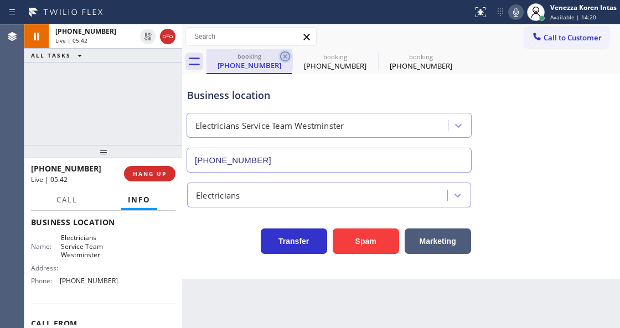
click at [279, 60] on icon at bounding box center [285, 56] width 13 height 13
click at [0, 0] on icon at bounding box center [0, 0] width 0 height 0
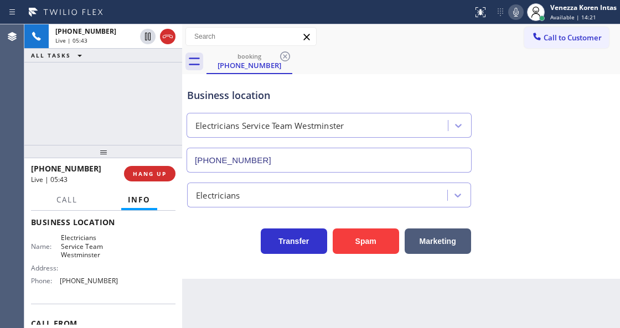
click at [279, 60] on icon at bounding box center [285, 56] width 13 height 13
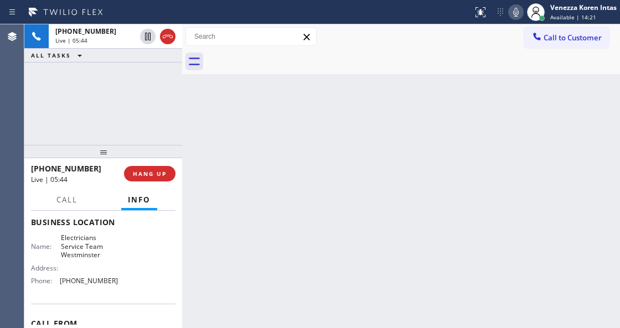
click at [138, 79] on div "[PHONE_NUMBER] Live | 05:44 ALL TASKS ALL TASKS ACTIVE TASKS TASKS IN WRAP UP" at bounding box center [103, 84] width 158 height 121
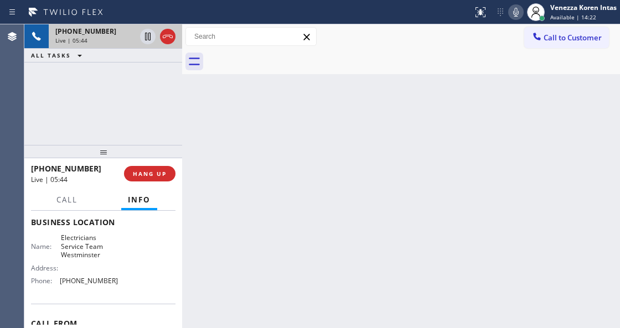
click at [114, 25] on div "[PHONE_NUMBER] Live | 05:44" at bounding box center [93, 36] width 89 height 24
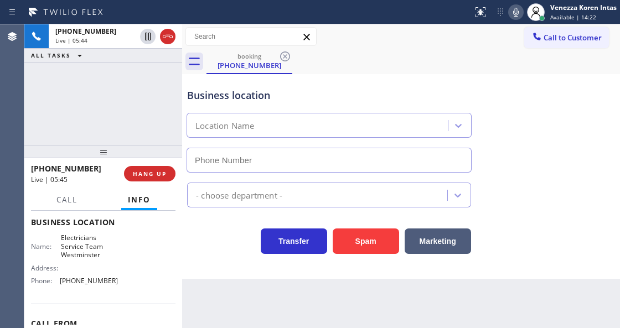
type input "[PHONE_NUMBER]"
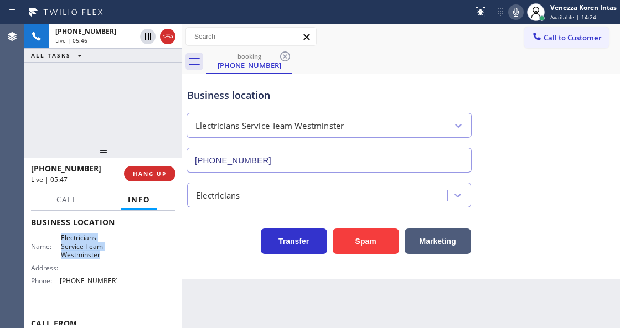
drag, startPoint x: 54, startPoint y: 233, endPoint x: 99, endPoint y: 254, distance: 49.0
click at [99, 254] on div "Business location Name: Electricians Service Team Westminster Address: Phone: […" at bounding box center [103, 253] width 145 height 101
copy span "Electricians Service Team Westminster"
click at [512, 17] on icon at bounding box center [515, 12] width 13 height 13
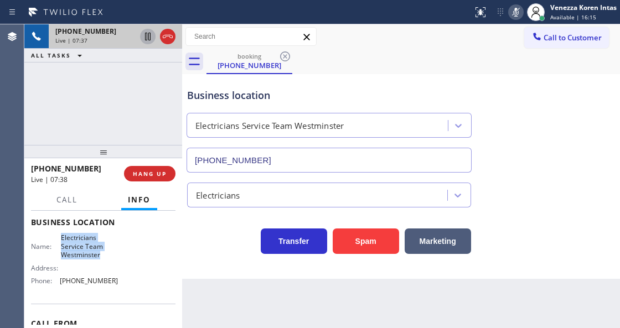
click at [150, 37] on icon at bounding box center [148, 37] width 6 height 8
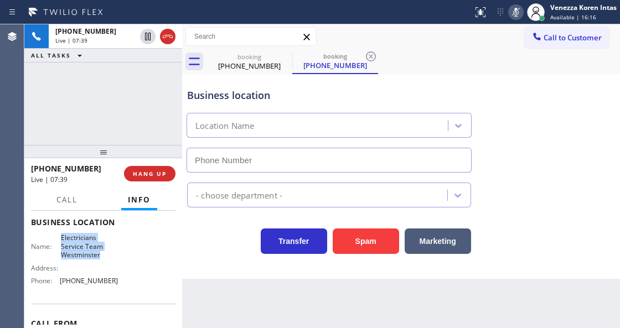
type input "[PHONE_NUMBER]"
click at [240, 323] on div "Back to Dashboard Change Sender ID Customers Technicians Select a contact Outbo…" at bounding box center [401, 176] width 438 height 304
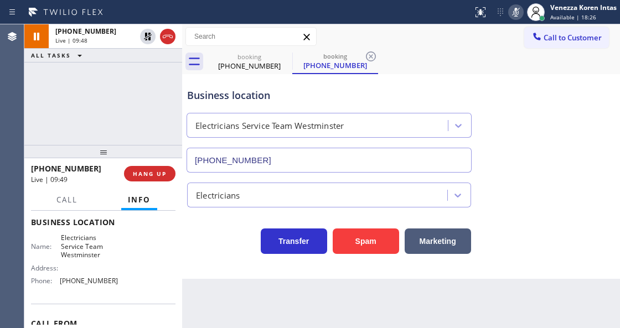
click at [514, 11] on icon at bounding box center [516, 12] width 6 height 9
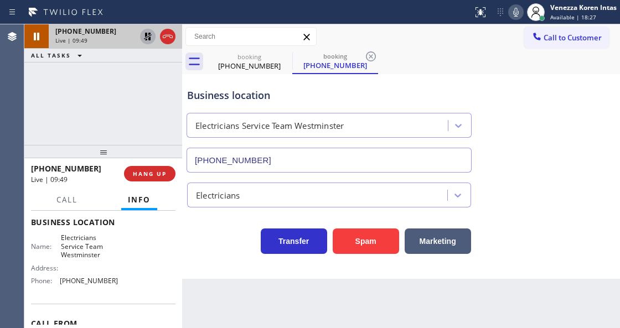
click at [141, 34] on icon at bounding box center [147, 36] width 13 height 13
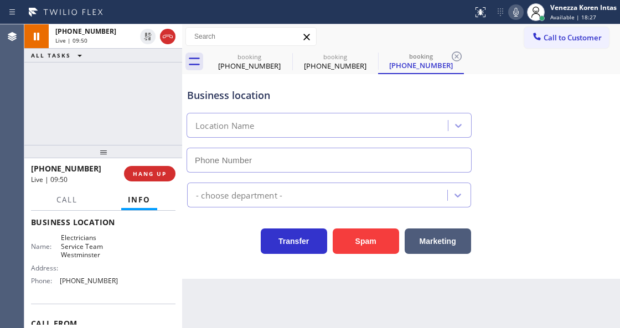
type input "[PHONE_NUMBER]"
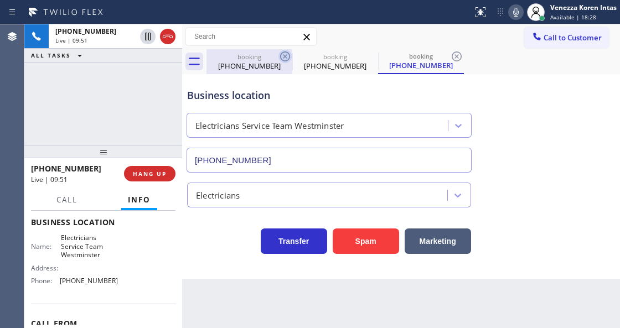
click at [286, 58] on icon at bounding box center [285, 56] width 10 height 10
click at [0, 0] on icon at bounding box center [0, 0] width 0 height 0
click at [452, 58] on icon at bounding box center [457, 56] width 10 height 10
click at [286, 58] on div "booking [PHONE_NUMBER] booking [PHONE_NUMBER] booking [PHONE_NUMBER]" at bounding box center [414, 61] width 414 height 25
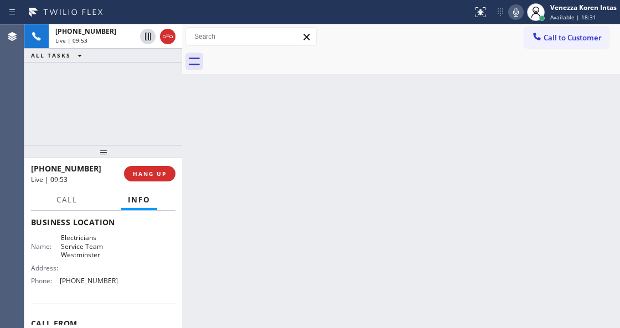
click at [332, 69] on div at bounding box center [414, 61] width 414 height 25
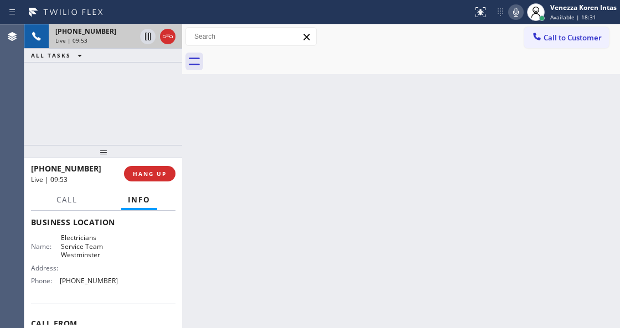
click at [115, 34] on div "[PHONE_NUMBER]" at bounding box center [95, 31] width 80 height 9
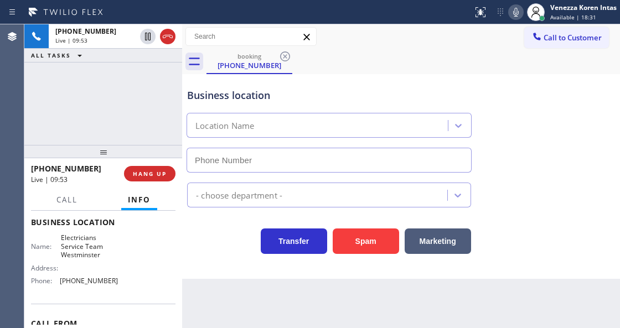
type input "[PHONE_NUMBER]"
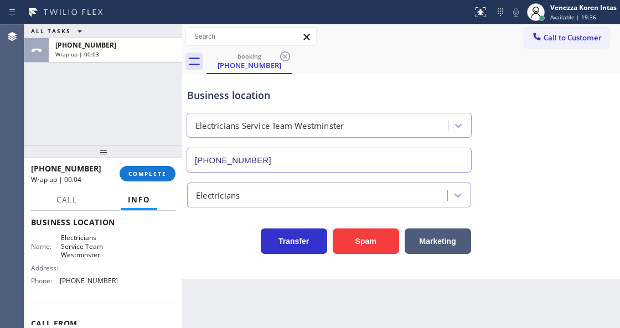
click at [211, 116] on div "Electricians Service Team Westminster" at bounding box center [319, 125] width 258 height 19
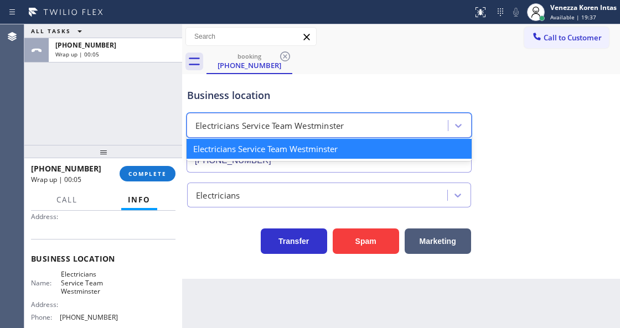
scroll to position [37, 0]
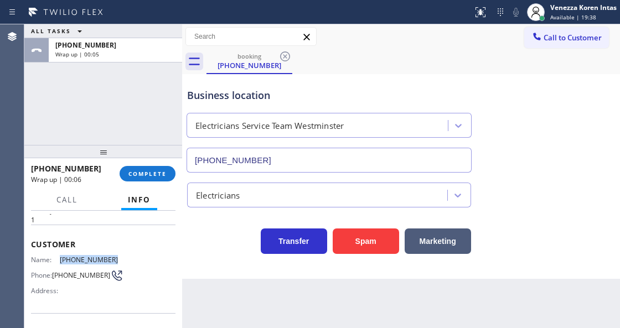
drag, startPoint x: 113, startPoint y: 251, endPoint x: 60, endPoint y: 252, distance: 53.2
click at [60, 252] on div "Customer Name: [PHONE_NUMBER] Phone: [PHONE_NUMBER] Address:" at bounding box center [103, 269] width 145 height 89
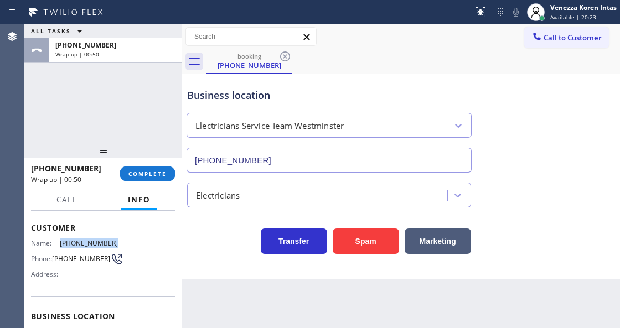
scroll to position [111, 0]
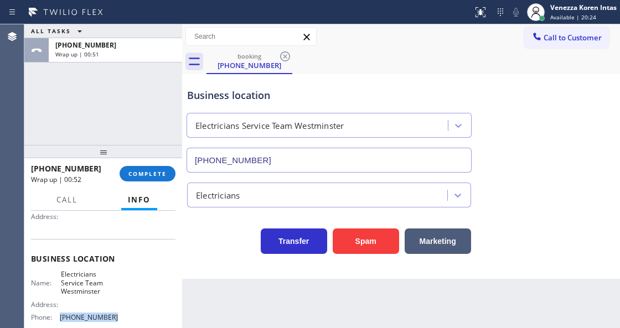
drag, startPoint x: 109, startPoint y: 316, endPoint x: 70, endPoint y: 315, distance: 39.3
click at [58, 315] on div "Phone: [PHONE_NUMBER]" at bounding box center [74, 317] width 87 height 8
click at [162, 124] on div "ALL TASKS ALL TASKS ACTIVE TASKS TASKS IN WRAP UP [PHONE_NUMBER] Wrap up | 01:35" at bounding box center [103, 84] width 158 height 121
click at [156, 177] on button "COMPLETE" at bounding box center [148, 174] width 56 height 16
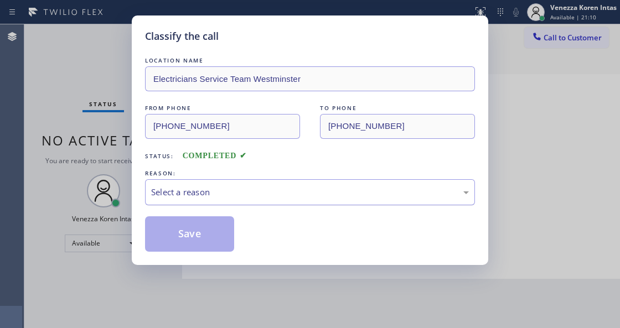
click at [255, 199] on div "Select a reason" at bounding box center [310, 192] width 318 height 13
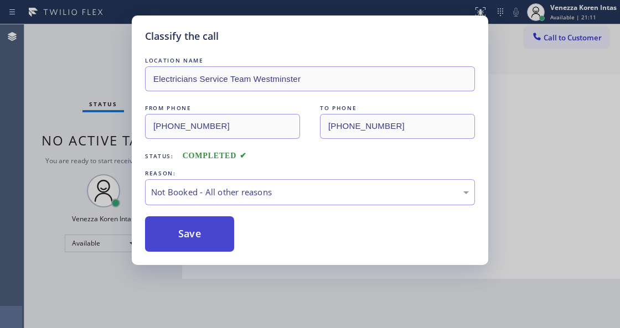
click at [217, 228] on button "Save" at bounding box center [189, 233] width 89 height 35
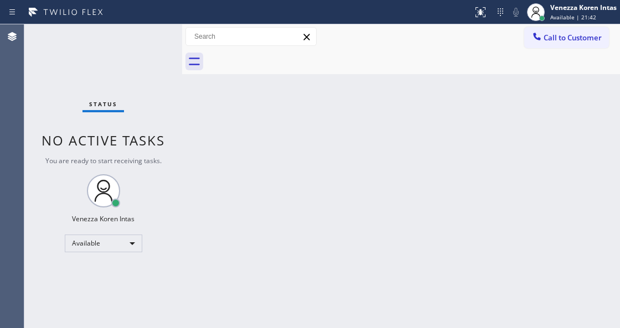
click at [239, 134] on div "Back to Dashboard Change Sender ID Customers Technicians Select a contact Outbo…" at bounding box center [401, 176] width 438 height 304
click at [163, 72] on div "Status No active tasks You are ready to start receiving tasks. Venezza Koren In…" at bounding box center [103, 176] width 158 height 304
click at [152, 54] on div "Status No active tasks You are ready to start receiving tasks. Venezza Koren In…" at bounding box center [103, 176] width 158 height 304
click at [152, 53] on div "Status No active tasks You are ready to start receiving tasks. Venezza Koren In…" at bounding box center [103, 176] width 158 height 304
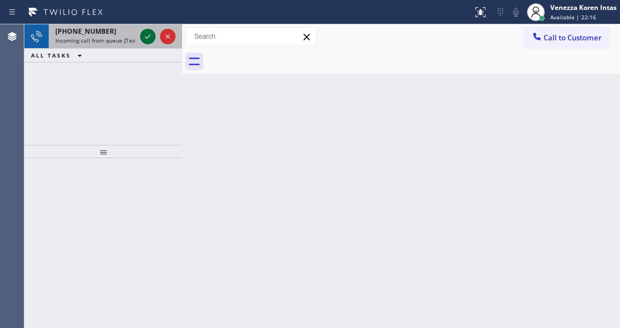
click at [148, 37] on icon at bounding box center [147, 36] width 13 height 13
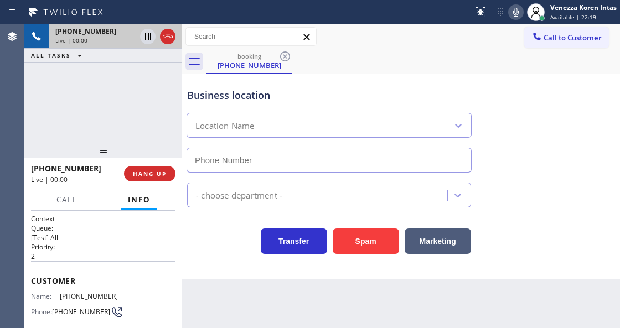
type input "[PHONE_NUMBER]"
click at [167, 102] on div "[PHONE_NUMBER] Live | 00:03 ALL TASKS ALL TASKS ACTIVE TASKS TASKS IN WRAP UP" at bounding box center [103, 84] width 158 height 121
click at [174, 66] on div "[PHONE_NUMBER] Live | 01:53 ALL TASKS ALL TASKS ACTIVE TASKS TASKS IN WRAP UP" at bounding box center [103, 84] width 158 height 121
click at [166, 38] on icon at bounding box center [167, 36] width 13 height 13
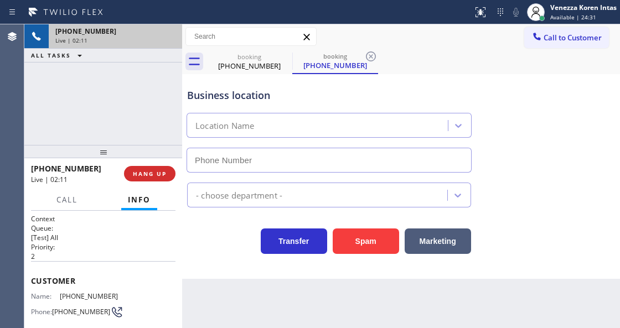
type input "[PHONE_NUMBER]"
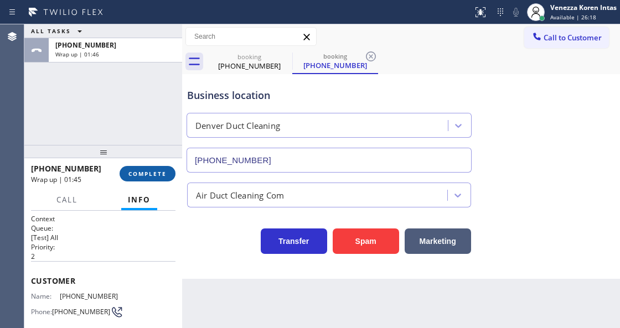
drag, startPoint x: 150, startPoint y: 166, endPoint x: 199, endPoint y: 193, distance: 56.5
click at [150, 167] on button "COMPLETE" at bounding box center [148, 174] width 56 height 16
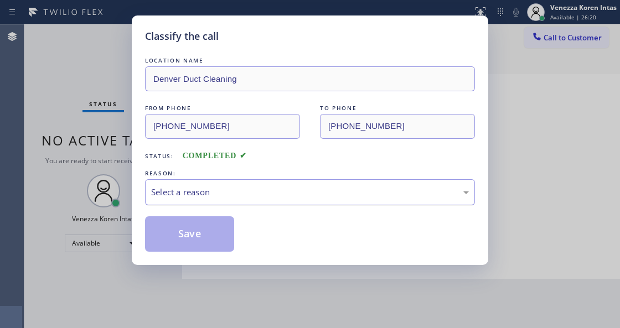
click at [218, 199] on div "Select a reason" at bounding box center [310, 192] width 318 height 13
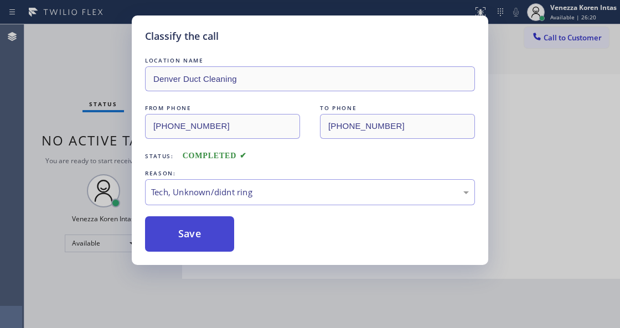
click at [214, 227] on button "Save" at bounding box center [189, 233] width 89 height 35
click at [243, 321] on div "Classify the call LOCATION NAME Denver Duct Cleaning FROM PHONE [PHONE_NUMBER] …" at bounding box center [310, 164] width 620 height 328
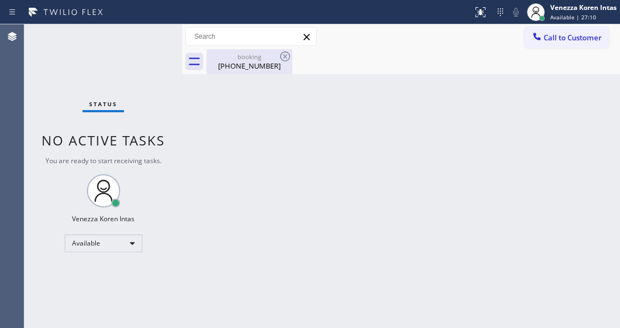
click at [243, 68] on div "[PHONE_NUMBER]" at bounding box center [250, 66] width 84 height 10
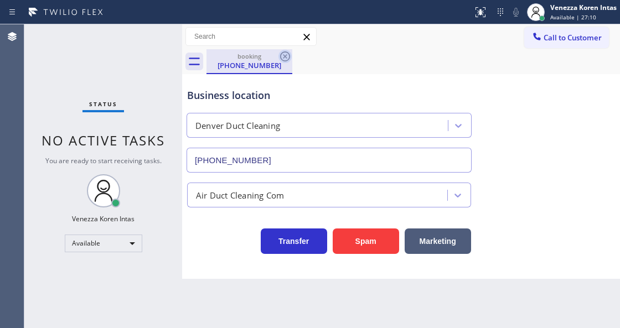
click at [285, 58] on icon at bounding box center [285, 56] width 13 height 13
click at [285, 58] on div "booking [PHONE_NUMBER]" at bounding box center [414, 61] width 414 height 25
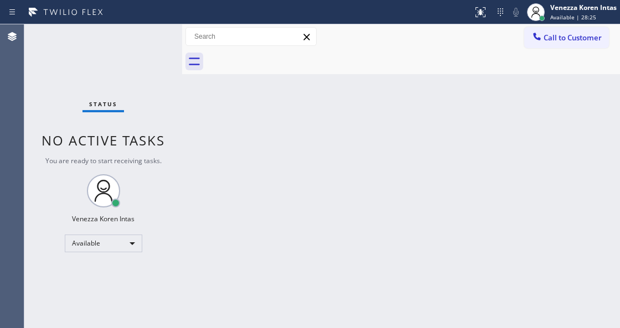
click at [248, 154] on div "Back to Dashboard Change Sender ID Customers Technicians Select a contact Outbo…" at bounding box center [401, 176] width 438 height 304
click at [195, 87] on div "Back to Dashboard Change Sender ID Customers Technicians Select a contact Outbo…" at bounding box center [401, 176] width 438 height 304
click at [163, 44] on div "Status No active tasks You are ready to start receiving tasks. Venezza Koren In…" at bounding box center [103, 176] width 158 height 304
click at [147, 44] on div "Status No active tasks You are ready to start receiving tasks. Venezza Koren In…" at bounding box center [103, 176] width 158 height 304
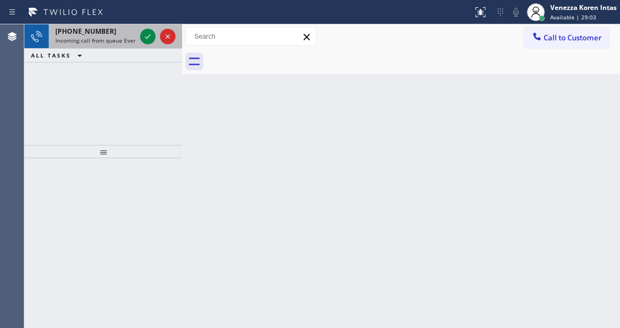
click at [156, 29] on div at bounding box center [158, 36] width 40 height 24
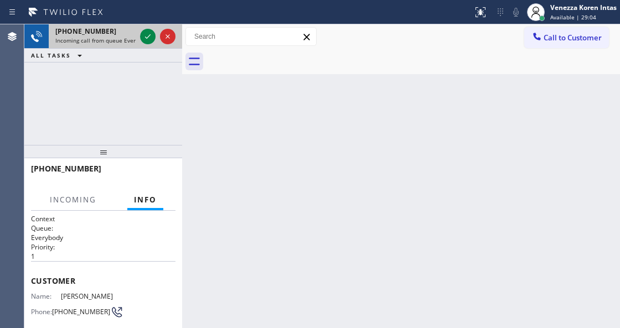
click at [144, 47] on div at bounding box center [158, 36] width 40 height 24
click at [148, 35] on icon at bounding box center [147, 36] width 13 height 13
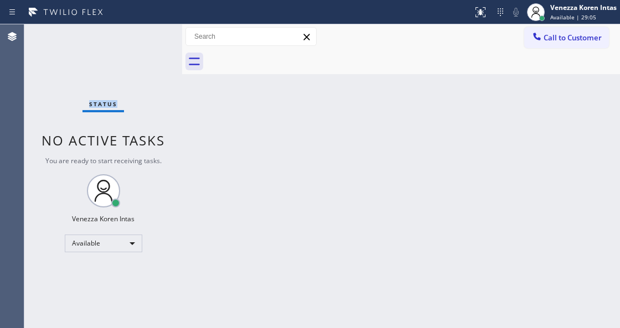
click at [148, 35] on div "Status No active tasks You are ready to start receiving tasks. Venezza Koren In…" at bounding box center [103, 176] width 158 height 304
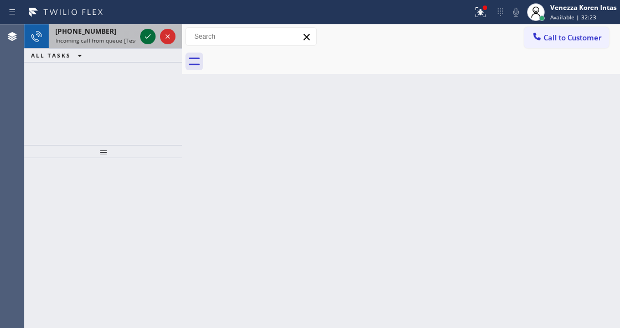
click at [150, 32] on icon at bounding box center [147, 36] width 13 height 13
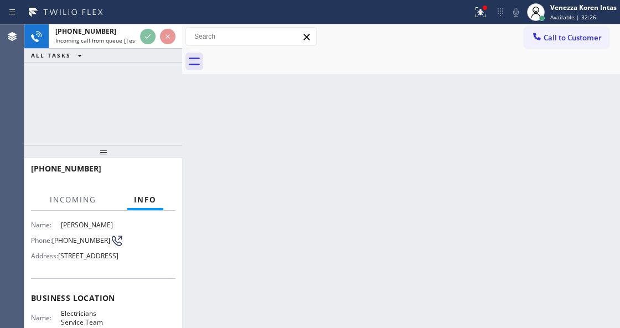
scroll to position [111, 0]
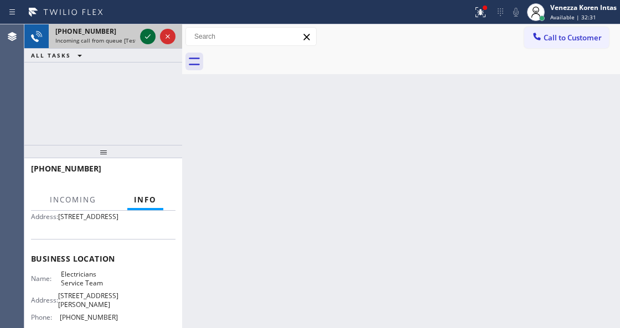
click at [151, 33] on icon at bounding box center [147, 36] width 13 height 13
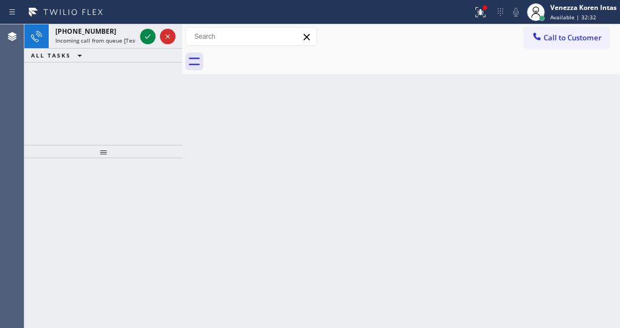
click at [151, 33] on icon at bounding box center [147, 36] width 13 height 13
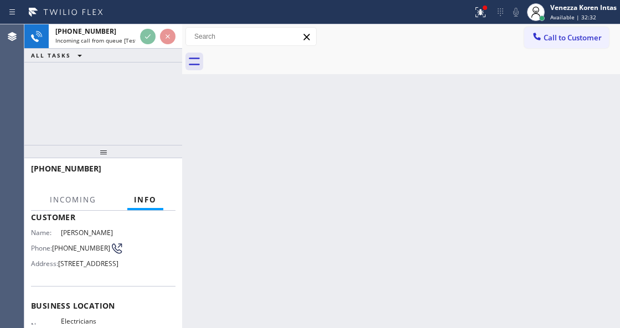
scroll to position [147, 0]
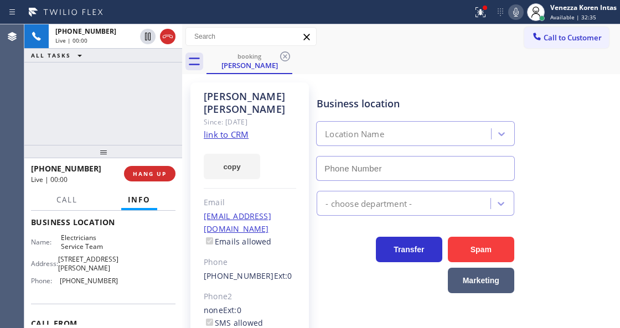
type input "[PHONE_NUMBER]"
click at [487, 17] on div at bounding box center [480, 12] width 24 height 13
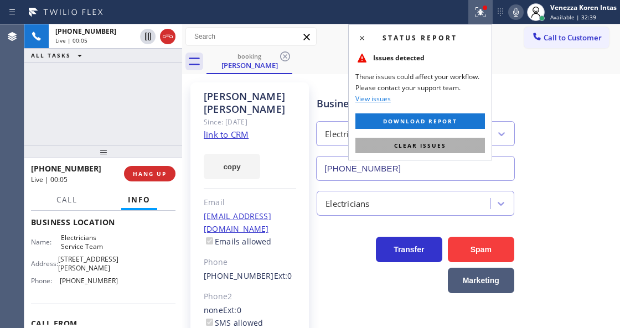
click at [441, 145] on span "Clear issues" at bounding box center [420, 146] width 52 height 8
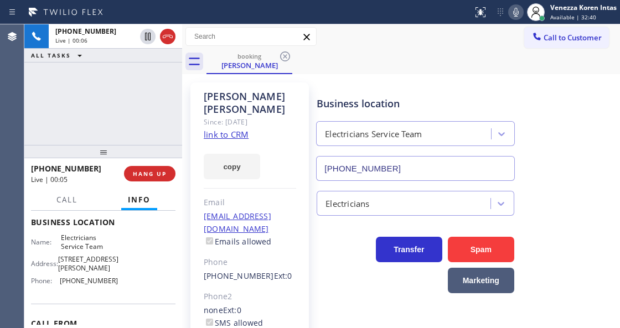
click at [226, 136] on link "link to CRM" at bounding box center [226, 134] width 45 height 11
click at [514, 19] on button at bounding box center [516, 12] width 16 height 16
click at [514, 8] on icon at bounding box center [515, 12] width 13 height 13
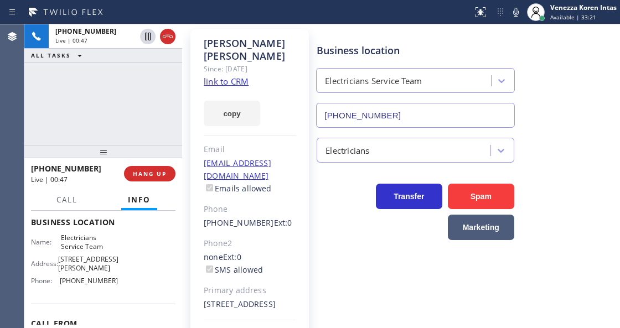
scroll to position [37, 0]
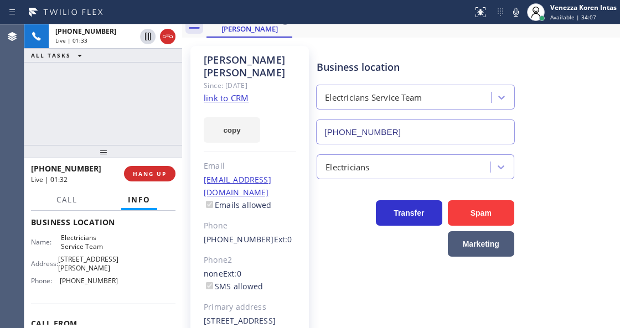
click at [512, 14] on icon at bounding box center [515, 12] width 13 height 13
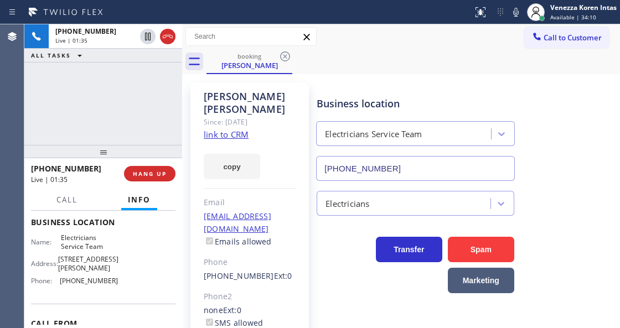
scroll to position [0, 0]
click at [519, 20] on div "Status report No issues detected If you experience an issue, please download th…" at bounding box center [544, 12] width 152 height 24
click at [518, 19] on button at bounding box center [516, 12] width 16 height 16
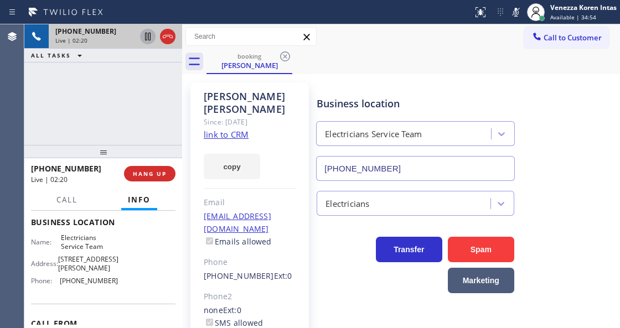
click at [151, 41] on icon at bounding box center [147, 36] width 13 height 13
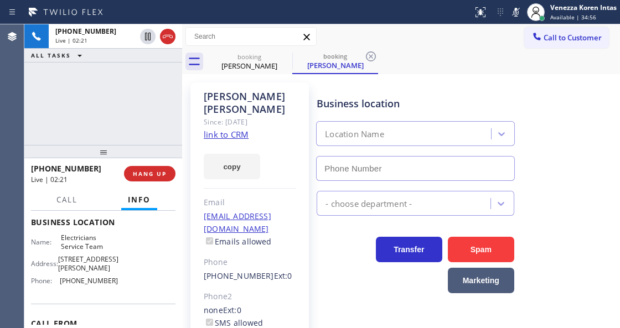
type input "[PHONE_NUMBER]"
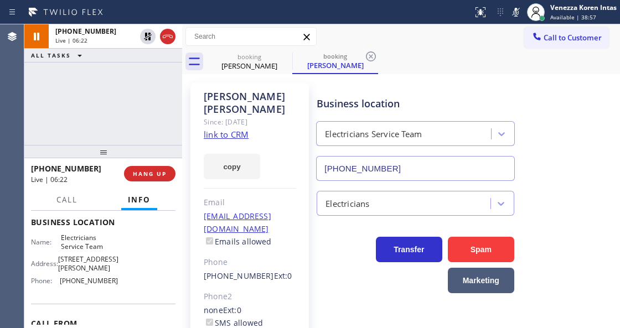
click at [522, 21] on div "Status report No issues detected If you experience an issue, please download th…" at bounding box center [544, 12] width 152 height 24
click at [514, 15] on icon at bounding box center [515, 12] width 13 height 13
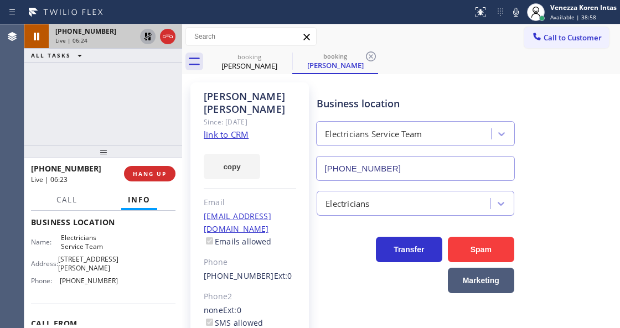
click at [150, 35] on icon at bounding box center [148, 37] width 8 height 8
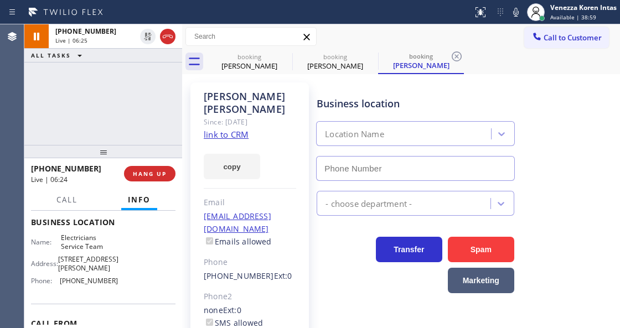
type input "[PHONE_NUMBER]"
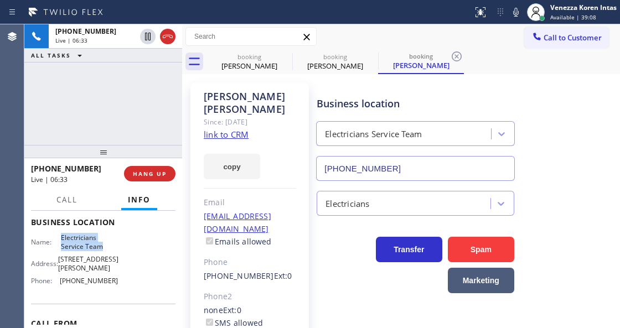
drag, startPoint x: 55, startPoint y: 261, endPoint x: 101, endPoint y: 274, distance: 47.0
click at [101, 251] on div "Name: Electricians Service Team" at bounding box center [74, 242] width 87 height 17
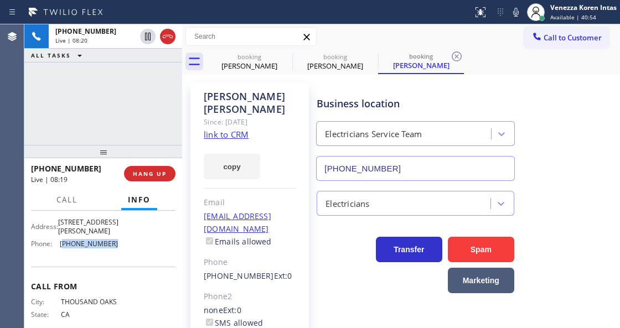
drag, startPoint x: 117, startPoint y: 274, endPoint x: 62, endPoint y: 272, distance: 55.4
click at [62, 252] on div "Name: Electricians Service Team Address: [STREET_ADDRESS][PERSON_NAME] Phone: […" at bounding box center [103, 225] width 145 height 56
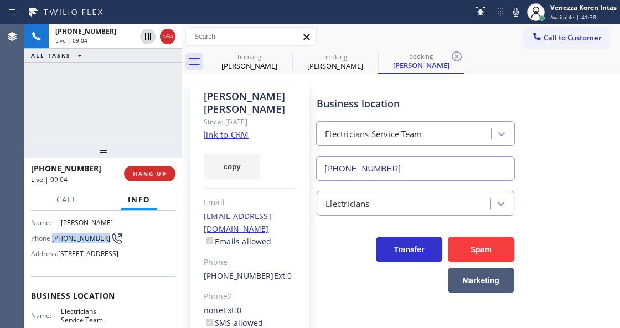
drag, startPoint x: 52, startPoint y: 240, endPoint x: 79, endPoint y: 249, distance: 28.0
click at [79, 245] on div "Phone: [PHONE_NUMBER]" at bounding box center [74, 238] width 87 height 13
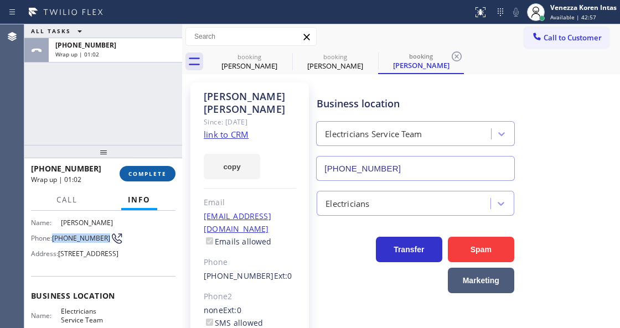
click at [168, 177] on button "COMPLETE" at bounding box center [148, 174] width 56 height 16
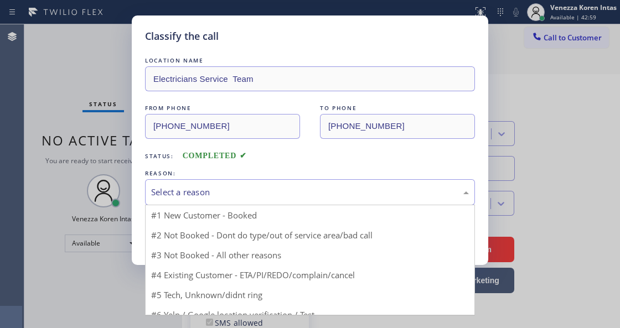
click at [255, 204] on div "Select a reason" at bounding box center [310, 192] width 330 height 26
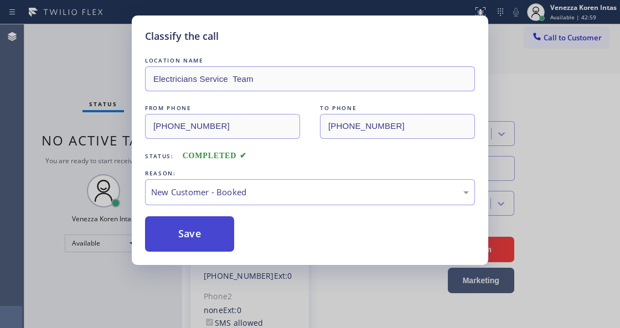
click at [203, 237] on button "Save" at bounding box center [189, 233] width 89 height 35
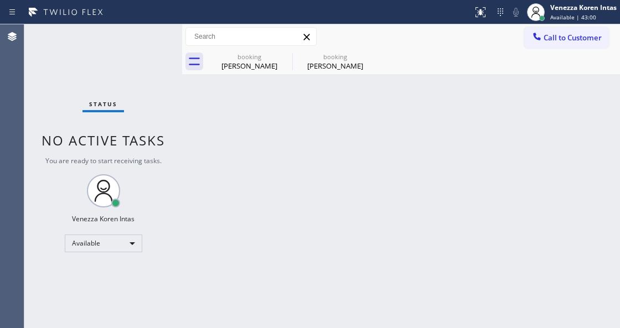
click at [100, 79] on div "Status No active tasks You are ready to start receiving tasks. Venezza Koren In…" at bounding box center [103, 176] width 158 height 304
click at [275, 58] on div "booking" at bounding box center [250, 57] width 84 height 8
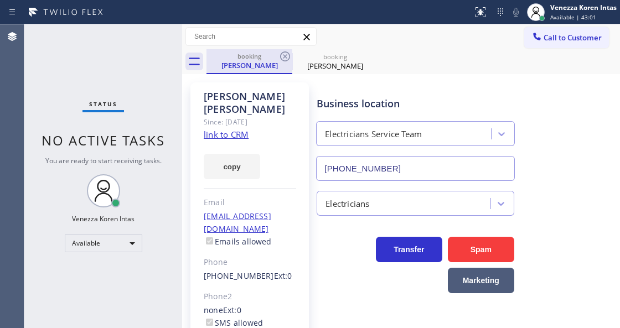
click at [278, 58] on div "booking" at bounding box center [250, 56] width 84 height 8
click at [282, 57] on icon at bounding box center [285, 56] width 13 height 13
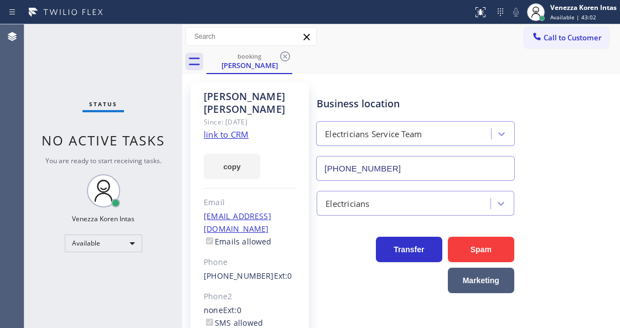
click at [282, 57] on icon at bounding box center [285, 56] width 13 height 13
click at [282, 57] on div "booking [PERSON_NAME]" at bounding box center [414, 61] width 414 height 25
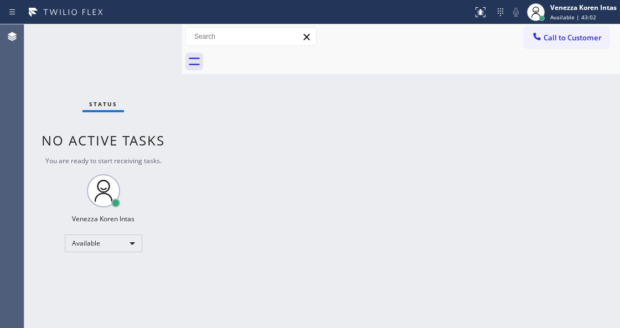
drag, startPoint x: 282, startPoint y: 57, endPoint x: 268, endPoint y: 59, distance: 14.5
click at [281, 57] on div at bounding box center [414, 61] width 414 height 25
click at [267, 59] on div at bounding box center [414, 61] width 414 height 25
click at [278, 79] on div "Back to Dashboard Change Sender ID Customers Technicians Select a contact Outbo…" at bounding box center [401, 176] width 438 height 304
click at [278, 106] on div "Back to Dashboard Change Sender ID Customers Technicians Select a contact Outbo…" at bounding box center [401, 176] width 438 height 304
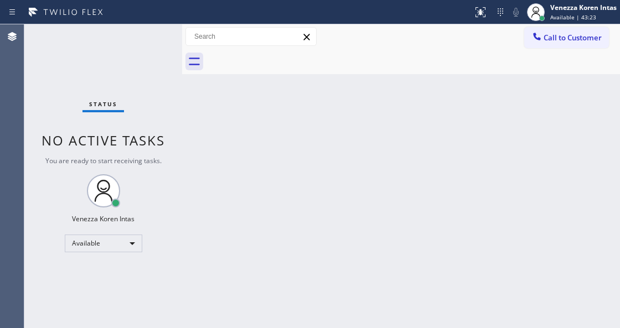
click at [130, 48] on div "Status No active tasks You are ready to start receiving tasks. Venezza Koren In…" at bounding box center [103, 176] width 158 height 304
click at [219, 154] on div "Back to Dashboard Change Sender ID Customers Technicians Select a contact Outbo…" at bounding box center [401, 176] width 438 height 304
click at [144, 51] on div "Status No active tasks You are ready to start receiving tasks. Venezza Koren In…" at bounding box center [103, 176] width 158 height 304
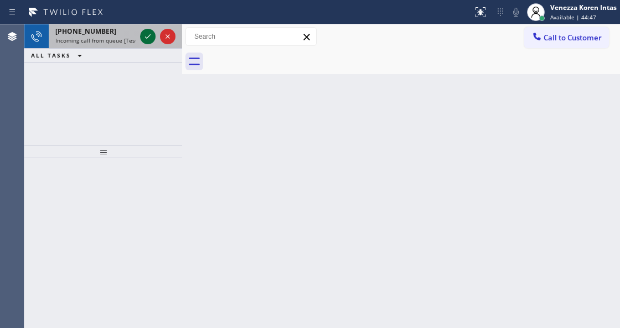
click at [149, 38] on icon at bounding box center [147, 36] width 13 height 13
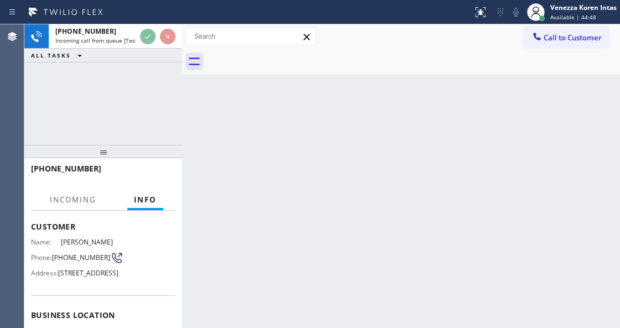
scroll to position [111, 0]
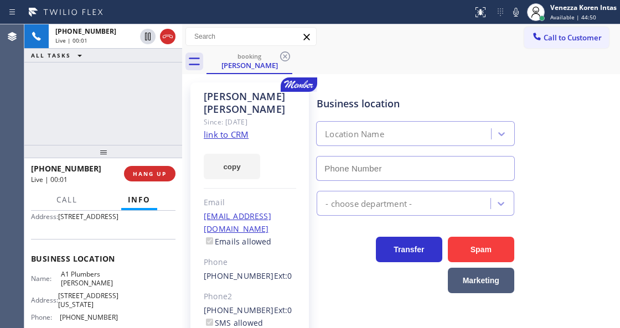
type input "[PHONE_NUMBER]"
click at [233, 135] on link "link to CRM" at bounding box center [226, 134] width 45 height 11
click at [517, 6] on icon at bounding box center [515, 12] width 13 height 13
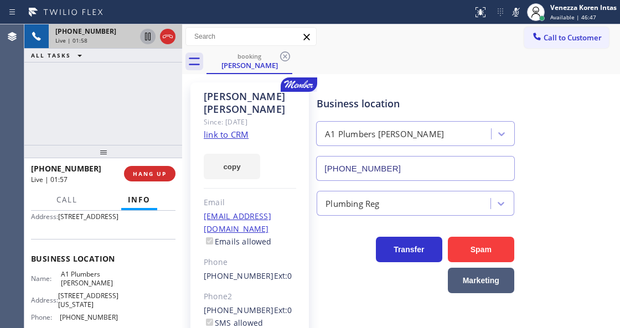
click at [148, 39] on icon at bounding box center [147, 36] width 13 height 13
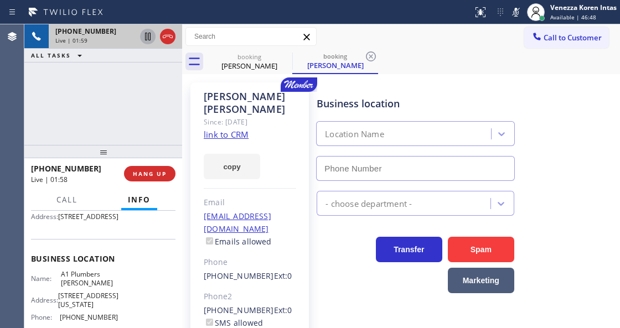
type input "[PHONE_NUMBER]"
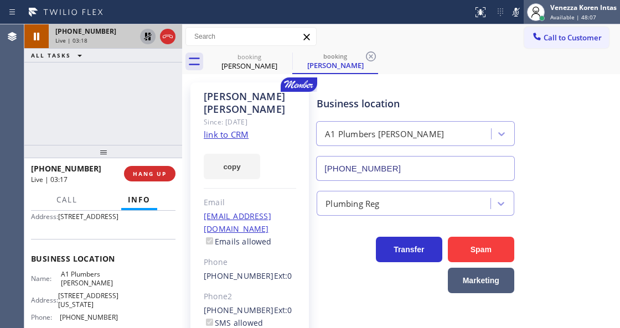
click at [524, 18] on div at bounding box center [536, 12] width 24 height 24
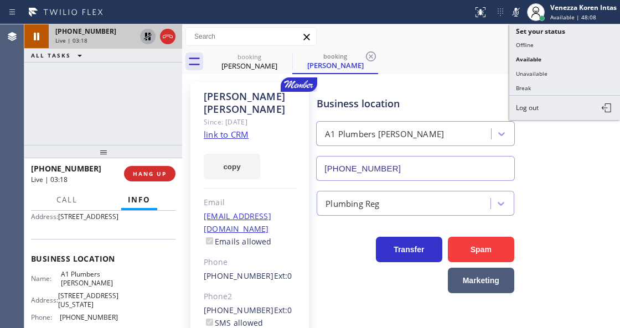
click at [518, 13] on icon at bounding box center [516, 12] width 6 height 9
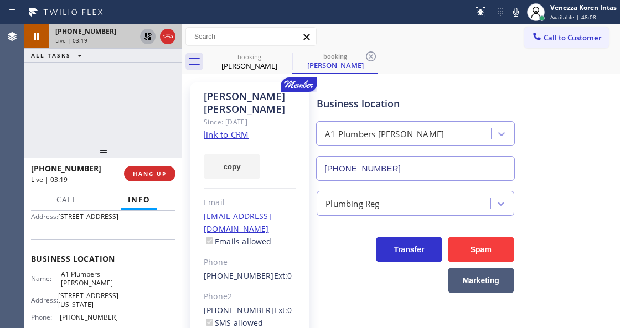
click at [147, 34] on icon at bounding box center [147, 36] width 13 height 13
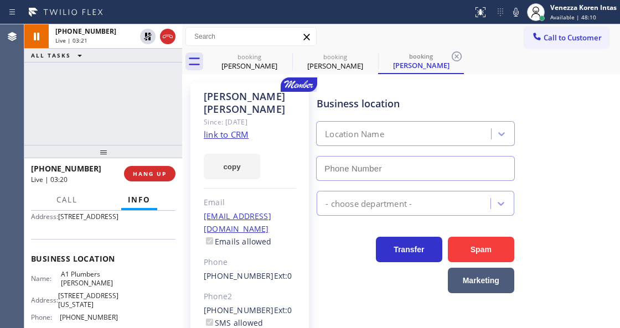
type input "[PHONE_NUMBER]"
click at [352, 272] on div "Transfer Spam Marketing" at bounding box center [416, 262] width 202 height 62
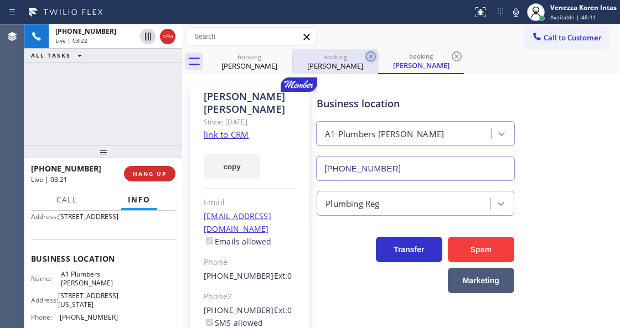
click at [369, 56] on icon at bounding box center [370, 56] width 13 height 13
click at [378, 56] on div "booking [PERSON_NAME]" at bounding box center [421, 61] width 86 height 25
click at [450, 56] on icon at bounding box center [456, 56] width 13 height 13
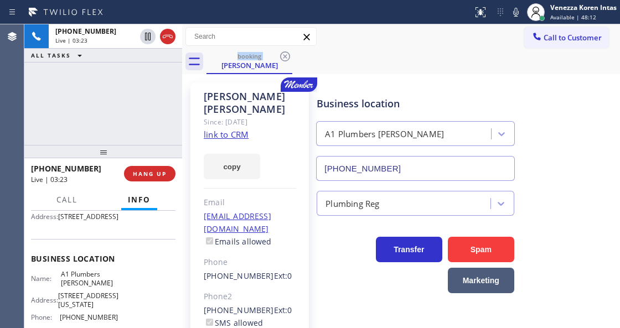
click at [369, 56] on div "booking [PERSON_NAME]" at bounding box center [414, 61] width 414 height 25
click at [363, 65] on div "booking [PERSON_NAME]" at bounding box center [414, 61] width 414 height 25
click at [162, 132] on div "[PHONE_NUMBER] Live | 03:41 ALL TASKS ALL TASKS ACTIVE TASKS TASKS IN WRAP UP" at bounding box center [103, 84] width 158 height 121
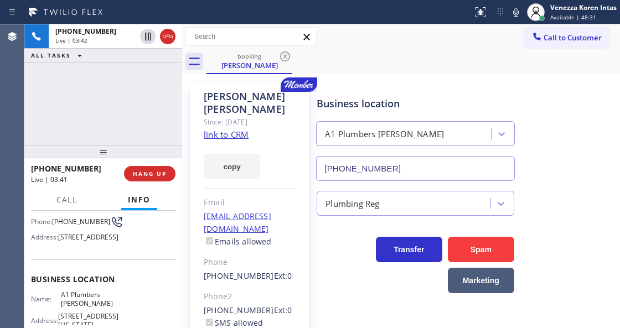
scroll to position [74, 0]
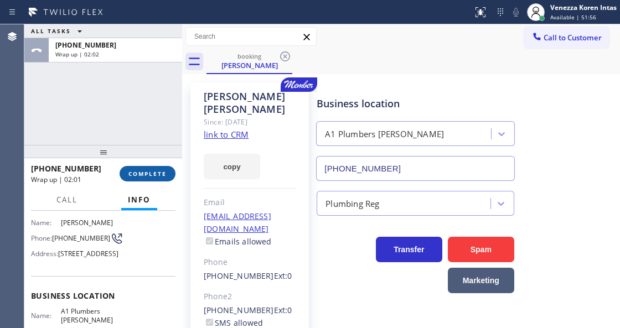
drag, startPoint x: 151, startPoint y: 172, endPoint x: 198, endPoint y: 182, distance: 48.0
click at [151, 172] on span "COMPLETE" at bounding box center [147, 174] width 38 height 8
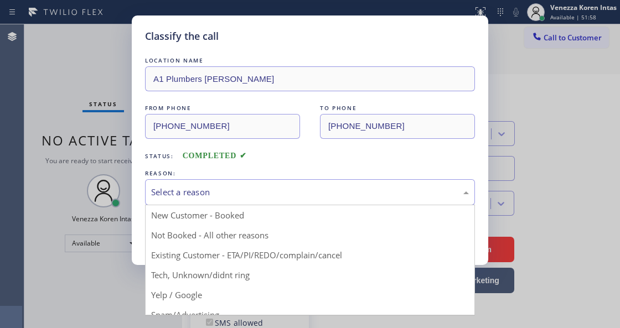
click at [263, 200] on div "Select a reason" at bounding box center [310, 192] width 330 height 26
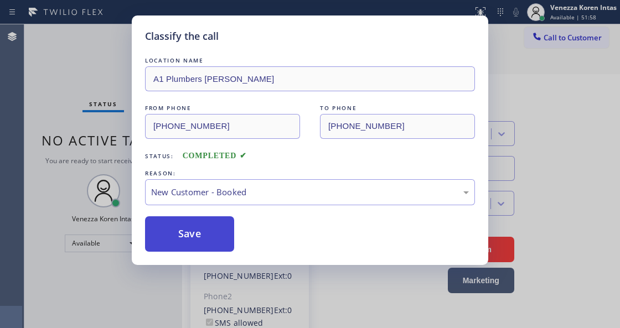
drag, startPoint x: 234, startPoint y: 218, endPoint x: 196, endPoint y: 243, distance: 45.1
click at [196, 243] on button "Save" at bounding box center [189, 233] width 89 height 35
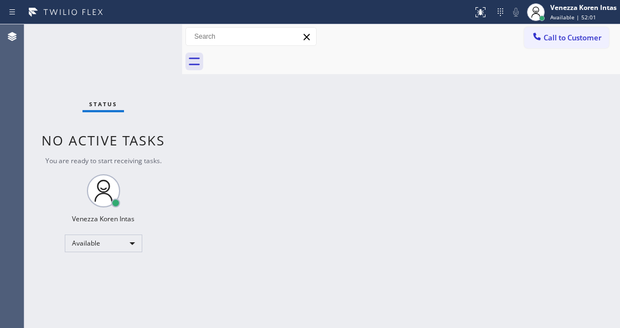
click at [154, 95] on div "Status No active tasks You are ready to start receiving tasks. Venezza Koren In…" at bounding box center [103, 176] width 158 height 304
drag, startPoint x: 163, startPoint y: 50, endPoint x: 155, endPoint y: 34, distance: 17.6
click at [163, 49] on div "Status No active tasks You are ready to start receiving tasks. Venezza Koren In…" at bounding box center [103, 176] width 158 height 304
click at [155, 34] on div "Status No active tasks You are ready to start receiving tasks. Venezza Koren In…" at bounding box center [103, 176] width 158 height 304
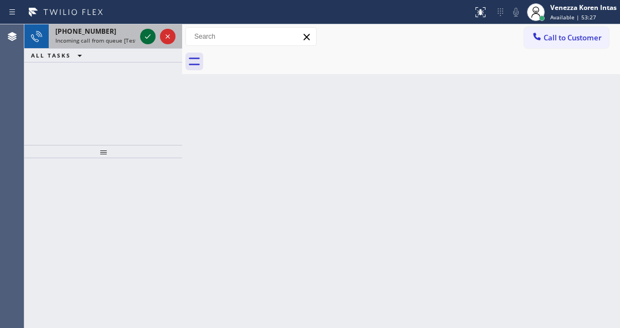
click at [148, 34] on icon at bounding box center [147, 36] width 13 height 13
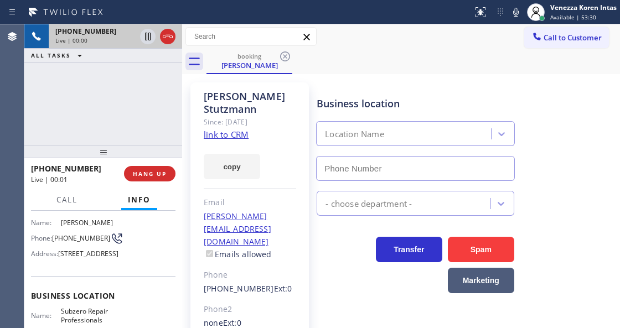
type input "[PHONE_NUMBER]"
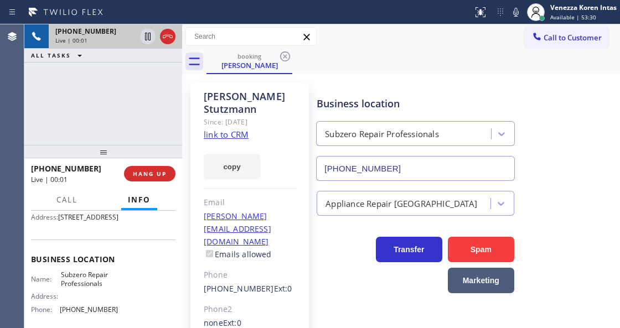
scroll to position [111, 0]
click at [227, 129] on link "link to CRM" at bounding box center [226, 134] width 45 height 11
click at [517, 14] on icon at bounding box center [516, 12] width 6 height 9
click at [144, 39] on icon at bounding box center [147, 36] width 13 height 13
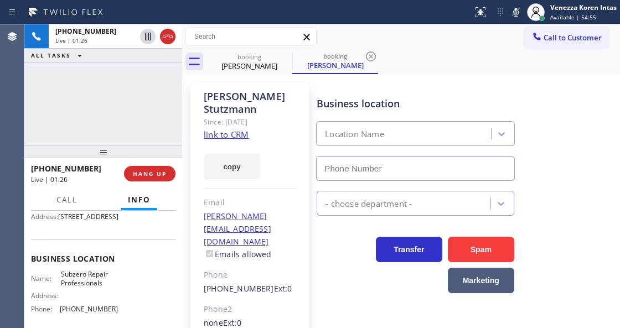
type input "[PHONE_NUMBER]"
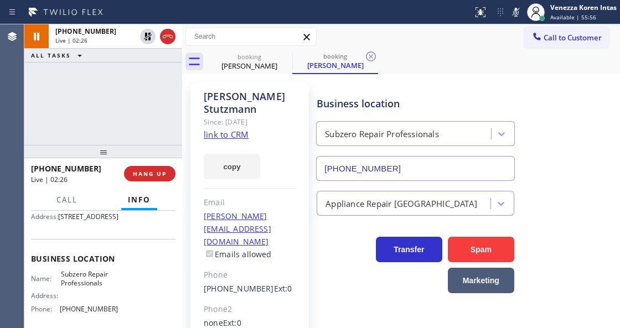
click at [182, 116] on div at bounding box center [182, 176] width 0 height 304
click at [167, 109] on div "[PHONE_NUMBER] Live | 04:05 ALL TASKS ALL TASKS ACTIVE TASKS TASKS IN WRAP UP" at bounding box center [103, 84] width 158 height 121
click at [511, 16] on icon at bounding box center [515, 12] width 13 height 13
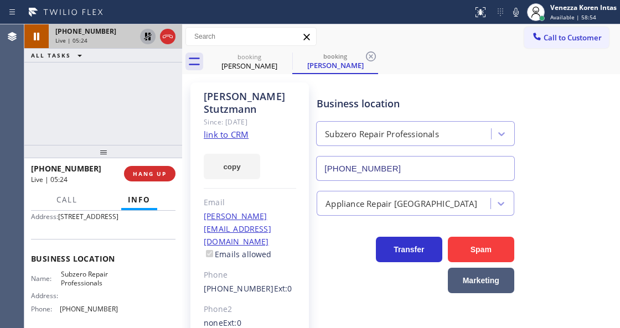
click at [148, 32] on icon at bounding box center [147, 36] width 13 height 13
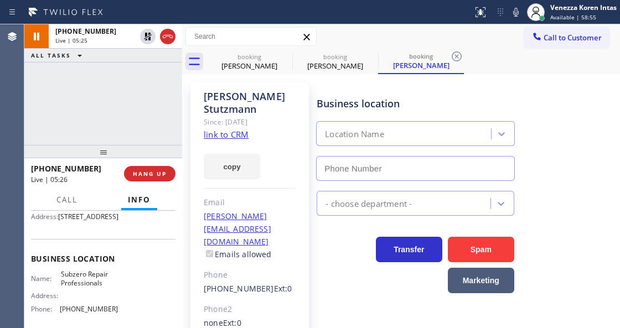
type input "[PHONE_NUMBER]"
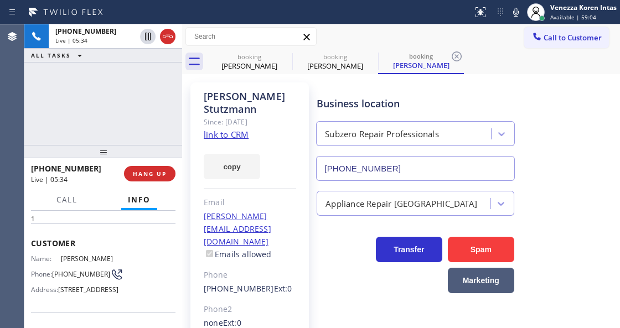
scroll to position [37, 0]
click at [176, 114] on div "[PHONE_NUMBER] Live | 05:44 ALL TASKS ALL TASKS ACTIVE TASKS TASKS IN WRAP UP" at bounding box center [103, 84] width 158 height 121
click at [250, 78] on div "[PERSON_NAME] Since: [DATE] link to CRM copy Email [EMAIL_ADDRESS][DOMAIN_NAME]…" at bounding box center [250, 266] width 130 height 379
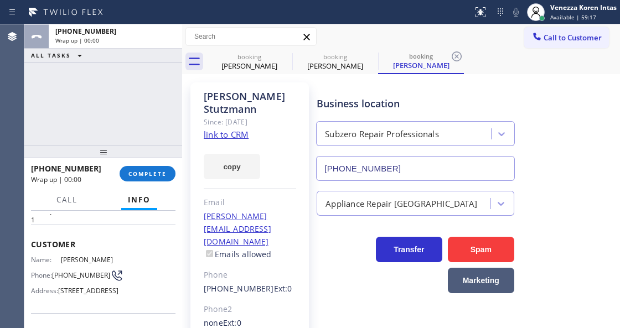
click at [133, 87] on div "ALL TASKS ALL TASKS ACTIVE TASKS TASKS IN WRAP UP [PHONE_NUMBER] Wrap up | 00:00" at bounding box center [103, 84] width 158 height 121
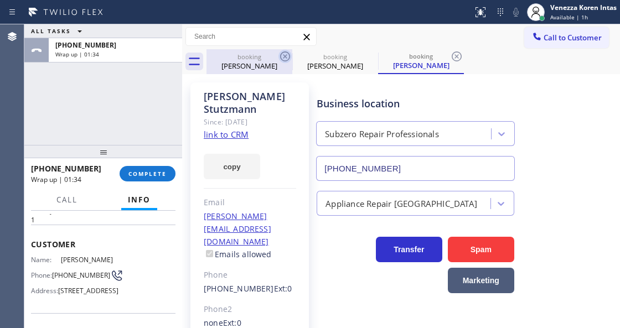
click at [288, 56] on icon at bounding box center [285, 56] width 13 height 13
drag, startPoint x: 288, startPoint y: 56, endPoint x: 280, endPoint y: 64, distance: 11.4
click at [0, 0] on icon at bounding box center [0, 0] width 0 height 0
click at [450, 56] on icon at bounding box center [456, 56] width 13 height 13
click at [287, 56] on div "booking [PERSON_NAME] booking [PERSON_NAME] booking [PERSON_NAME]" at bounding box center [414, 61] width 414 height 25
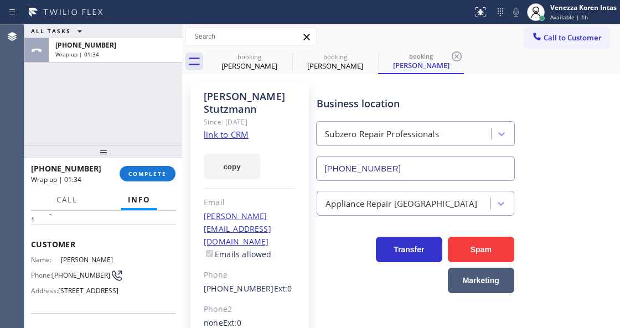
click at [287, 56] on div "booking [PERSON_NAME] booking [PERSON_NAME] booking [PERSON_NAME]" at bounding box center [414, 61] width 414 height 25
click at [286, 56] on div "booking [PERSON_NAME] booking [PERSON_NAME] booking [PERSON_NAME]" at bounding box center [414, 61] width 414 height 25
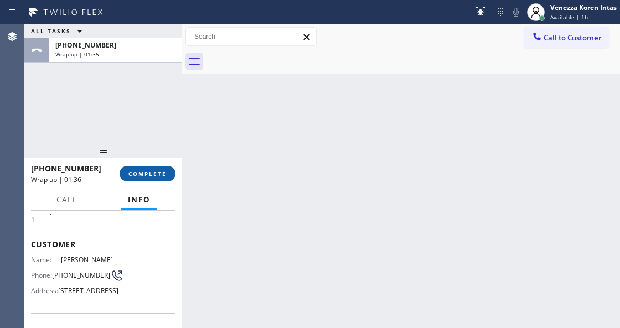
drag, startPoint x: 166, startPoint y: 170, endPoint x: 275, endPoint y: 187, distance: 110.9
click at [167, 170] on button "COMPLETE" at bounding box center [148, 174] width 56 height 16
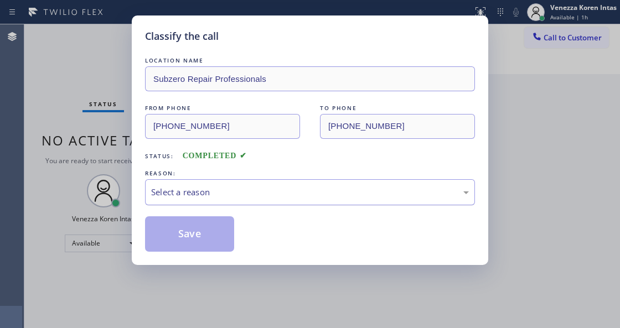
click at [300, 194] on div "Select a reason" at bounding box center [310, 192] width 318 height 13
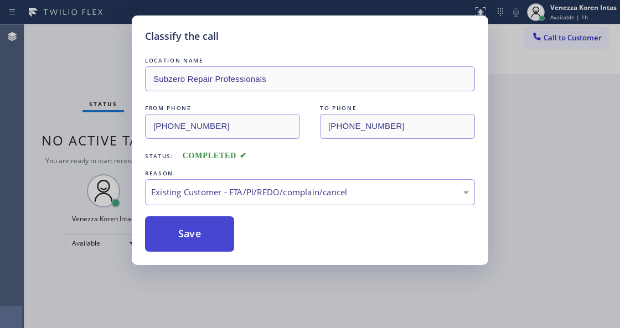
click at [209, 237] on button "Save" at bounding box center [189, 233] width 89 height 35
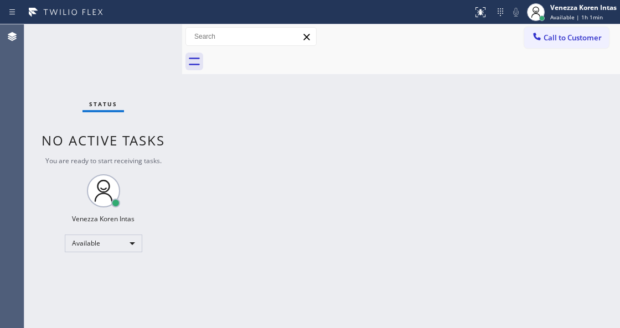
click at [165, 48] on div "Status No active tasks You are ready to start receiving tasks. Venezza Koren In…" at bounding box center [103, 176] width 158 height 304
click at [153, 44] on div "Status No active tasks You are ready to start receiving tasks. Venezza Koren In…" at bounding box center [103, 176] width 158 height 304
click at [157, 40] on div "Status No active tasks You are ready to start receiving tasks. Venezza Koren In…" at bounding box center [103, 176] width 158 height 304
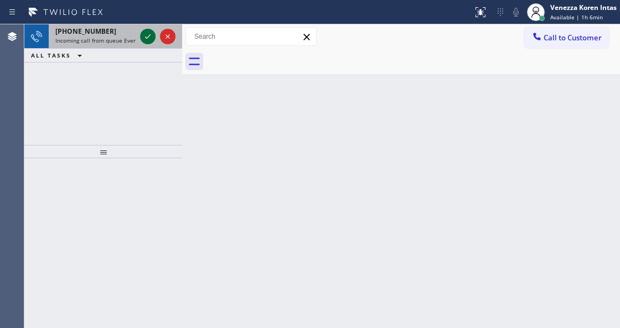
click at [147, 40] on icon at bounding box center [147, 36] width 13 height 13
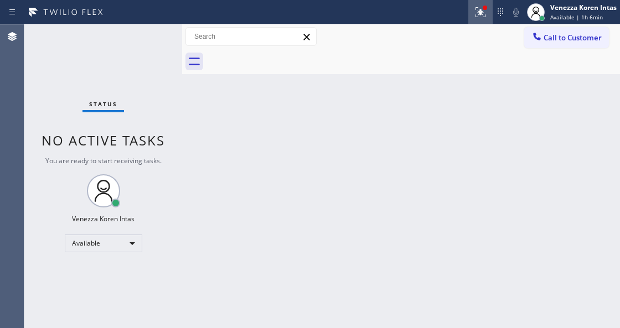
click at [474, 20] on button at bounding box center [480, 12] width 24 height 24
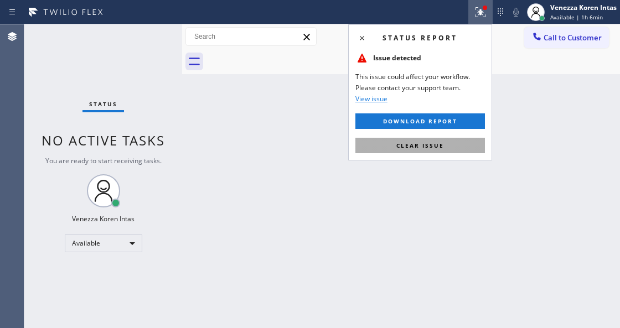
click at [441, 142] on span "Clear issue" at bounding box center [420, 146] width 48 height 8
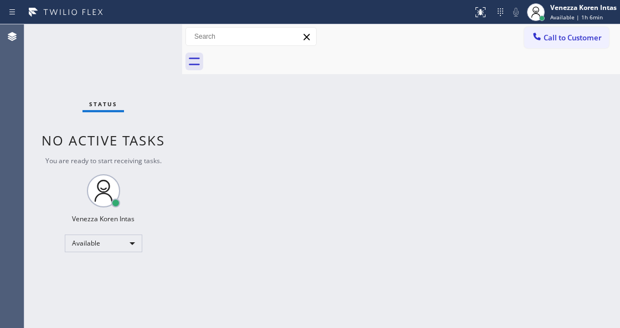
click at [161, 45] on div "Status No active tasks You are ready to start receiving tasks. Venezza Koren In…" at bounding box center [103, 176] width 158 height 304
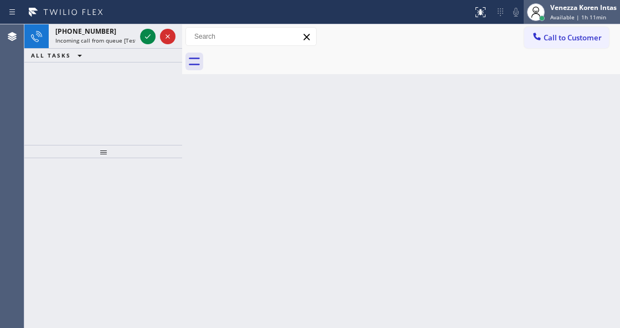
click at [559, 16] on span "Available | 1h 11min" at bounding box center [578, 17] width 56 height 8
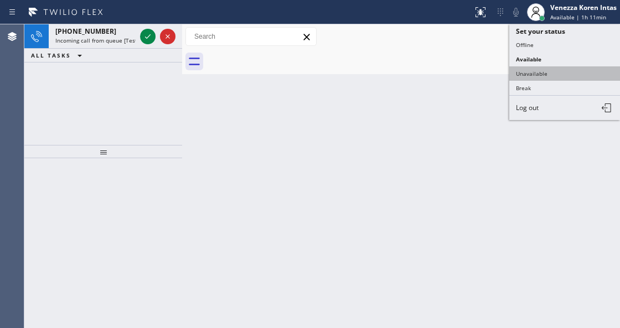
click at [543, 76] on button "Unavailable" at bounding box center [564, 73] width 111 height 14
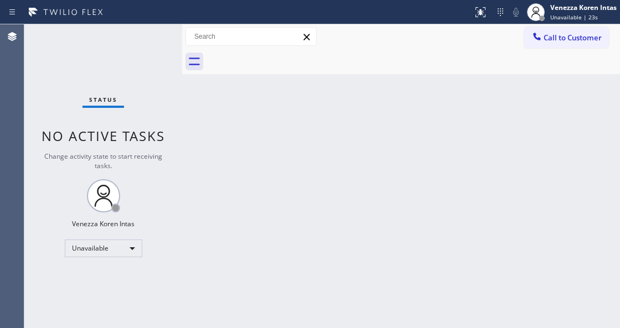
click at [254, 107] on div "Back to Dashboard Change Sender ID Customers Technicians Select a contact Outbo…" at bounding box center [401, 176] width 438 height 304
drag, startPoint x: 323, startPoint y: 143, endPoint x: 244, endPoint y: 288, distance: 165.5
click at [322, 146] on div "Back to Dashboard Change Sender ID Customers Technicians Select a contact Outbo…" at bounding box center [401, 176] width 438 height 304
click at [120, 249] on div "Unavailable" at bounding box center [104, 249] width 78 height 18
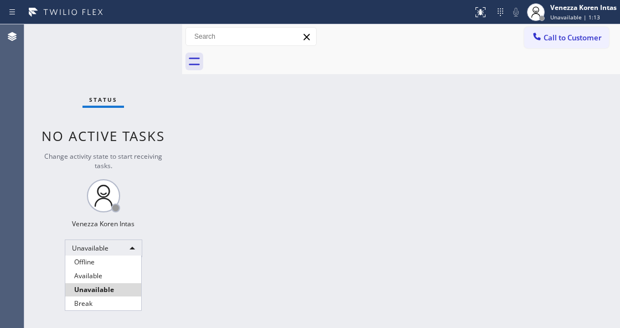
click at [178, 178] on div at bounding box center [310, 164] width 620 height 328
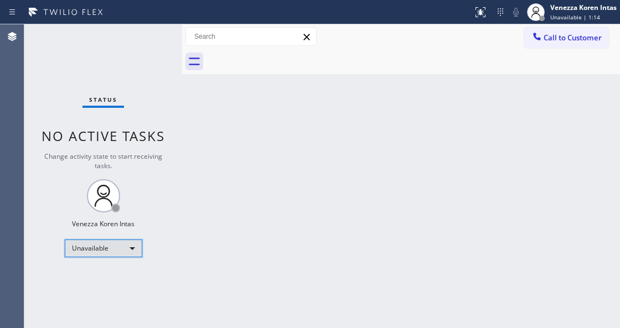
click at [123, 248] on div "Unavailable" at bounding box center [104, 249] width 78 height 18
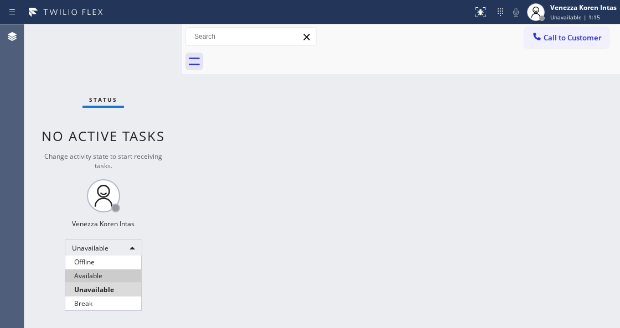
click at [108, 274] on li "Available" at bounding box center [103, 276] width 76 height 13
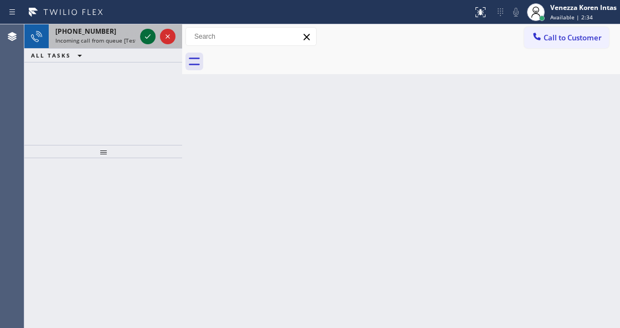
click at [145, 37] on icon at bounding box center [147, 36] width 13 height 13
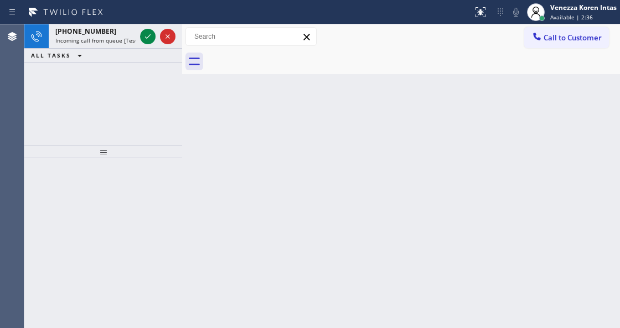
click at [145, 37] on icon at bounding box center [147, 36] width 13 height 13
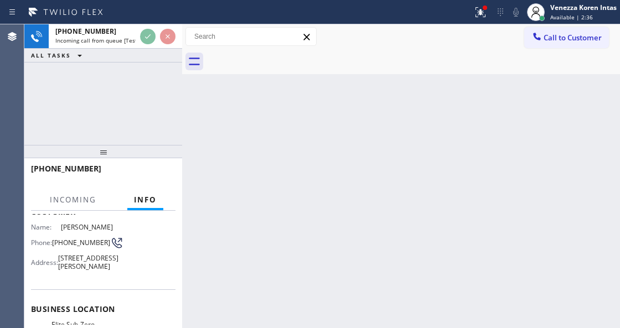
scroll to position [147, 0]
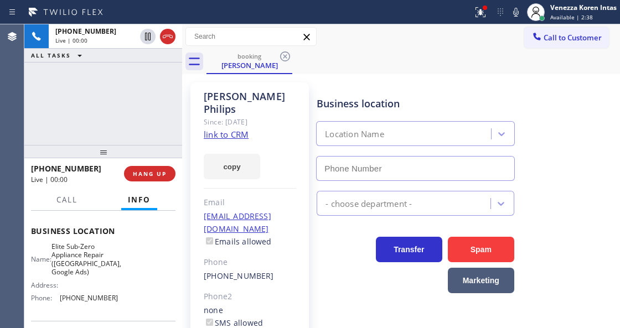
type input "[PHONE_NUMBER]"
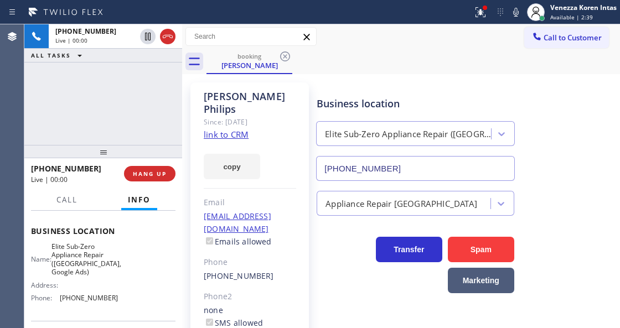
click at [227, 129] on link "link to CRM" at bounding box center [226, 134] width 45 height 11
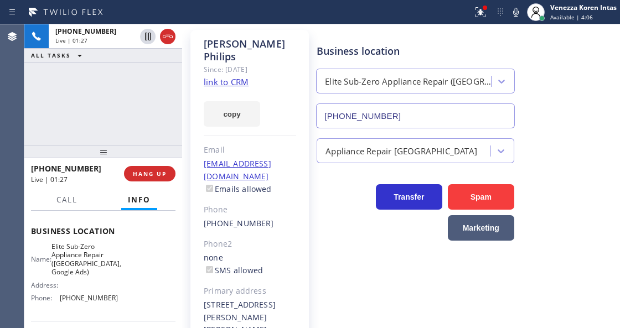
scroll to position [0, 0]
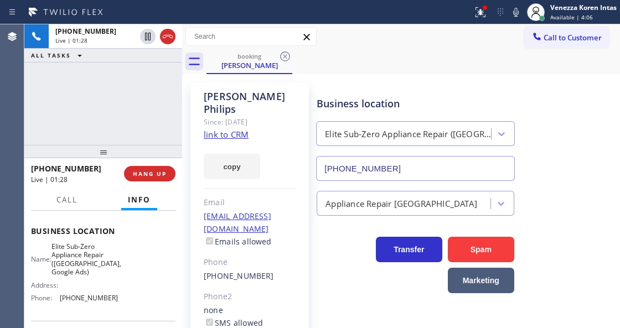
click at [308, 95] on div "[PERSON_NAME] Since: [DATE] link to CRM copy Email [EMAIL_ADDRESS][DOMAIN_NAME]…" at bounding box center [250, 266] width 130 height 379
click at [318, 63] on div "booking [PERSON_NAME]" at bounding box center [414, 61] width 414 height 25
click at [322, 68] on div "booking [PERSON_NAME]" at bounding box center [414, 61] width 414 height 25
click at [136, 102] on div "[PHONE_NUMBER] Live | 01:35 ALL TASKS ALL TASKS ACTIVE TASKS TASKS IN WRAP UP" at bounding box center [103, 84] width 158 height 121
click at [230, 129] on link "link to CRM" at bounding box center [226, 134] width 45 height 11
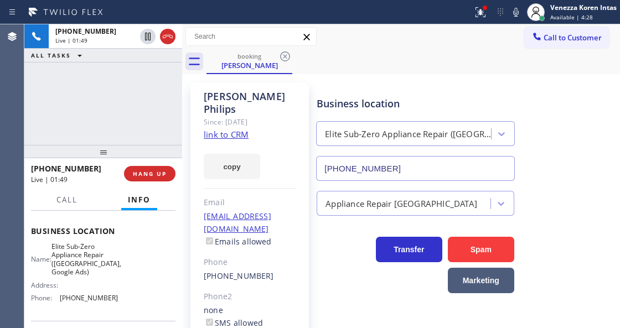
click at [327, 41] on div "Call to Customer Outbound call Location Wolf Appliance Repair Expert Your calle…" at bounding box center [401, 36] width 438 height 19
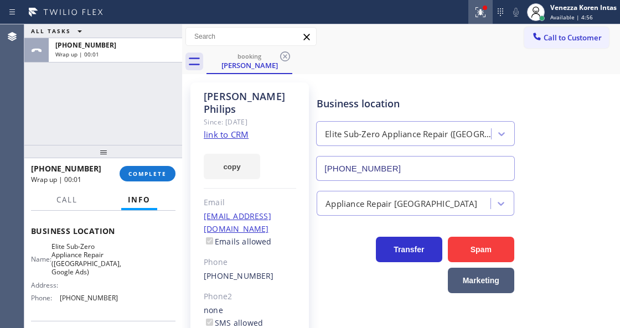
click at [487, 2] on button at bounding box center [480, 12] width 24 height 24
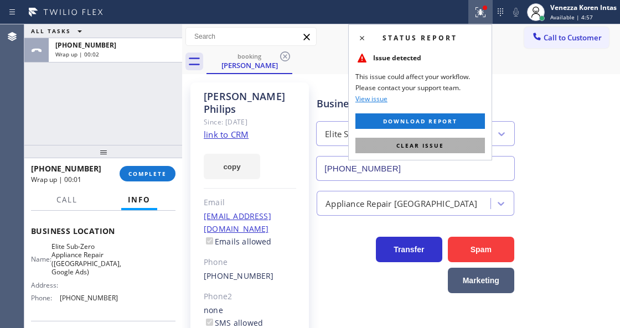
click at [453, 144] on button "Clear issue" at bounding box center [420, 146] width 130 height 16
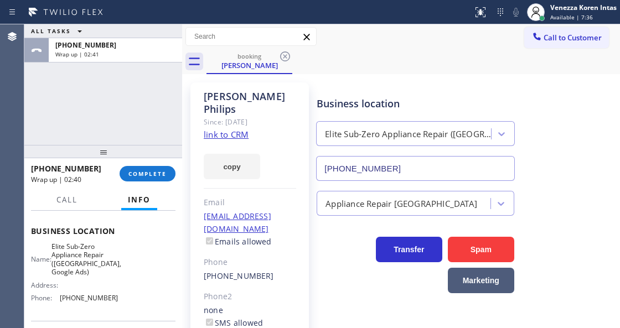
drag, startPoint x: 158, startPoint y: 159, endPoint x: 159, endPoint y: 167, distance: 8.4
click at [158, 158] on div at bounding box center [103, 151] width 158 height 13
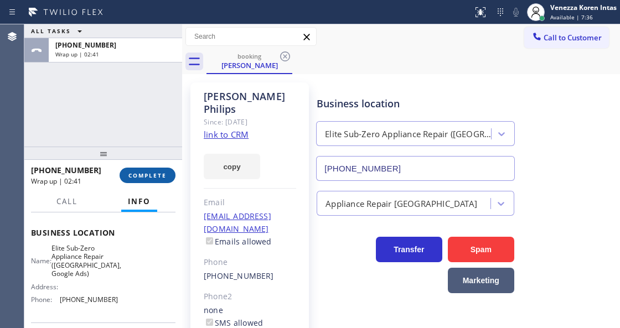
click at [159, 168] on button "COMPLETE" at bounding box center [148, 176] width 56 height 16
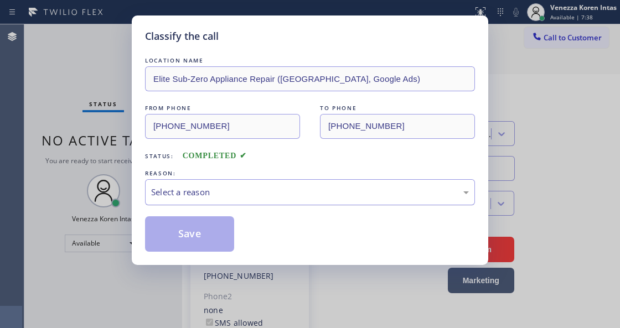
click at [293, 198] on div "Select a reason" at bounding box center [310, 192] width 318 height 13
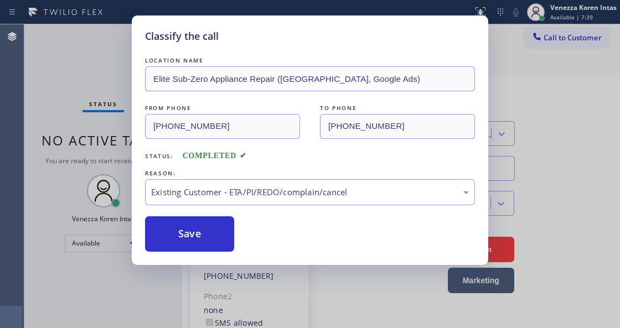
click at [214, 230] on button "Save" at bounding box center [189, 233] width 89 height 35
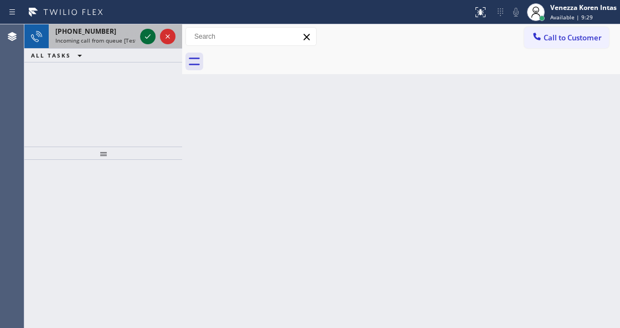
click at [146, 36] on icon at bounding box center [147, 36] width 13 height 13
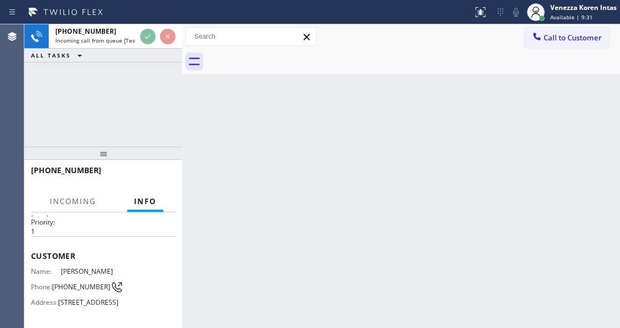
scroll to position [147, 0]
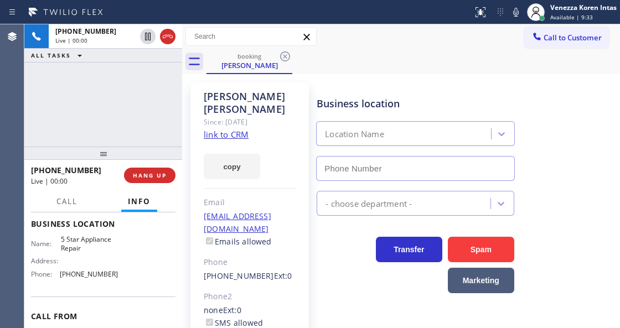
type input "[PHONE_NUMBER]"
click at [237, 129] on link "link to CRM" at bounding box center [226, 134] width 45 height 11
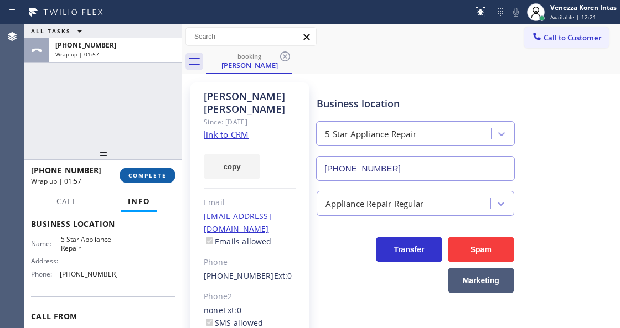
click at [155, 169] on button "COMPLETE" at bounding box center [148, 176] width 56 height 16
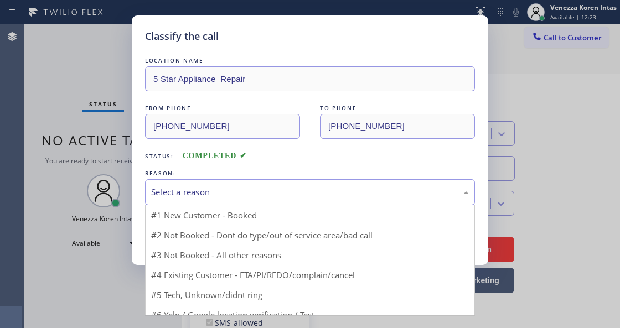
click at [275, 189] on div "Select a reason" at bounding box center [310, 192] width 318 height 13
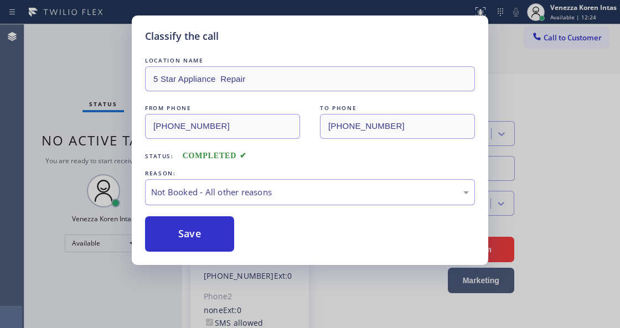
click at [254, 196] on div "Not Booked - All other reasons" at bounding box center [310, 192] width 318 height 13
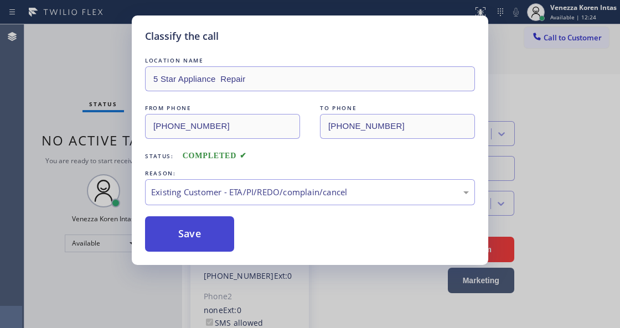
drag, startPoint x: 248, startPoint y: 251, endPoint x: 213, endPoint y: 232, distance: 40.4
click at [213, 232] on button "Save" at bounding box center [189, 233] width 89 height 35
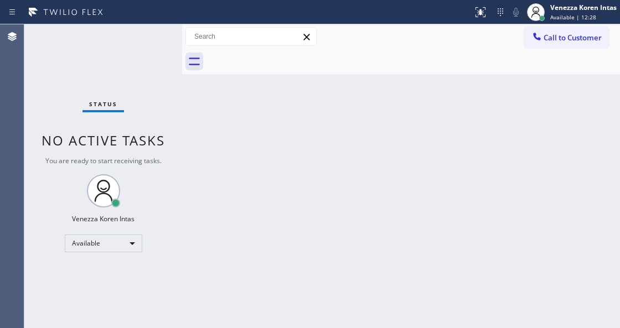
drag, startPoint x: 266, startPoint y: 192, endPoint x: 261, endPoint y: 193, distance: 5.6
click at [265, 193] on div "Back to Dashboard Change Sender ID Customers Technicians Select a contact Outbo…" at bounding box center [401, 176] width 438 height 304
click at [151, 40] on div "Status No active tasks You are ready to start receiving tasks. Venezza Koren In…" at bounding box center [103, 176] width 158 height 304
click at [150, 50] on div "Status No active tasks You are ready to start receiving tasks. Venezza Koren In…" at bounding box center [103, 176] width 158 height 304
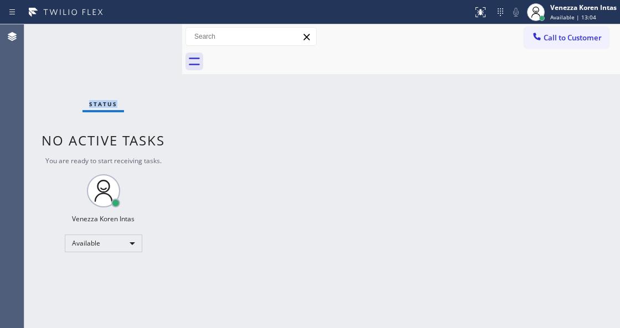
click at [150, 50] on div "Status No active tasks You are ready to start receiving tasks. Venezza Koren In…" at bounding box center [103, 176] width 158 height 304
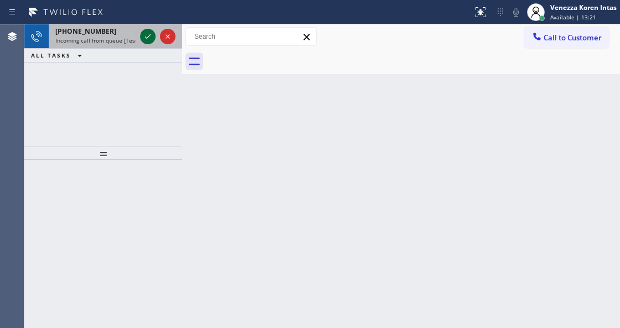
click at [146, 38] on icon at bounding box center [148, 36] width 6 height 4
click at [152, 32] on icon at bounding box center [147, 36] width 13 height 13
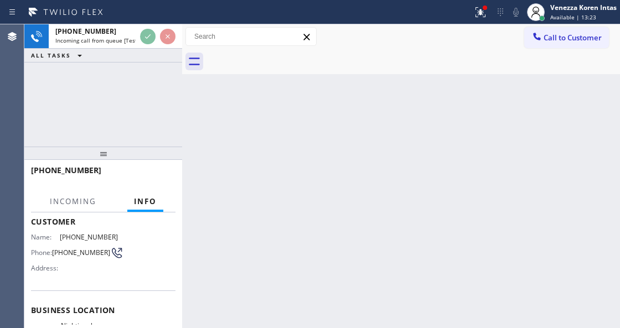
scroll to position [111, 0]
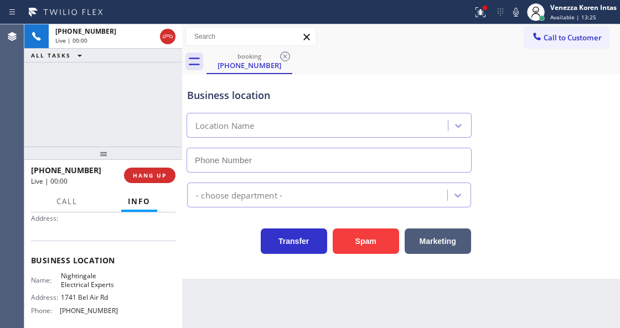
type input "[PHONE_NUMBER]"
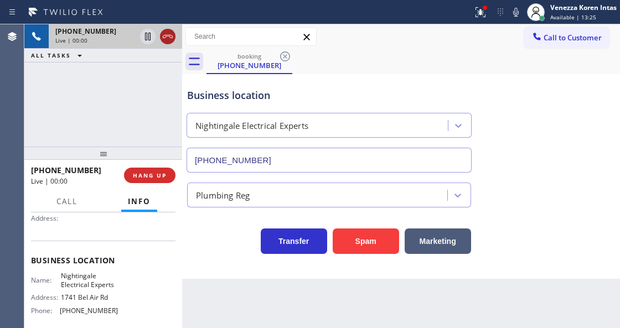
click at [170, 40] on icon at bounding box center [167, 36] width 13 height 13
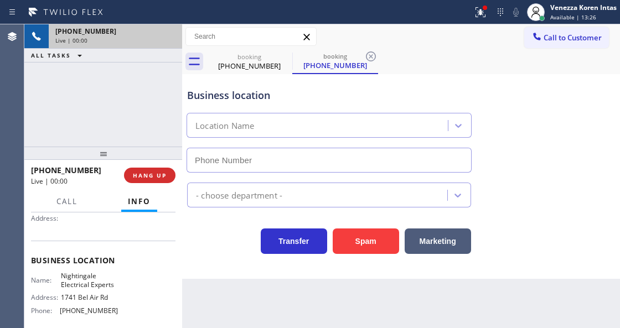
type input "[PHONE_NUMBER]"
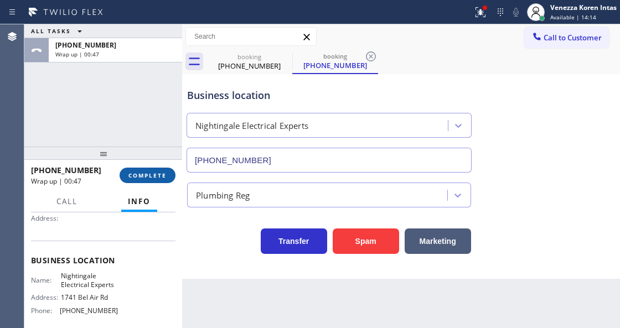
drag, startPoint x: 145, startPoint y: 168, endPoint x: 155, endPoint y: 167, distance: 10.0
click at [146, 168] on button "COMPLETE" at bounding box center [148, 176] width 56 height 16
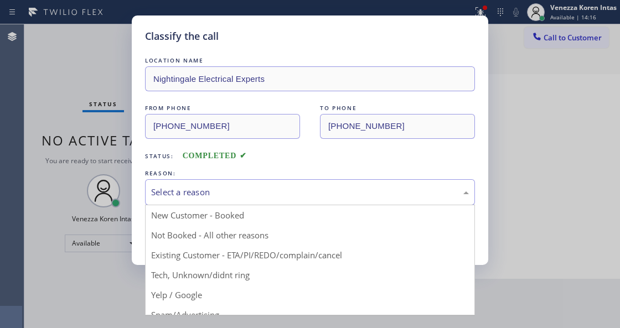
click at [248, 197] on div "Select a reason" at bounding box center [310, 192] width 318 height 13
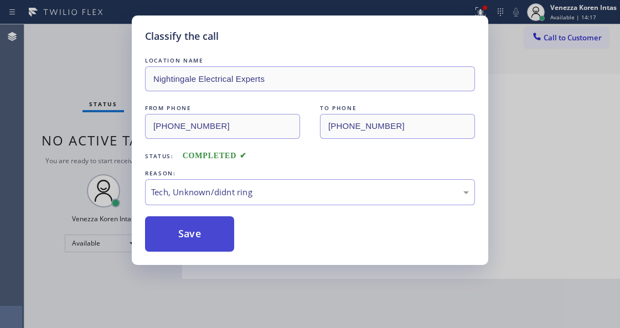
click at [213, 245] on button "Save" at bounding box center [189, 233] width 89 height 35
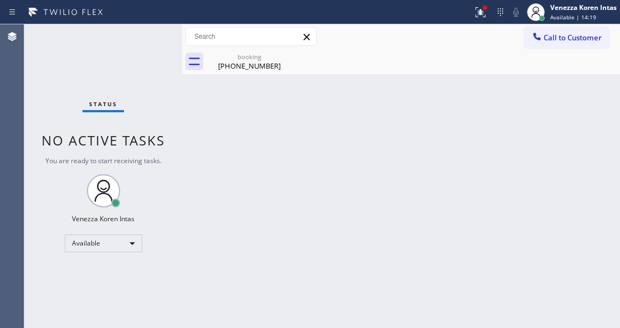
click at [422, 137] on div "Back to Dashboard Change Sender ID Customers Technicians Select a contact Outbo…" at bounding box center [401, 176] width 438 height 304
drag, startPoint x: 161, startPoint y: 47, endPoint x: 154, endPoint y: 49, distance: 7.2
click at [161, 47] on div "Status No active tasks You are ready to start receiving tasks. Venezza Koren In…" at bounding box center [103, 176] width 158 height 304
click at [283, 62] on icon at bounding box center [285, 56] width 13 height 13
click at [283, 61] on icon at bounding box center [285, 56] width 13 height 13
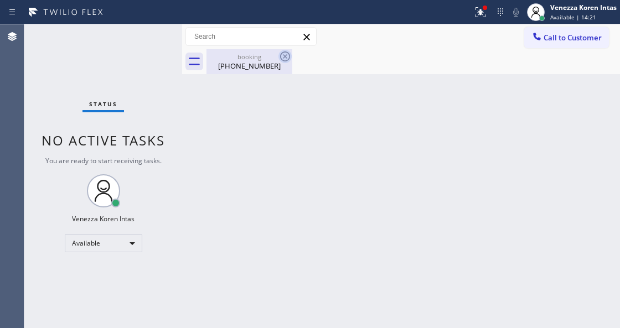
click at [283, 60] on icon at bounding box center [285, 56] width 10 height 10
click at [283, 59] on icon at bounding box center [285, 56] width 13 height 13
click at [261, 60] on div "booking" at bounding box center [250, 57] width 84 height 8
click at [274, 67] on div at bounding box center [414, 61] width 414 height 25
click at [493, 2] on div "Status report Issue detected This issue could affect your workflow. Please cont…" at bounding box center [544, 12] width 152 height 24
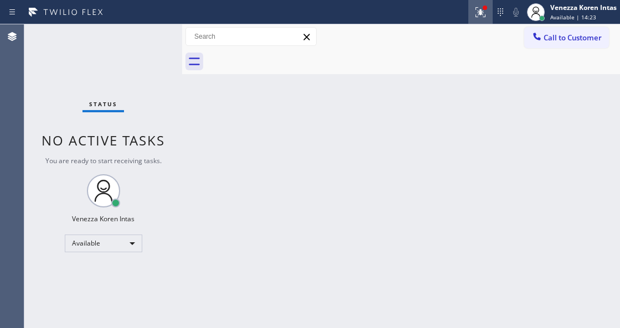
click at [487, 12] on div at bounding box center [480, 12] width 24 height 13
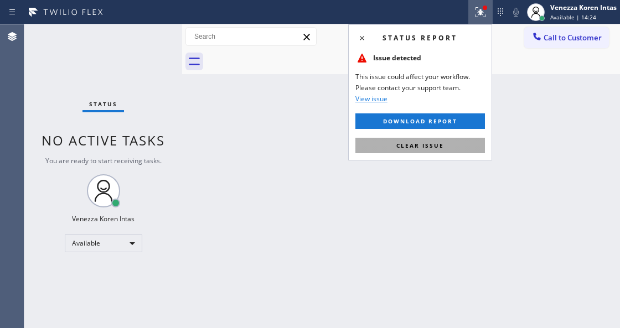
click at [448, 143] on button "Clear issue" at bounding box center [420, 146] width 130 height 16
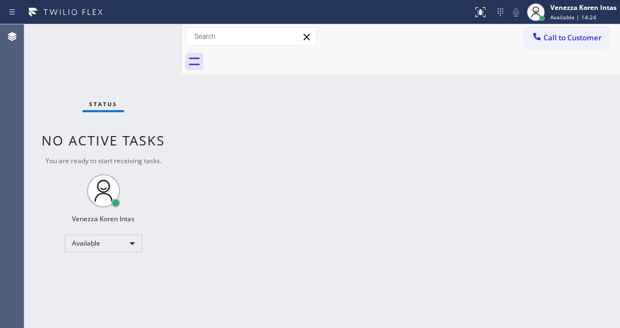
click at [194, 70] on div at bounding box center [401, 61] width 438 height 25
drag, startPoint x: 182, startPoint y: 40, endPoint x: 167, endPoint y: 37, distance: 15.2
click at [173, 37] on div "Status No active tasks You are ready to start receiving tasks. Venezza Koren In…" at bounding box center [322, 176] width 596 height 304
click at [167, 37] on div "Status No active tasks You are ready to start receiving tasks. Venezza Koren In…" at bounding box center [100, 176] width 153 height 304
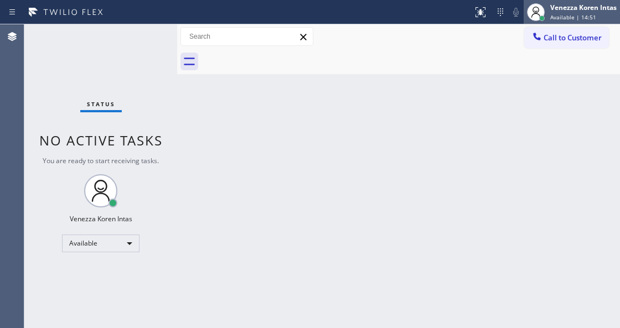
click at [575, 13] on span "Available | 14:51" at bounding box center [573, 17] width 46 height 8
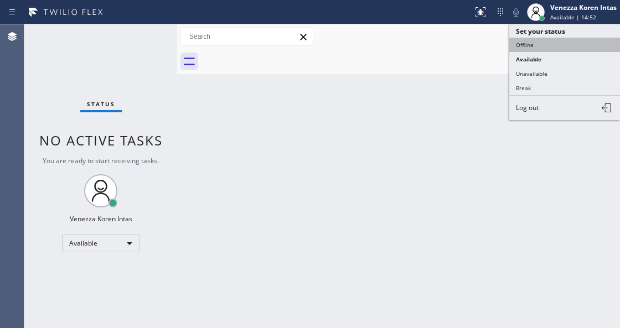
click at [540, 43] on button "Offline" at bounding box center [564, 45] width 111 height 14
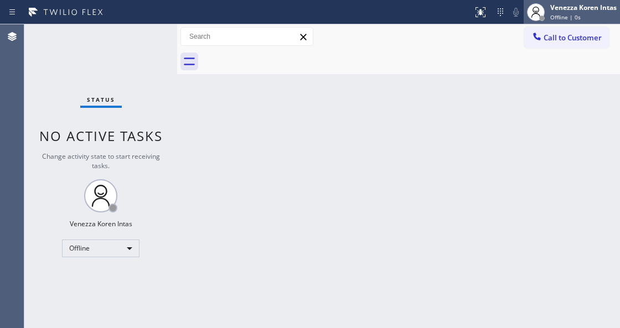
click at [590, 12] on div "Venezza Koren Intas Offline | 0s" at bounding box center [584, 11] width 72 height 19
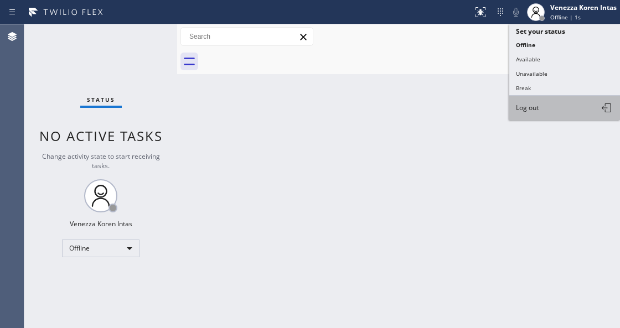
click at [555, 107] on button "Log out" at bounding box center [564, 108] width 111 height 24
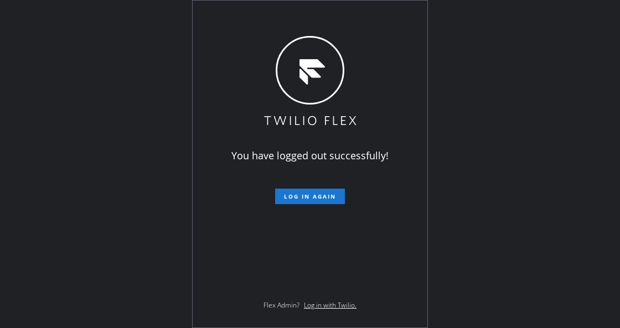
click at [186, 112] on div "You have logged out successfully! Log in again Flex Admin? Log in with Twilio." at bounding box center [310, 164] width 620 height 328
